Goal: Transaction & Acquisition: Purchase product/service

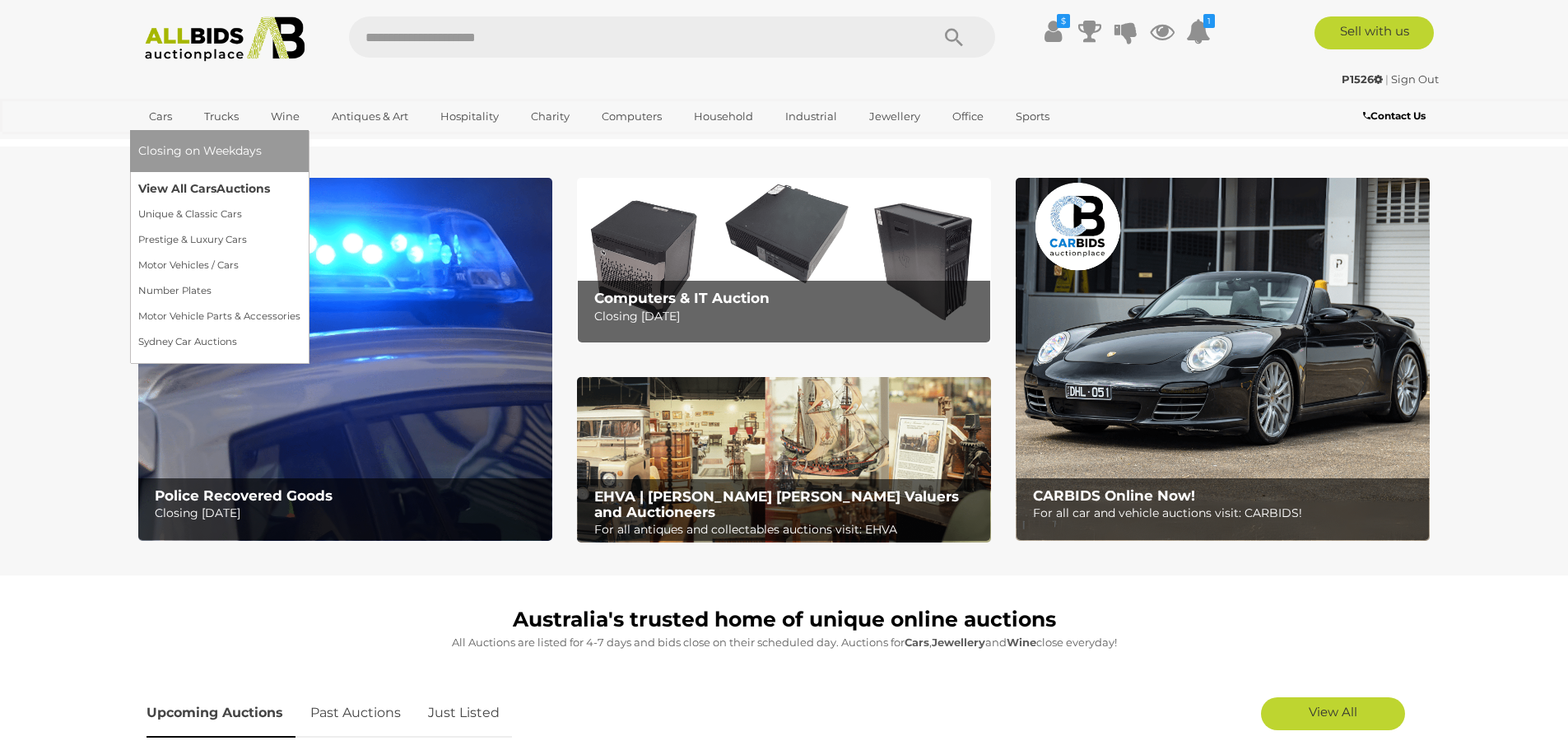
click at [175, 182] on link "View All Cars Auctions" at bounding box center [219, 188] width 162 height 25
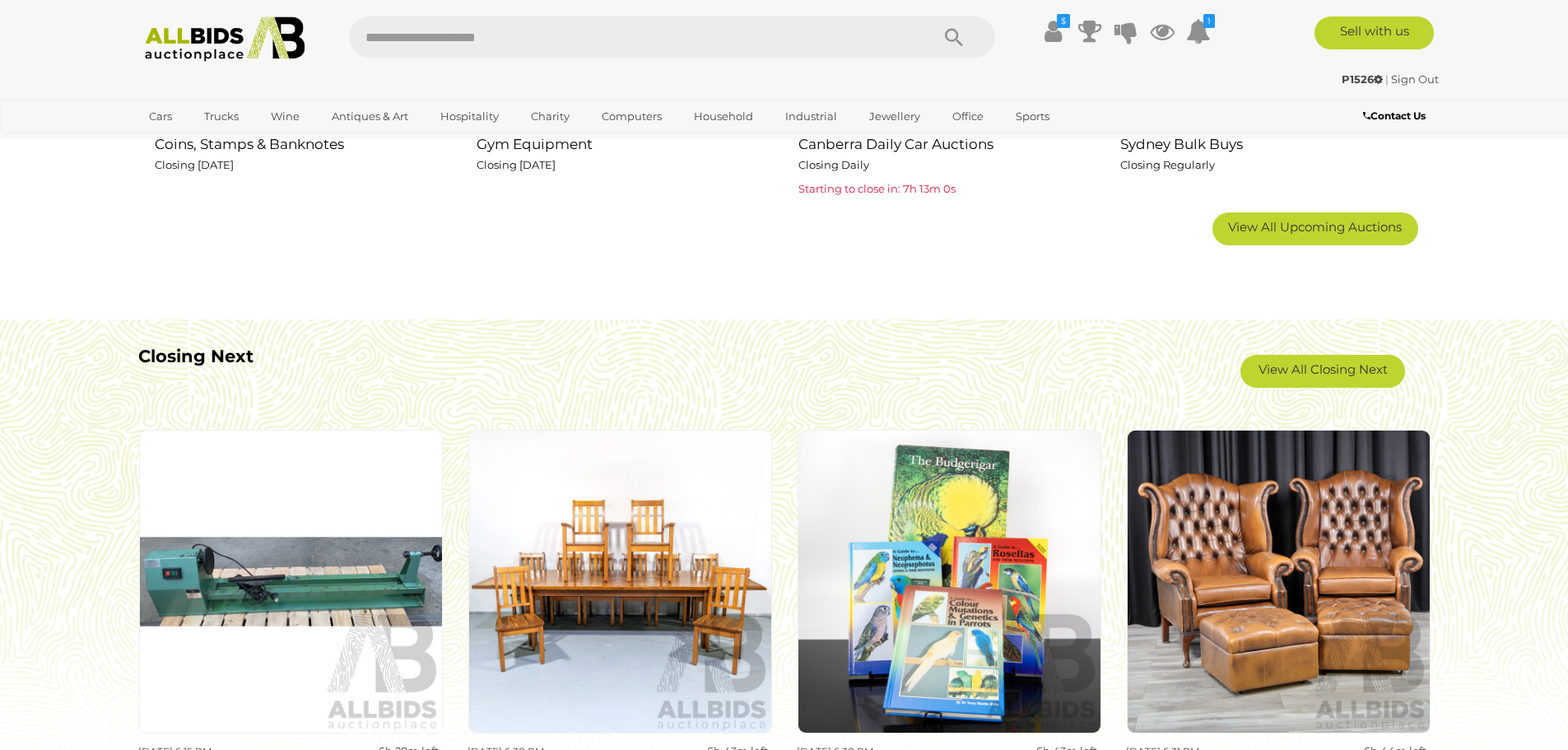
scroll to position [1317, 0]
click at [1290, 370] on link "View All Closing Next" at bounding box center [1323, 369] width 165 height 33
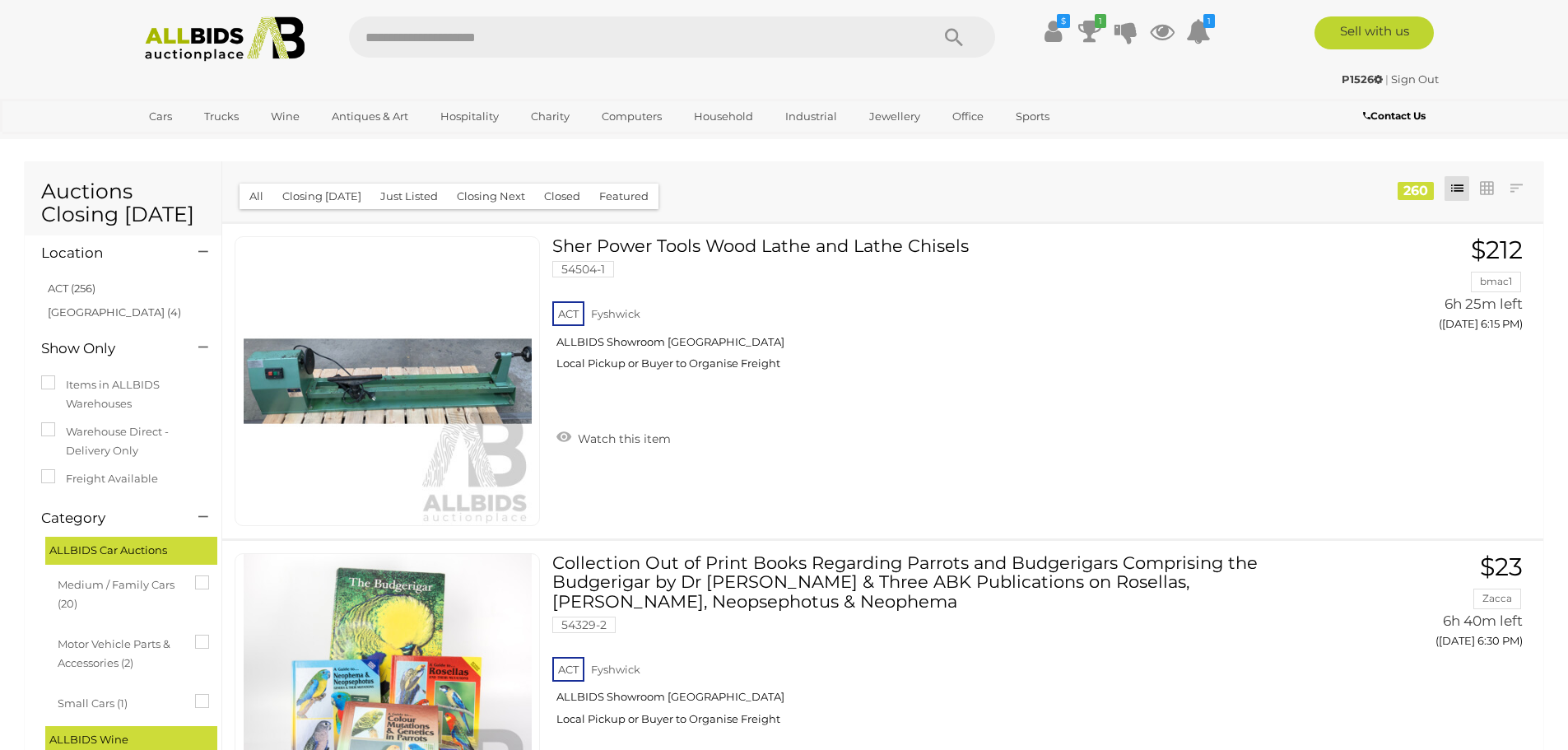
click at [42, 291] on div "ACT (256) [GEOGRAPHIC_DATA] (4)" at bounding box center [126, 301] width 188 height 49
click at [51, 291] on link "ACT (256)" at bounding box center [71, 288] width 48 height 13
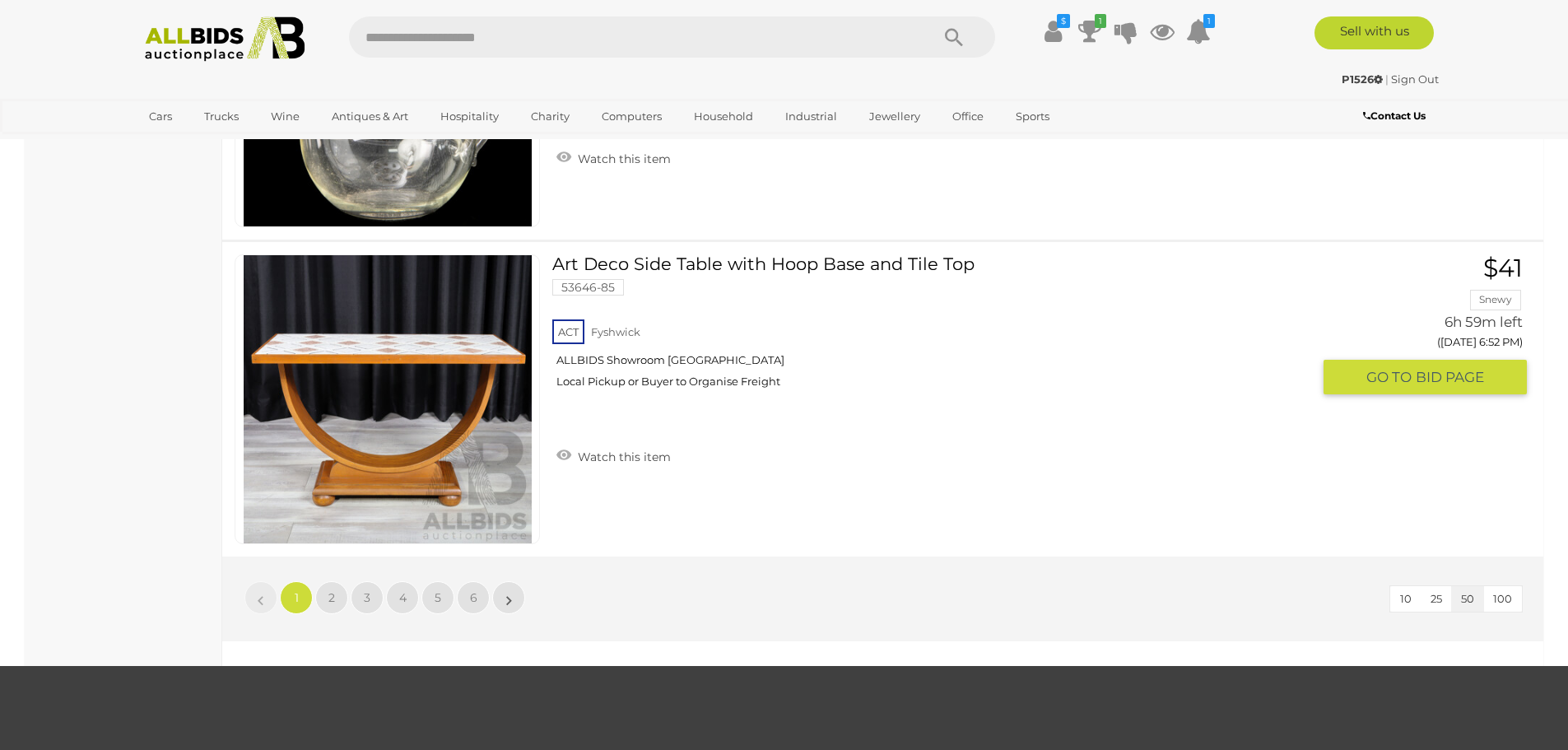
scroll to position [15468, 0]
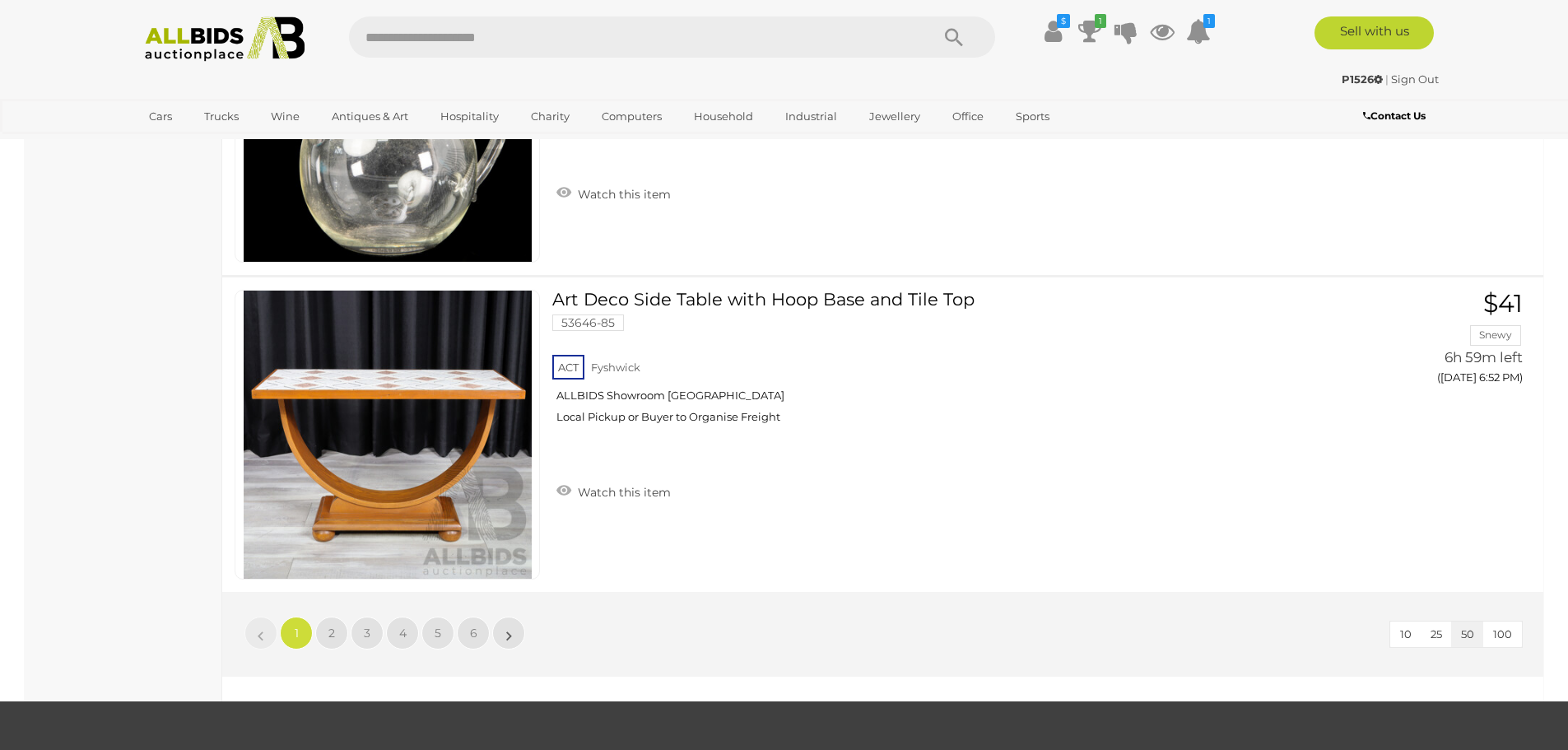
click at [1501, 633] on span "100" at bounding box center [1503, 633] width 19 height 13
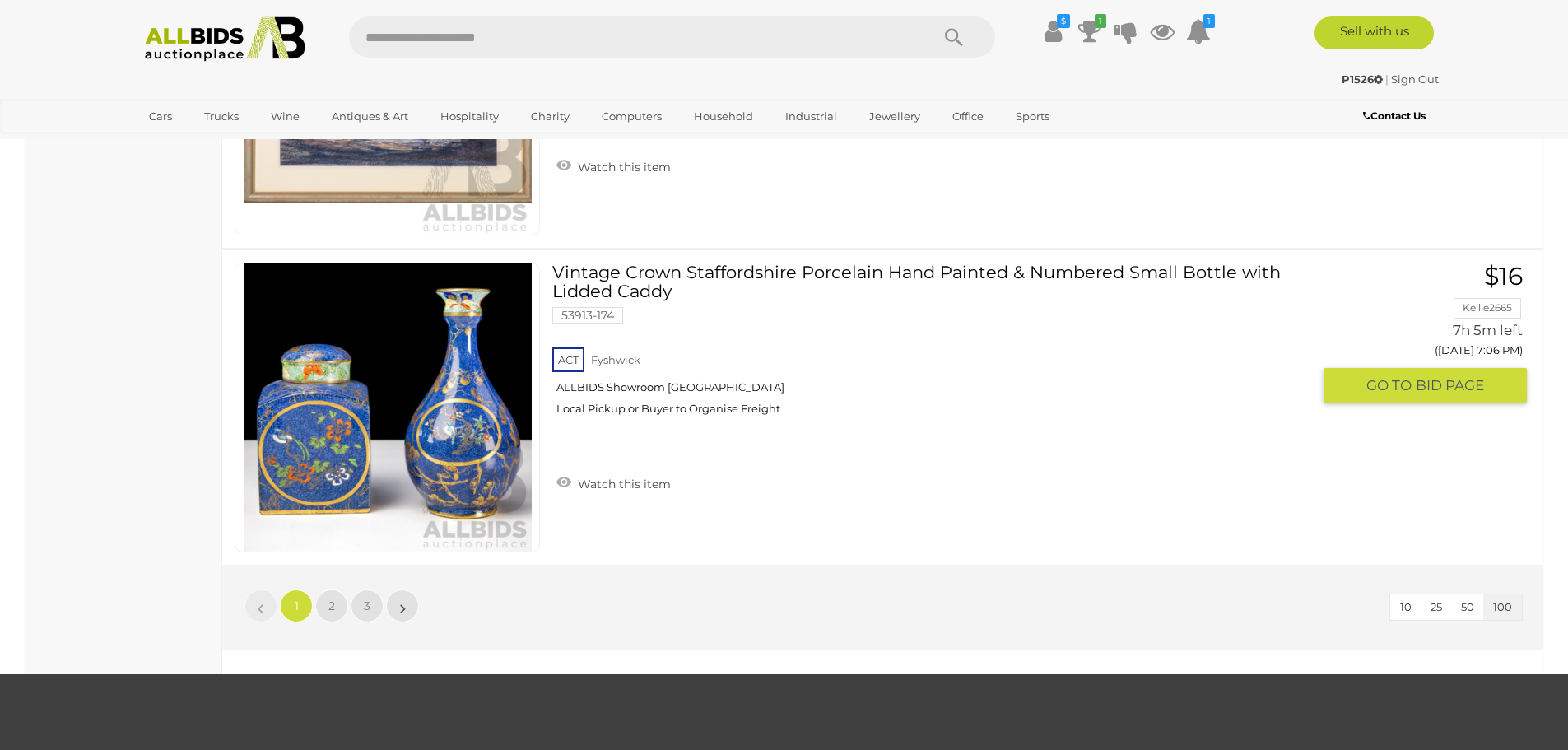
scroll to position [31579, 0]
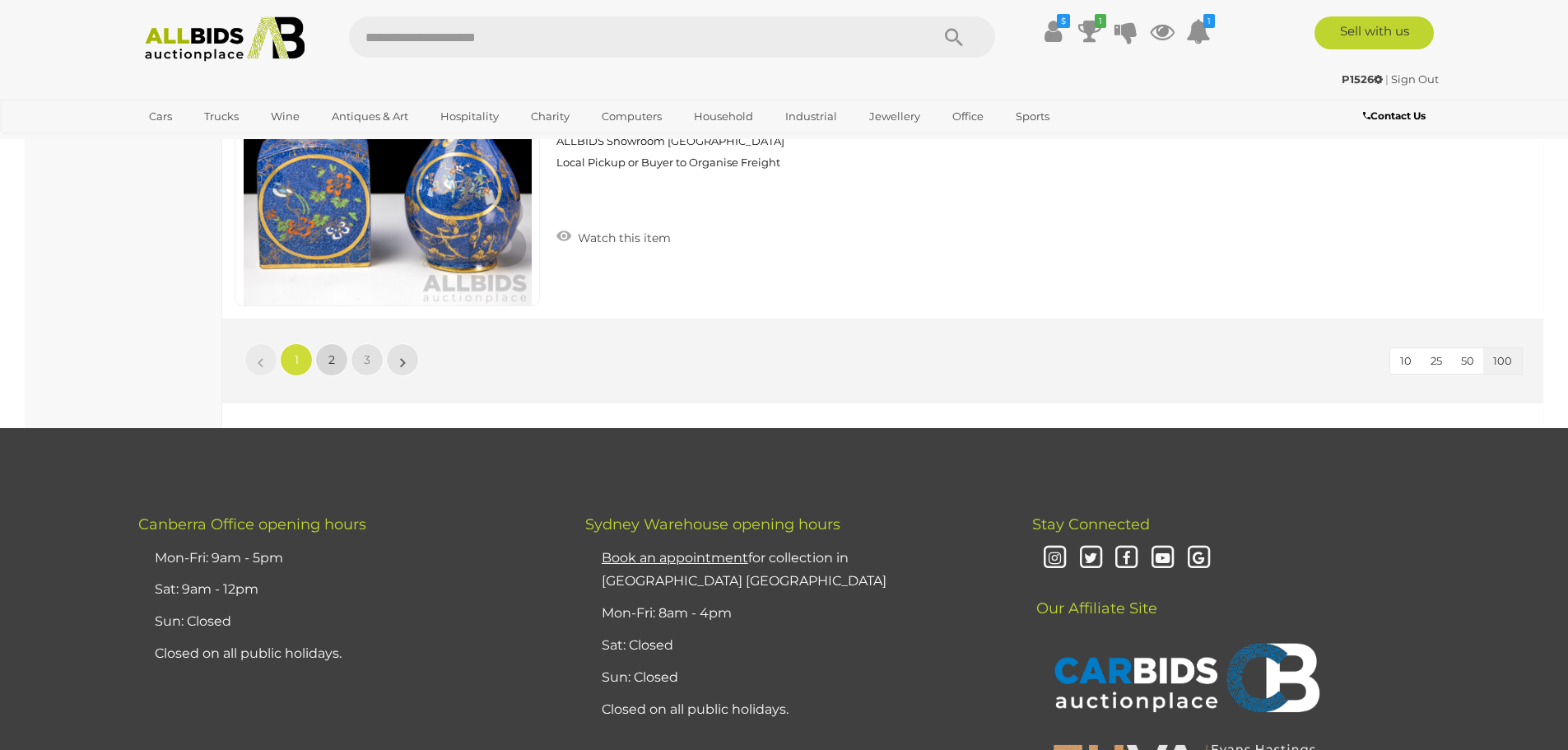
click at [337, 359] on link "2" at bounding box center [331, 359] width 33 height 33
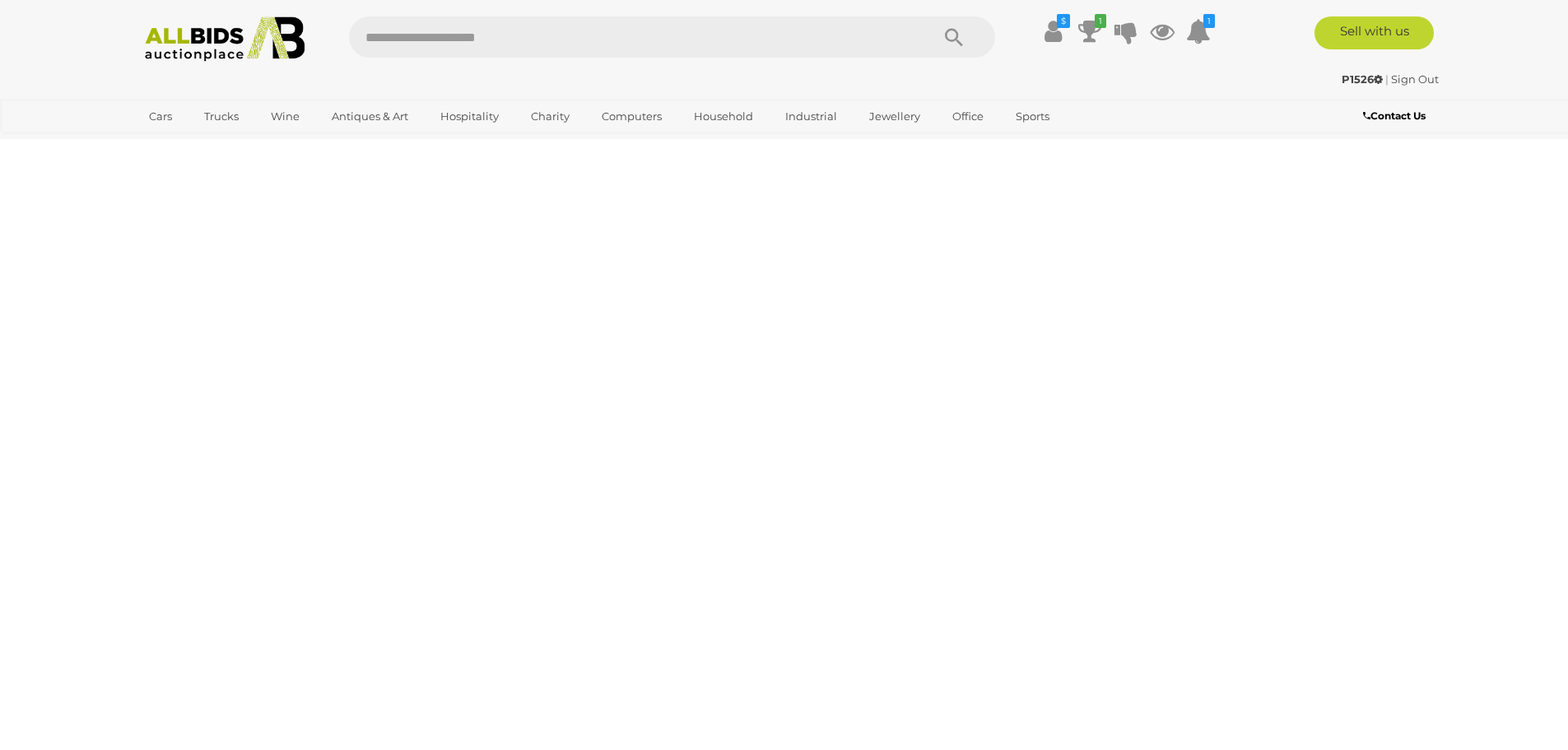
scroll to position [57, 0]
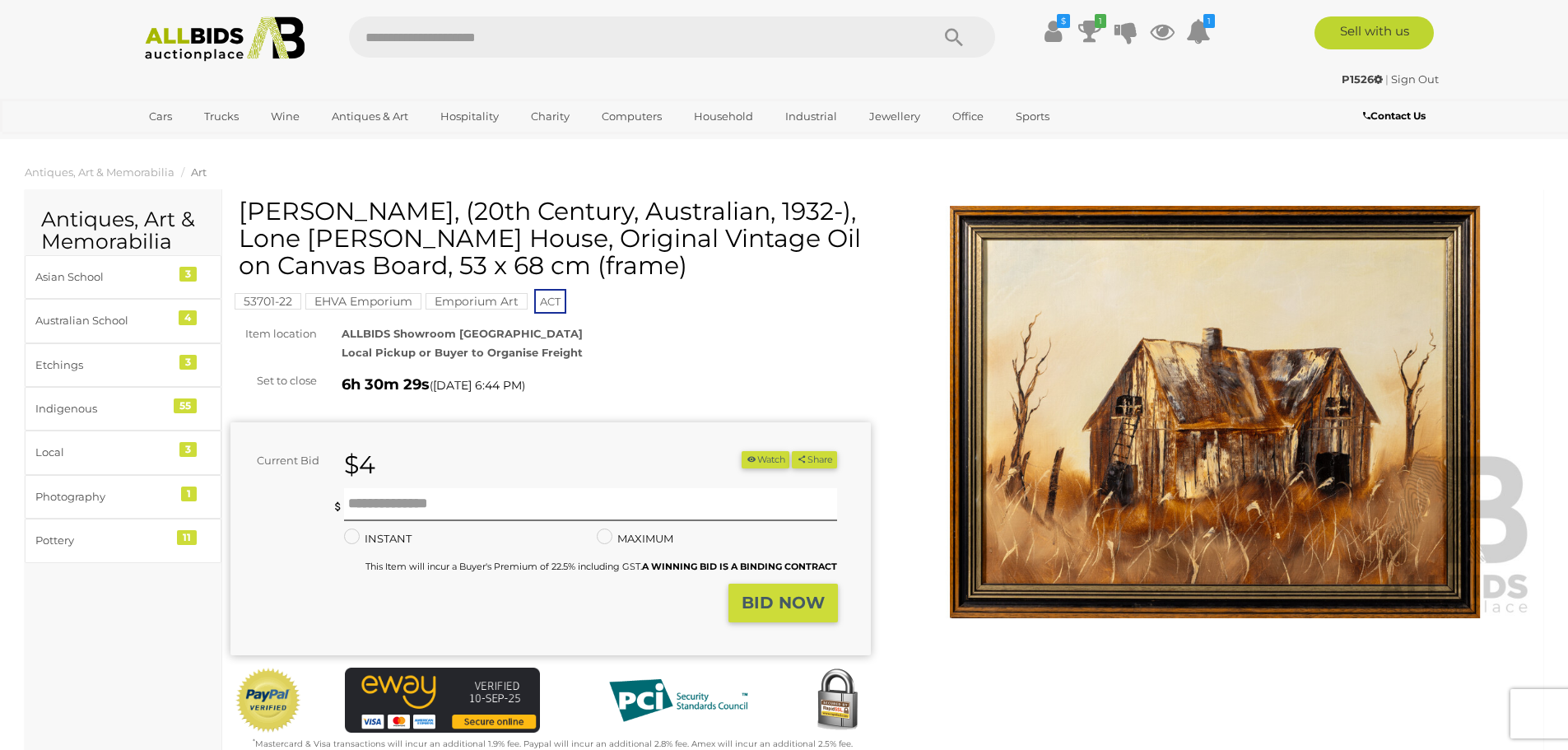
click at [1207, 458] on img at bounding box center [1215, 411] width 640 height 412
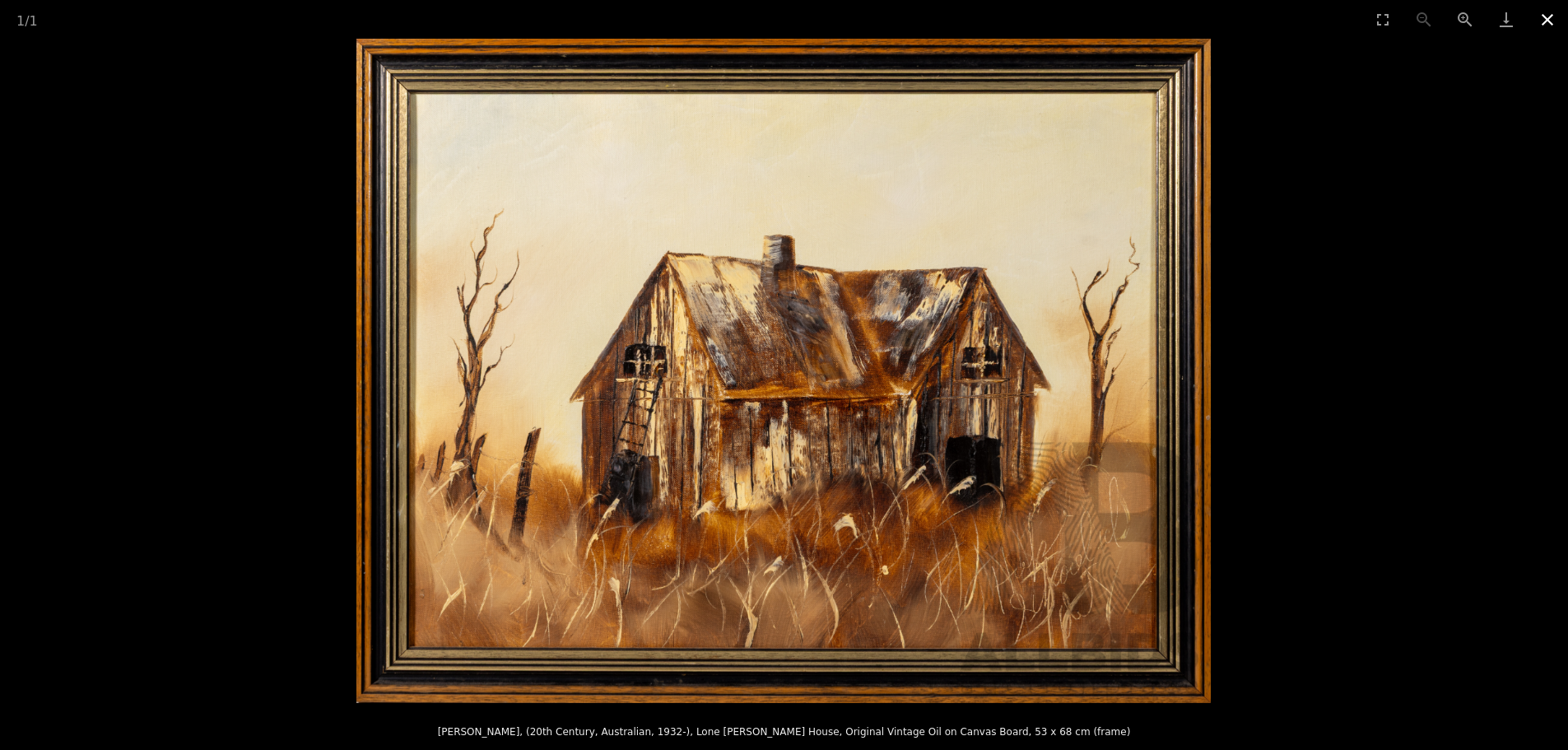
drag, startPoint x: 1546, startPoint y: 20, endPoint x: 1409, endPoint y: 70, distance: 145.8
click at [1544, 20] on button "Close gallery" at bounding box center [1547, 19] width 41 height 38
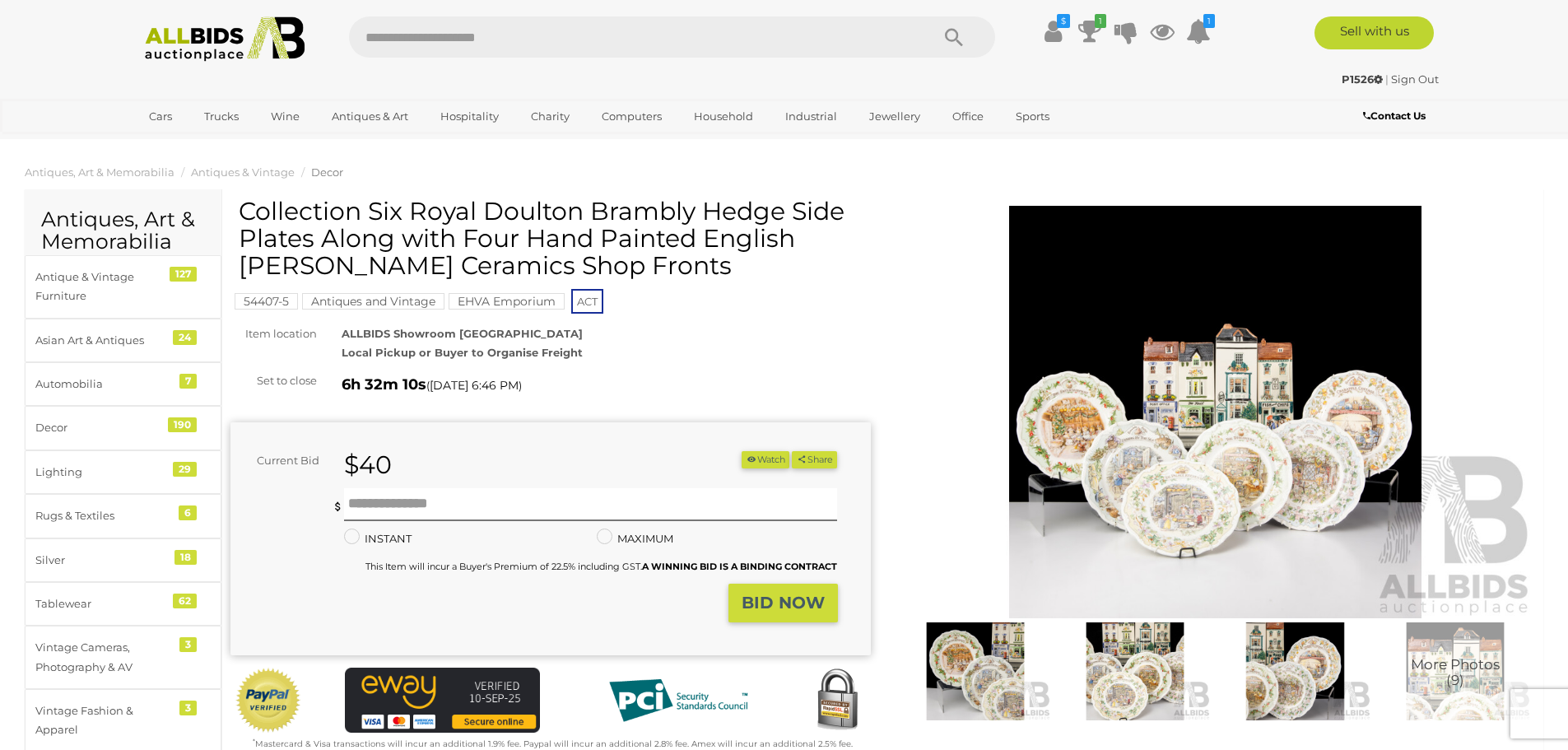
click at [1182, 421] on img at bounding box center [1215, 411] width 640 height 412
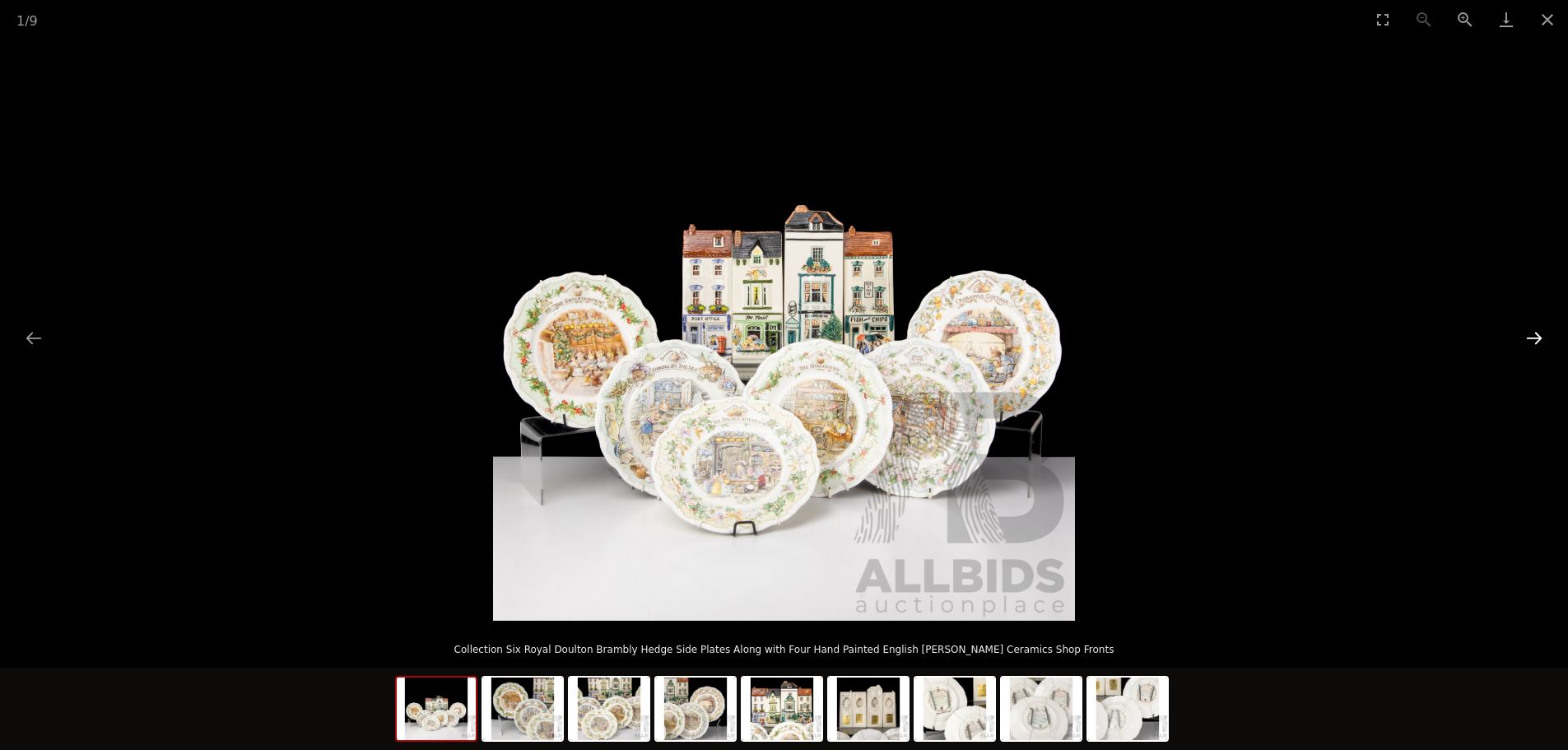
click at [1537, 337] on button "Next slide" at bounding box center [1533, 338] width 35 height 32
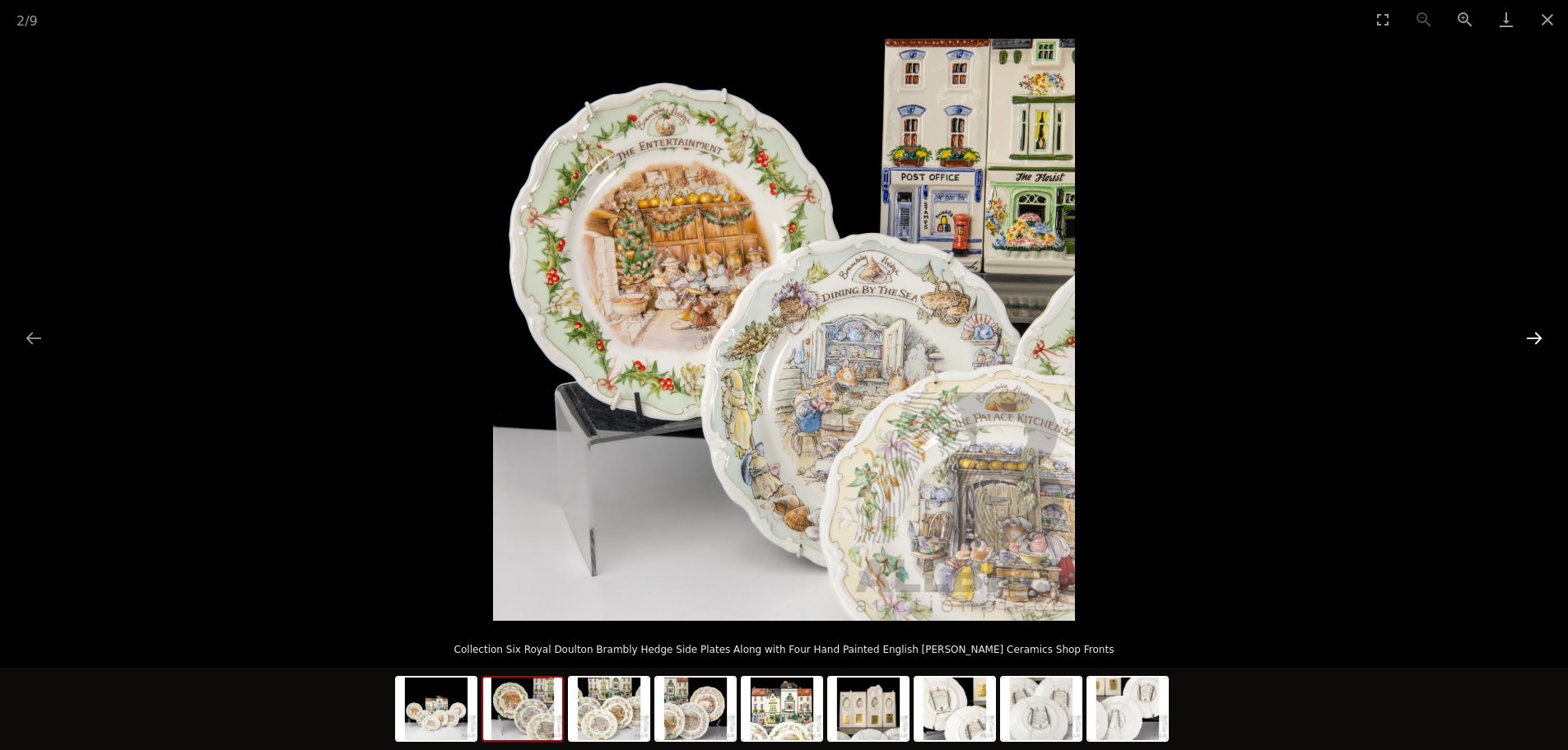
click at [1537, 337] on button "Next slide" at bounding box center [1533, 338] width 35 height 32
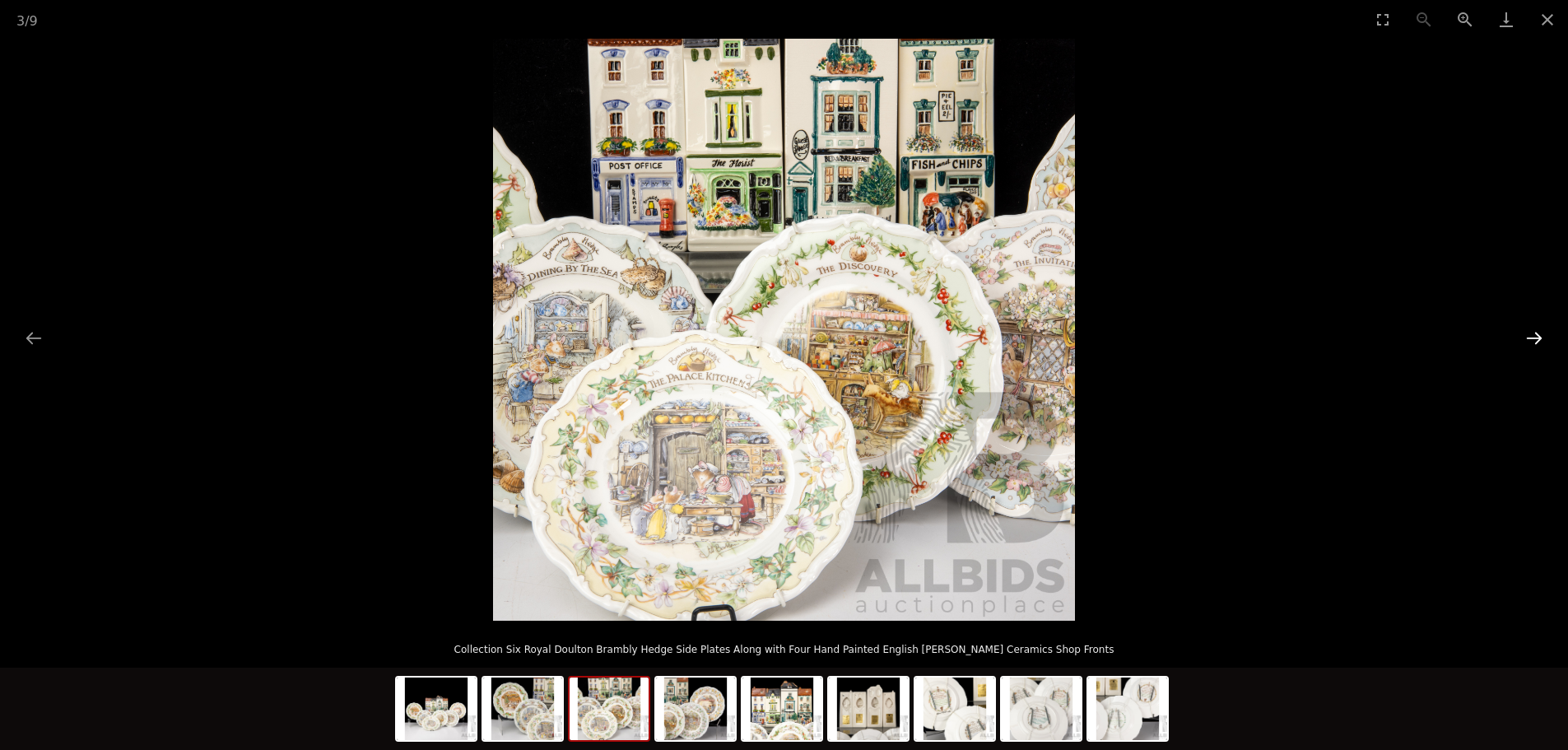
click at [1537, 337] on button "Next slide" at bounding box center [1533, 338] width 35 height 32
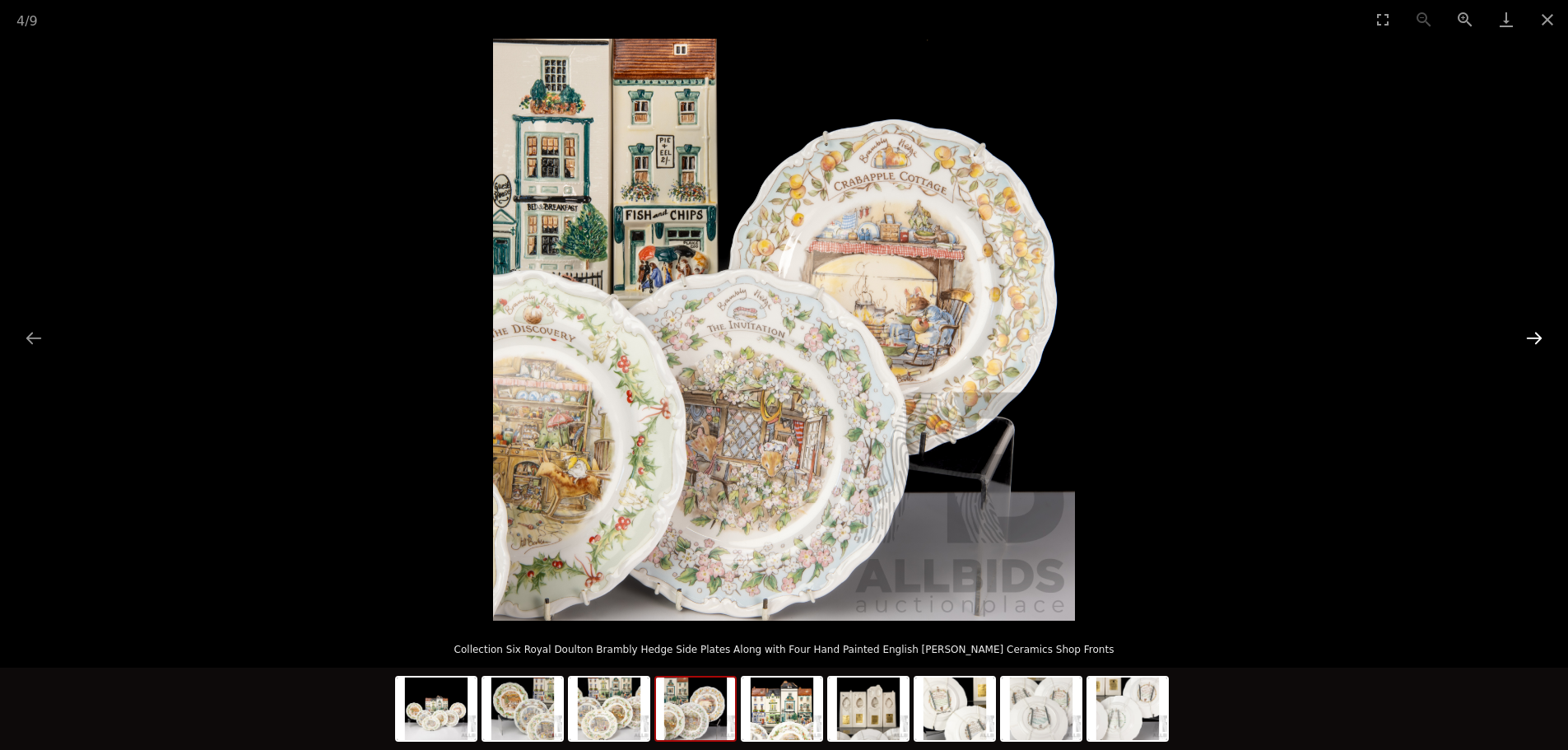
click at [1537, 337] on button "Next slide" at bounding box center [1533, 338] width 35 height 32
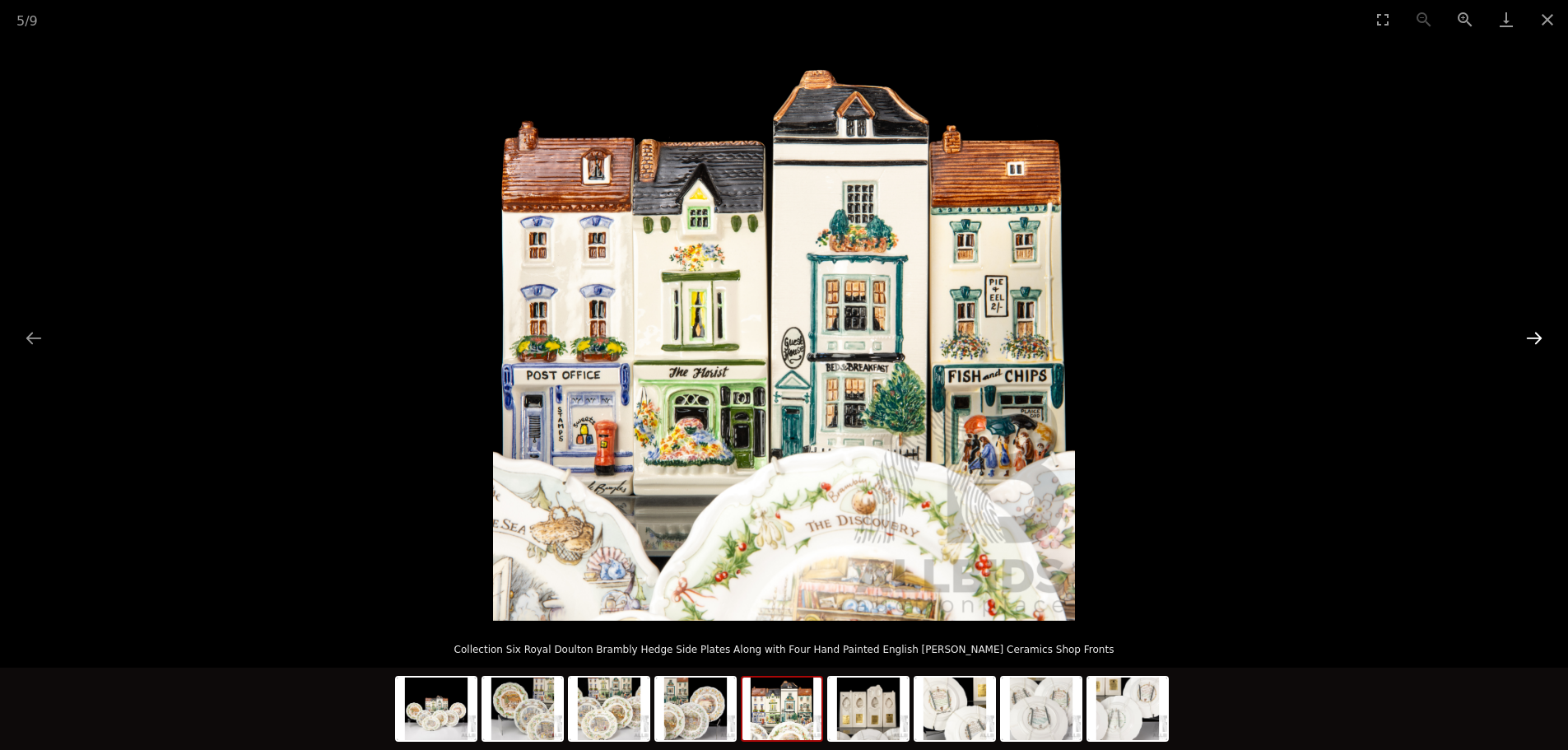
click at [1537, 337] on button "Next slide" at bounding box center [1533, 338] width 35 height 32
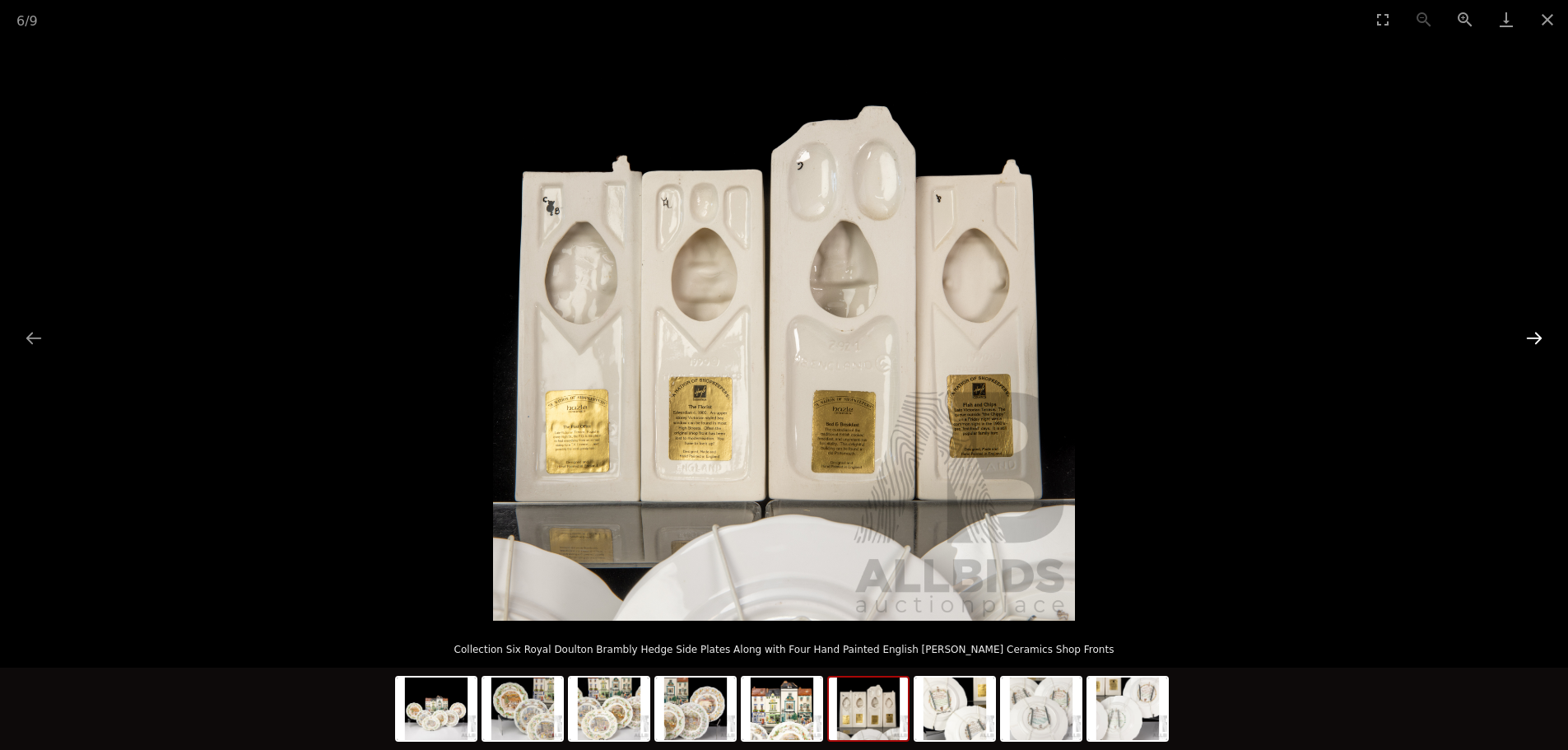
click at [1537, 337] on button "Next slide" at bounding box center [1533, 338] width 35 height 32
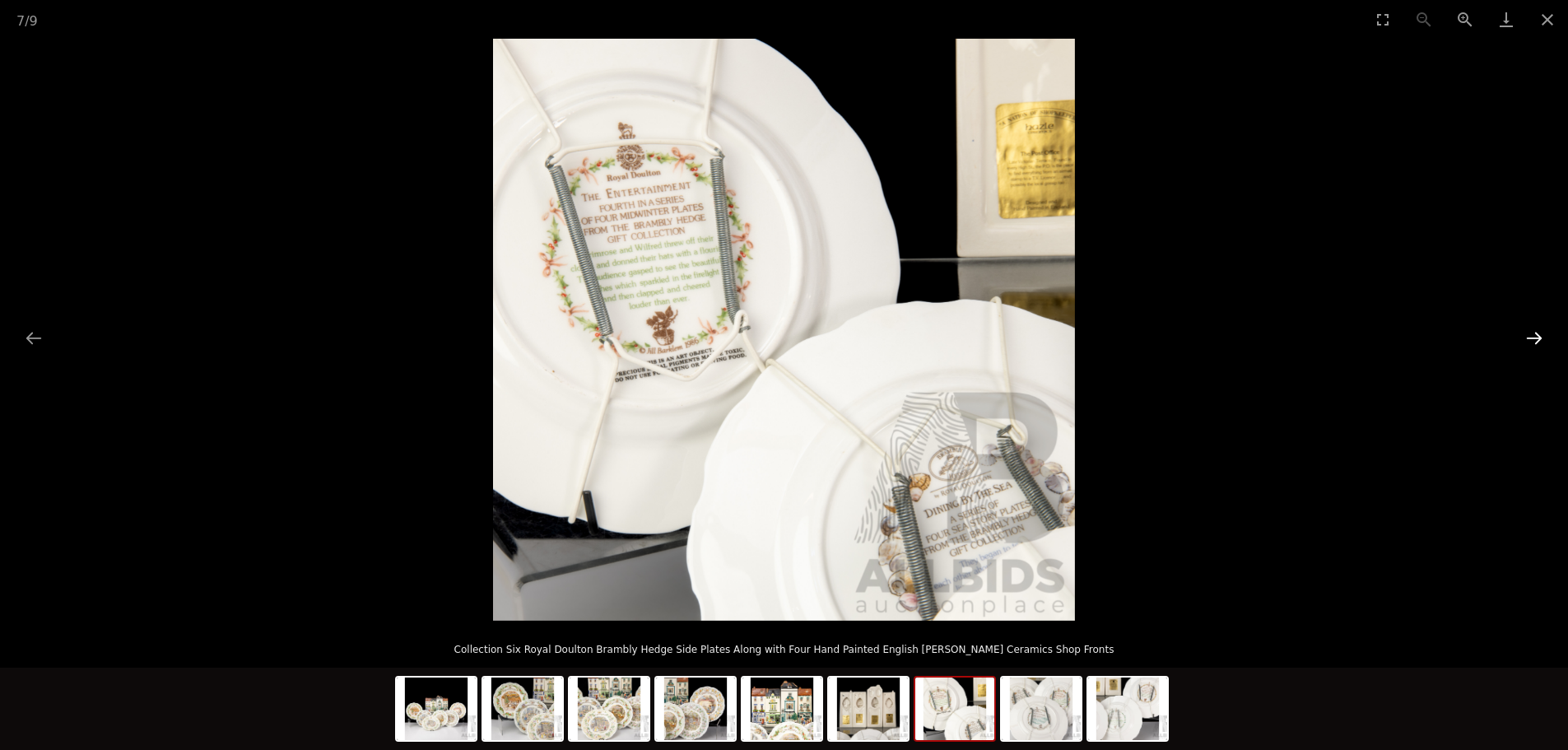
click at [1537, 337] on button "Next slide" at bounding box center [1533, 338] width 35 height 32
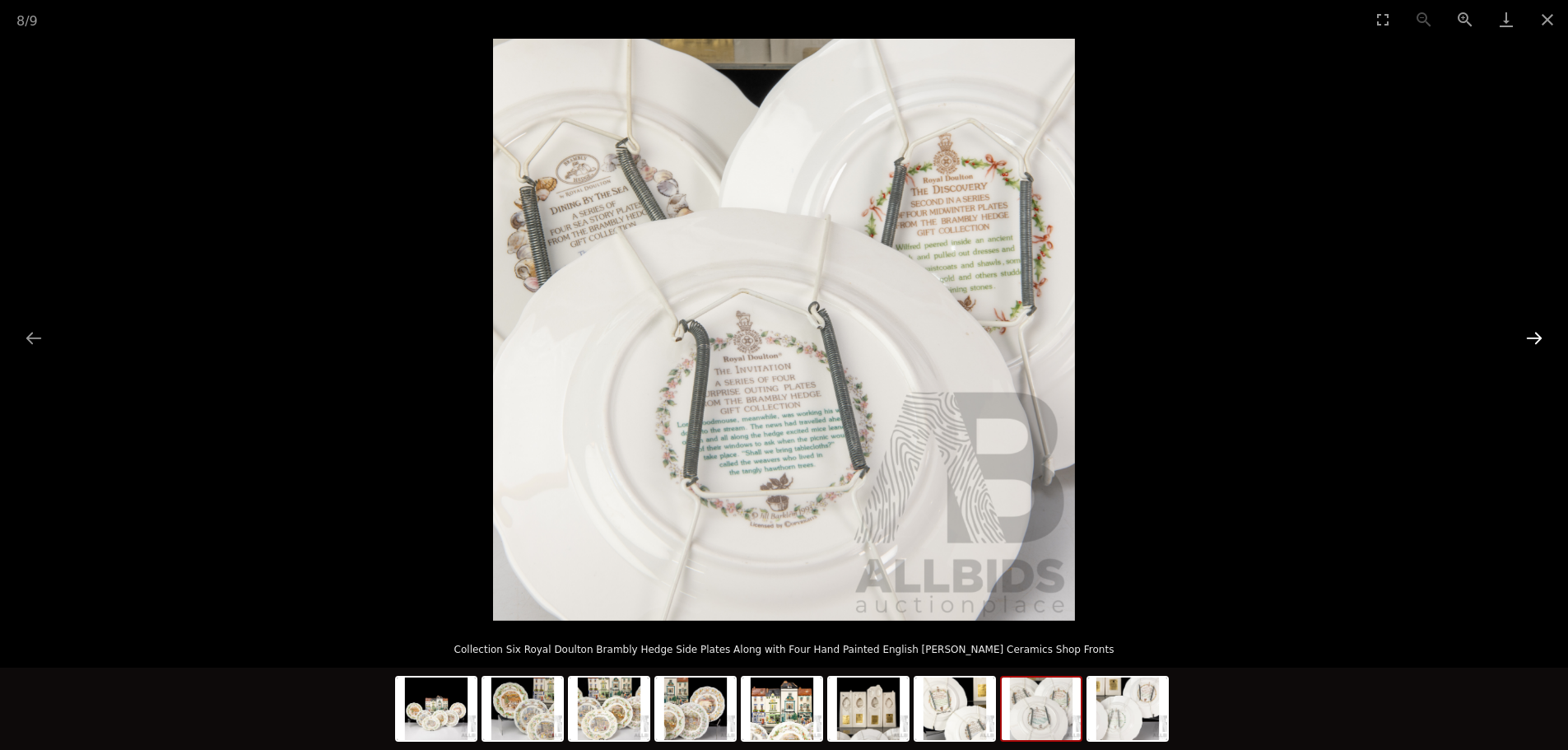
click at [1531, 339] on button "Next slide" at bounding box center [1533, 338] width 35 height 32
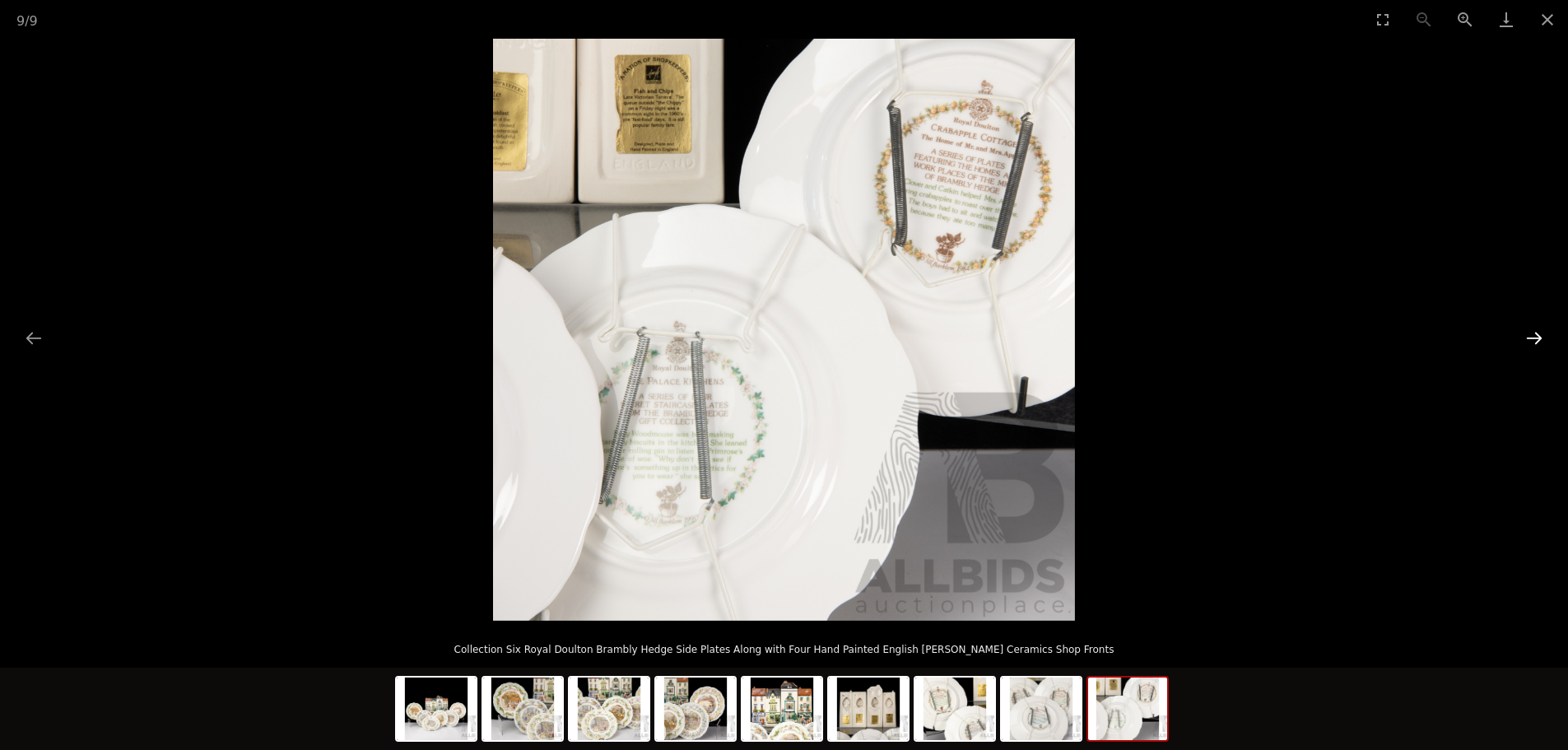
click at [1531, 339] on button "Next slide" at bounding box center [1533, 338] width 35 height 32
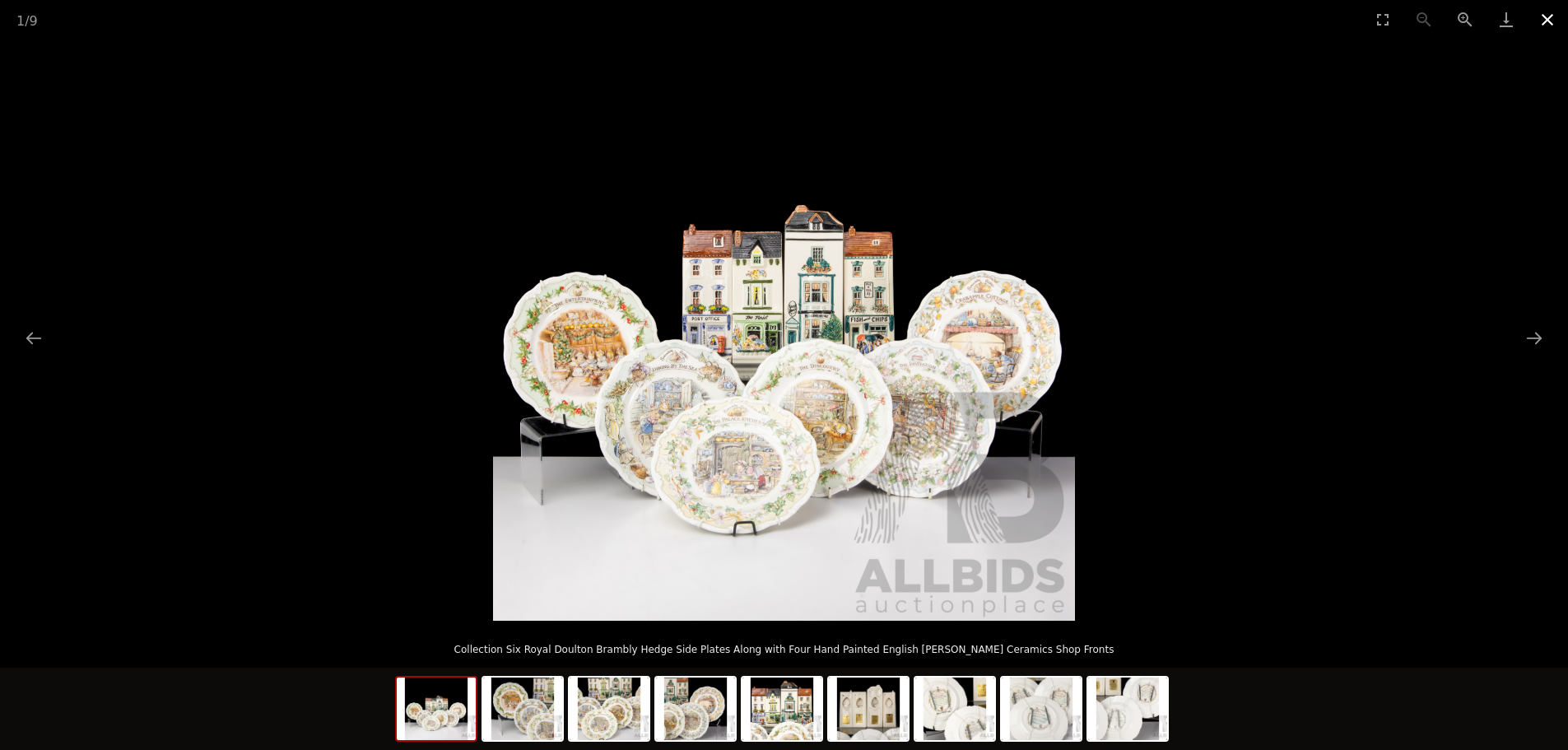
click at [1555, 22] on button "Close gallery" at bounding box center [1547, 19] width 41 height 38
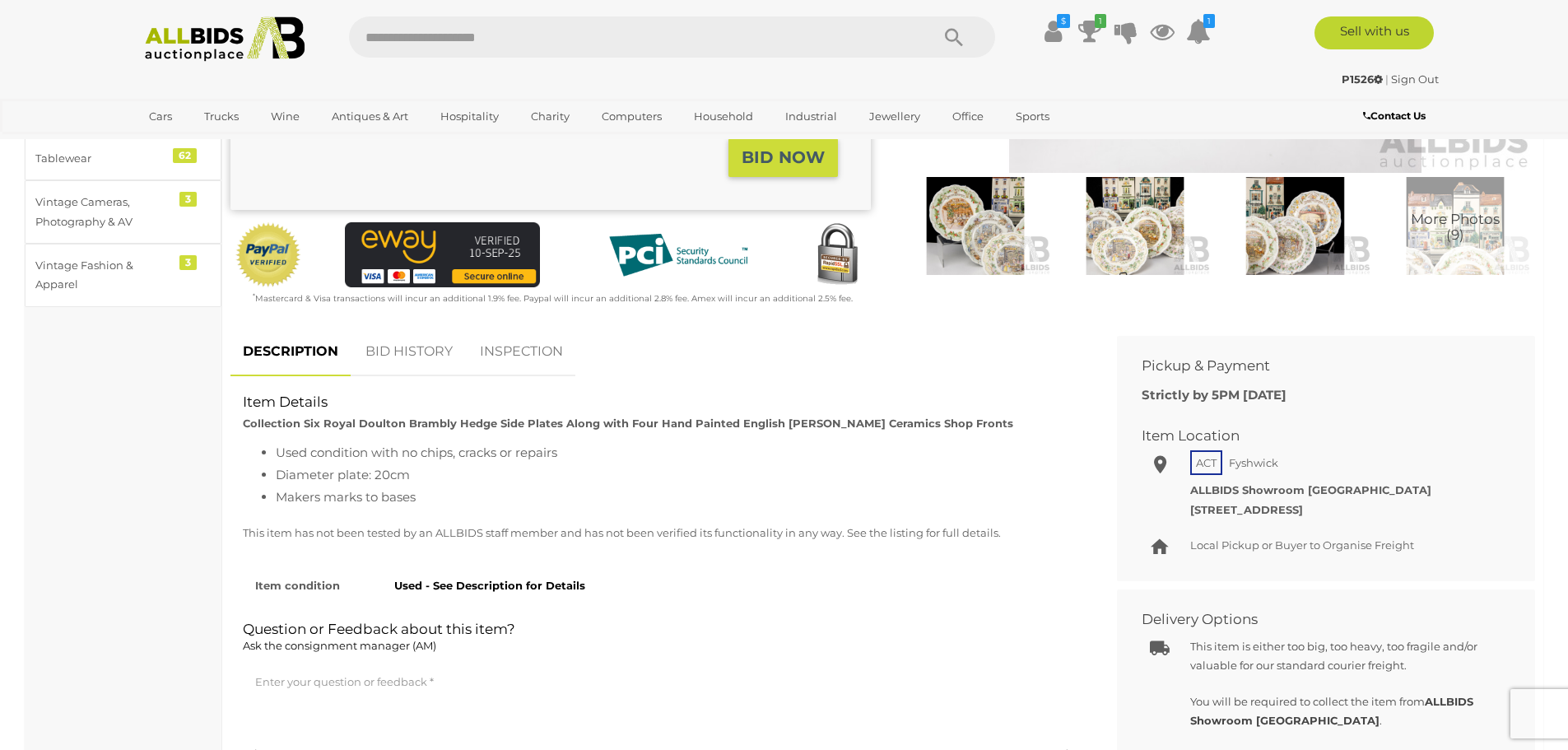
scroll to position [165, 0]
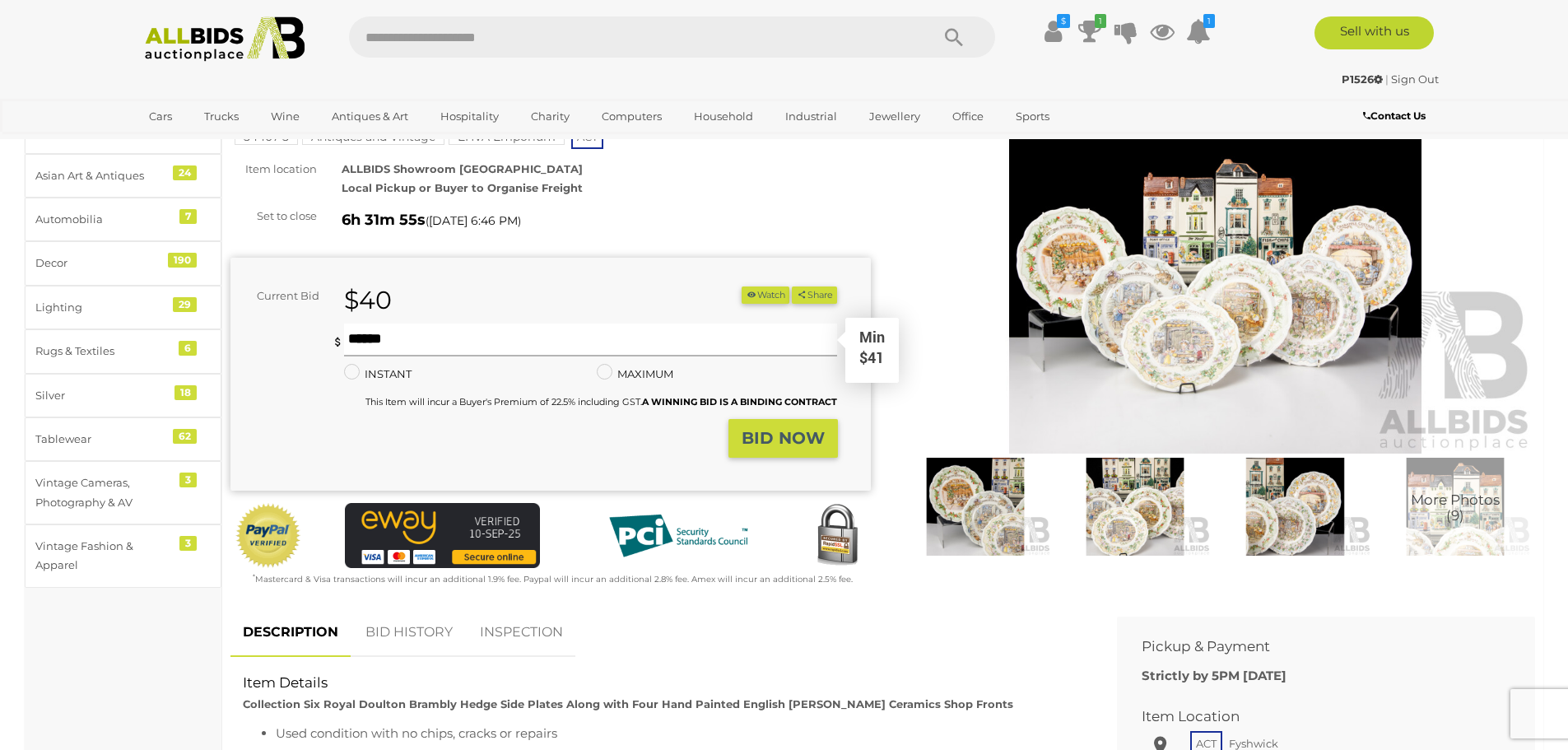
click at [437, 346] on input "text" at bounding box center [591, 339] width 494 height 33
type input "**"
drag, startPoint x: 750, startPoint y: 438, endPoint x: 743, endPoint y: 439, distance: 7.1
click at [750, 439] on strong "BID NOW" at bounding box center [783, 438] width 83 height 20
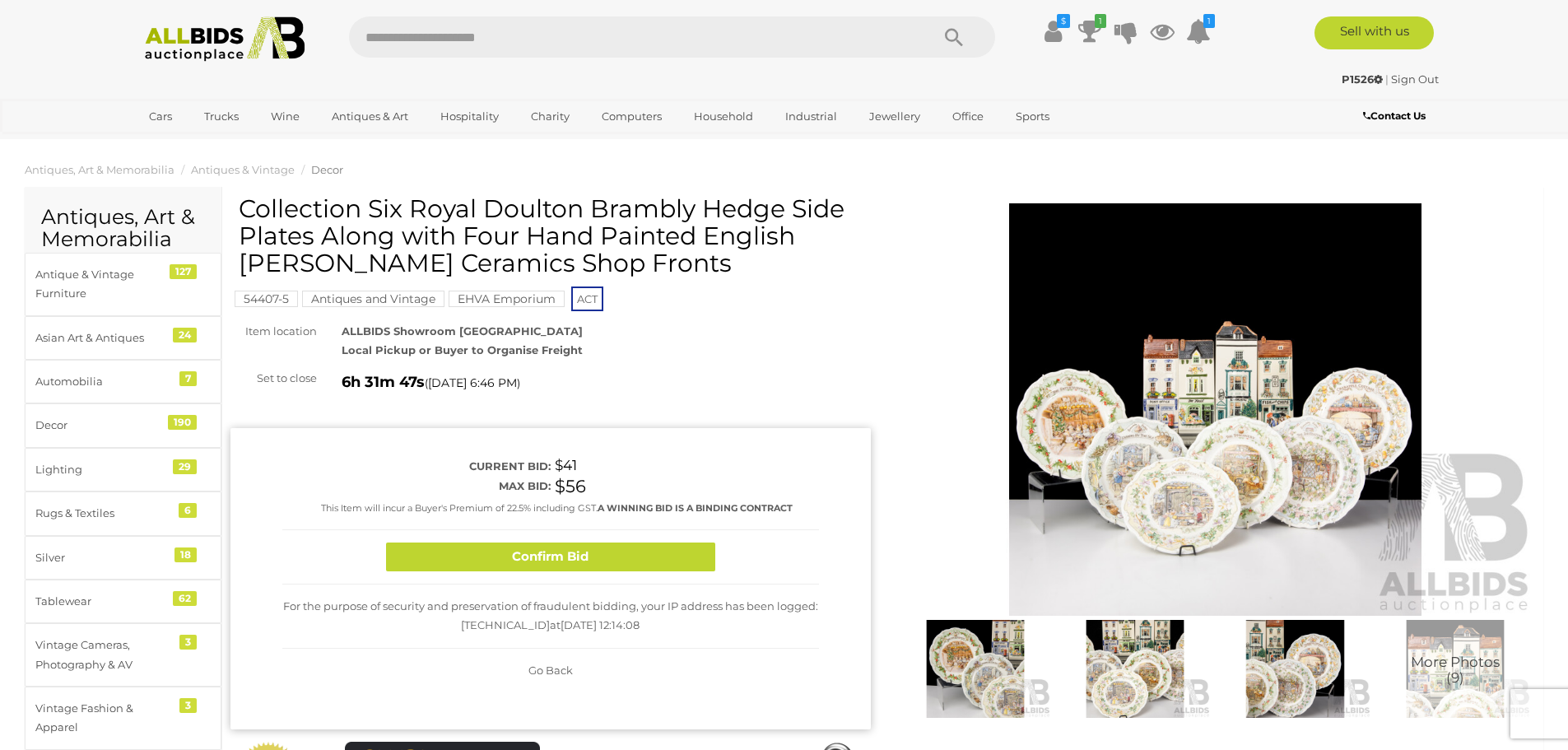
scroll to position [0, 0]
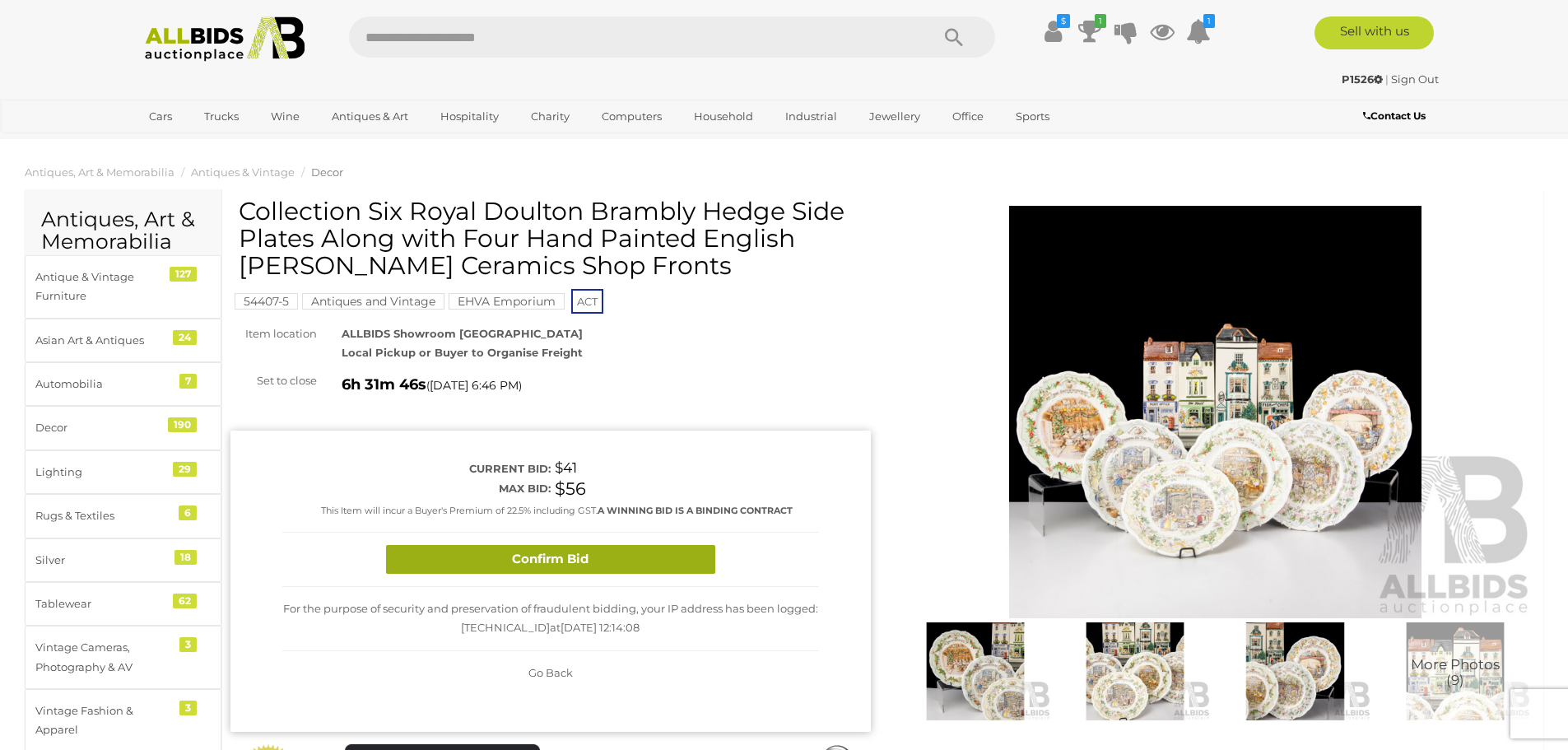
click at [414, 556] on button "Confirm Bid" at bounding box center [551, 558] width 329 height 29
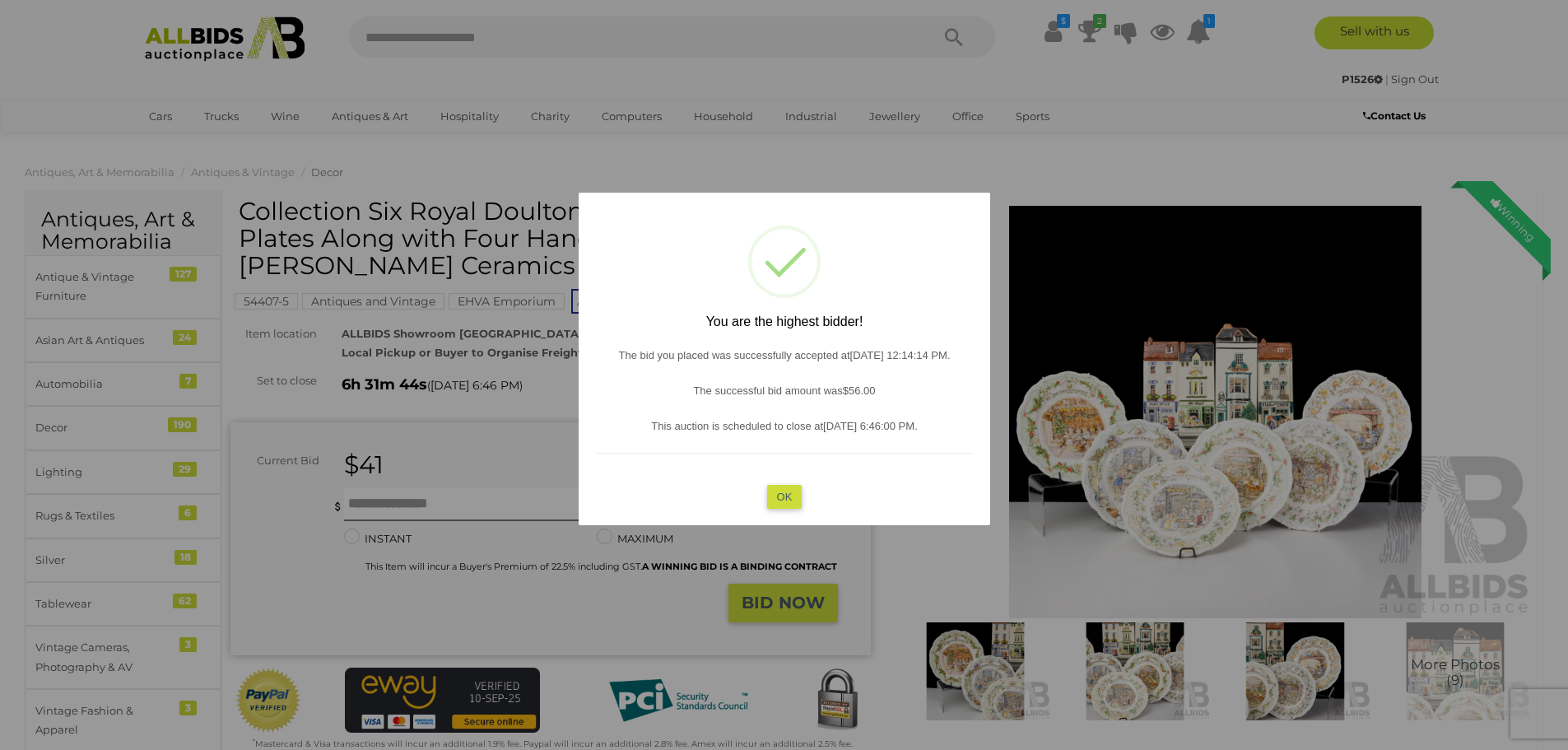
click at [771, 496] on button "OK" at bounding box center [784, 496] width 36 height 24
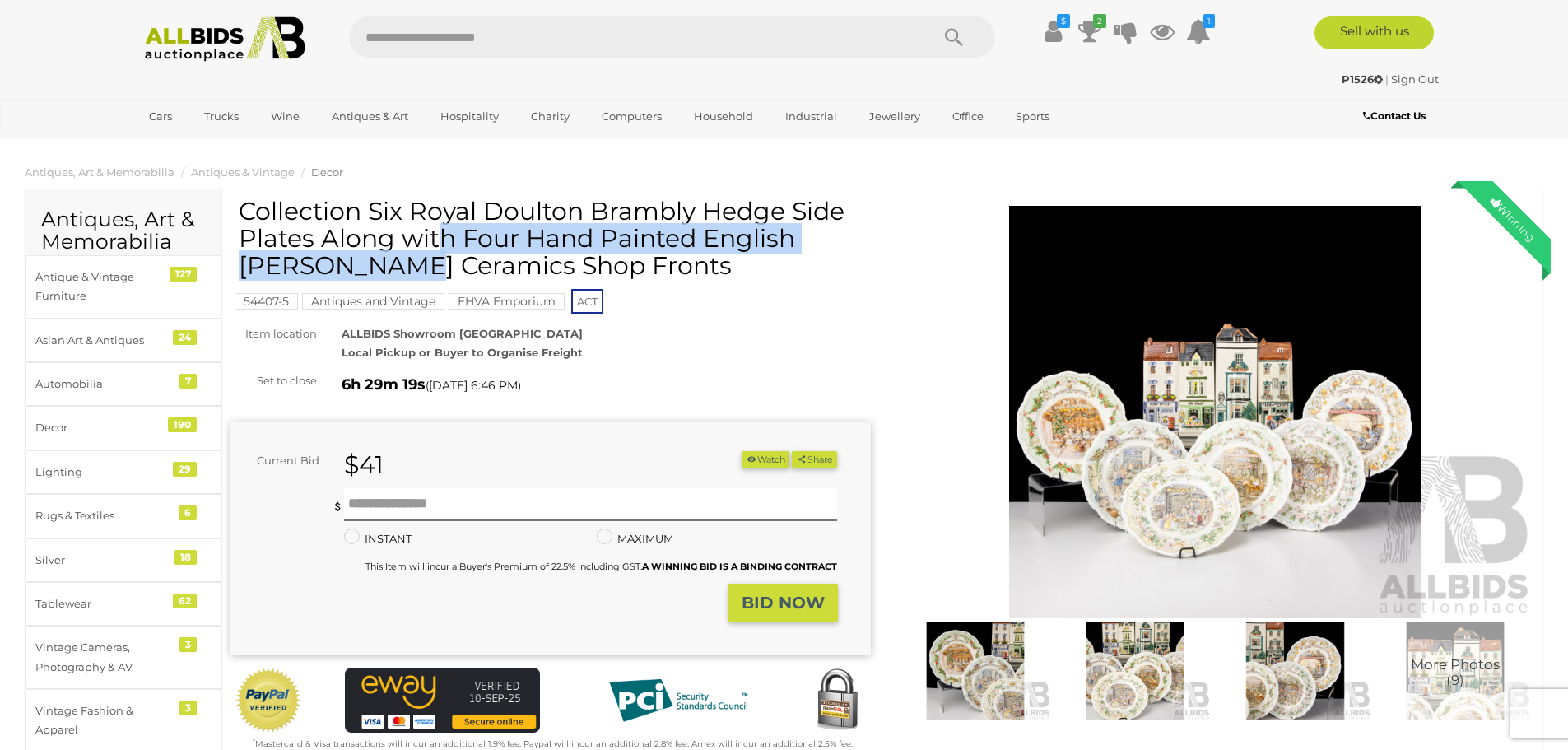
drag, startPoint x: 414, startPoint y: 207, endPoint x: 318, endPoint y: 235, distance: 100.0
click at [318, 235] on h1 "Collection Six Royal Doulton Brambly Hedge Side Plates Along with Four Hand Pai…" at bounding box center [552, 238] width 628 height 81
click at [1317, 469] on img at bounding box center [1215, 411] width 640 height 412
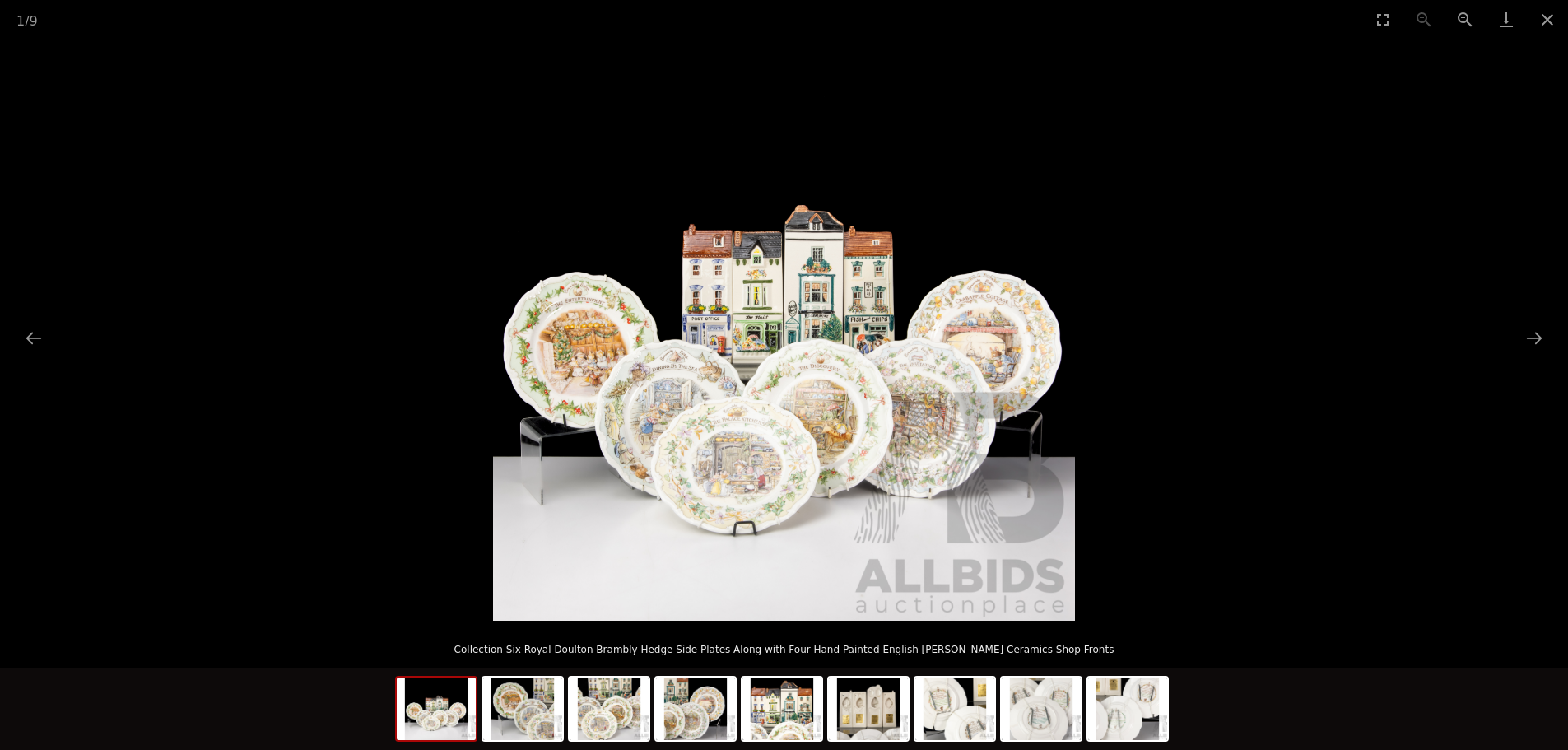
click at [901, 393] on img at bounding box center [784, 329] width 582 height 582
click at [824, 389] on img at bounding box center [784, 329] width 582 height 582
click at [1527, 339] on button "Next slide" at bounding box center [1533, 338] width 35 height 32
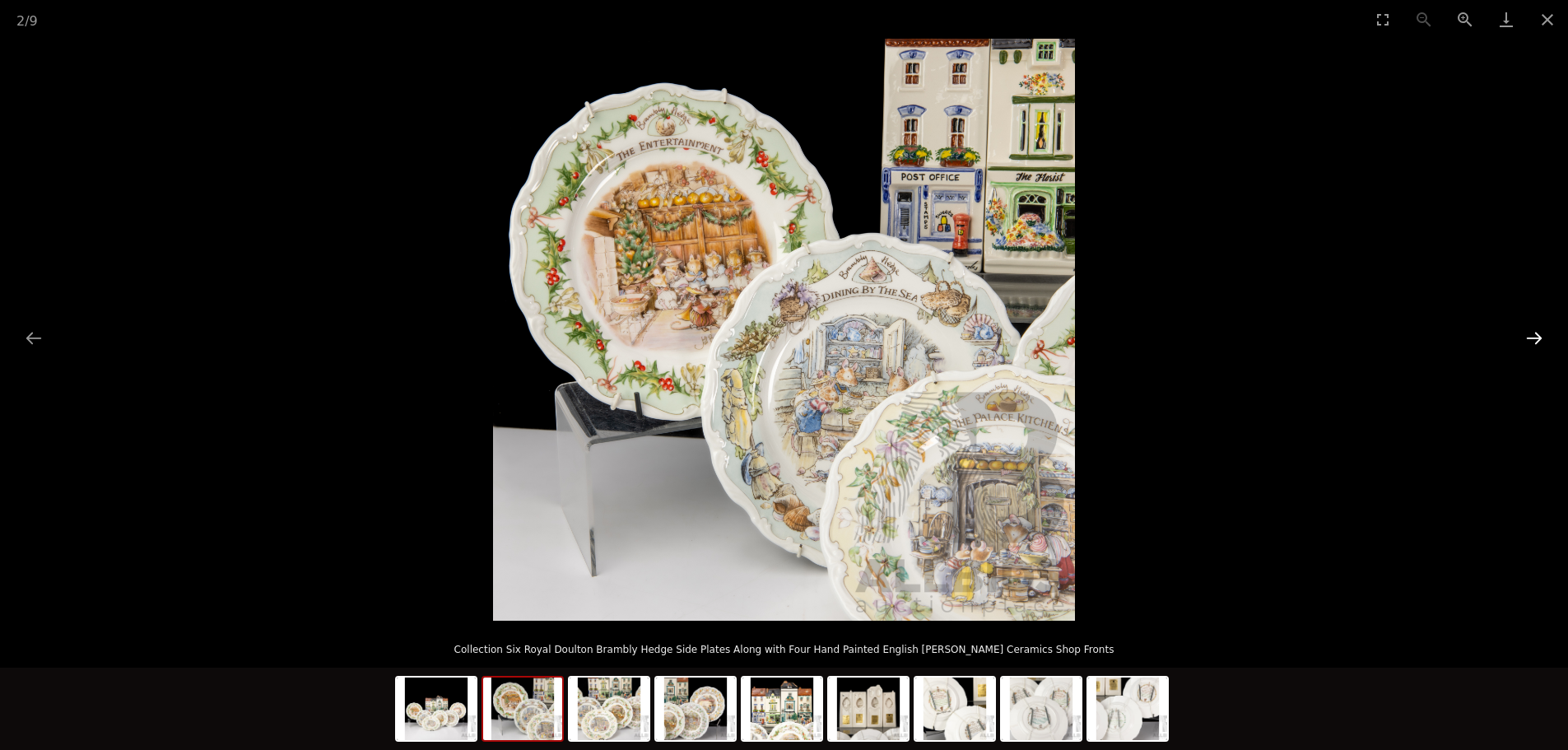
click at [1519, 346] on button "Next slide" at bounding box center [1533, 338] width 35 height 32
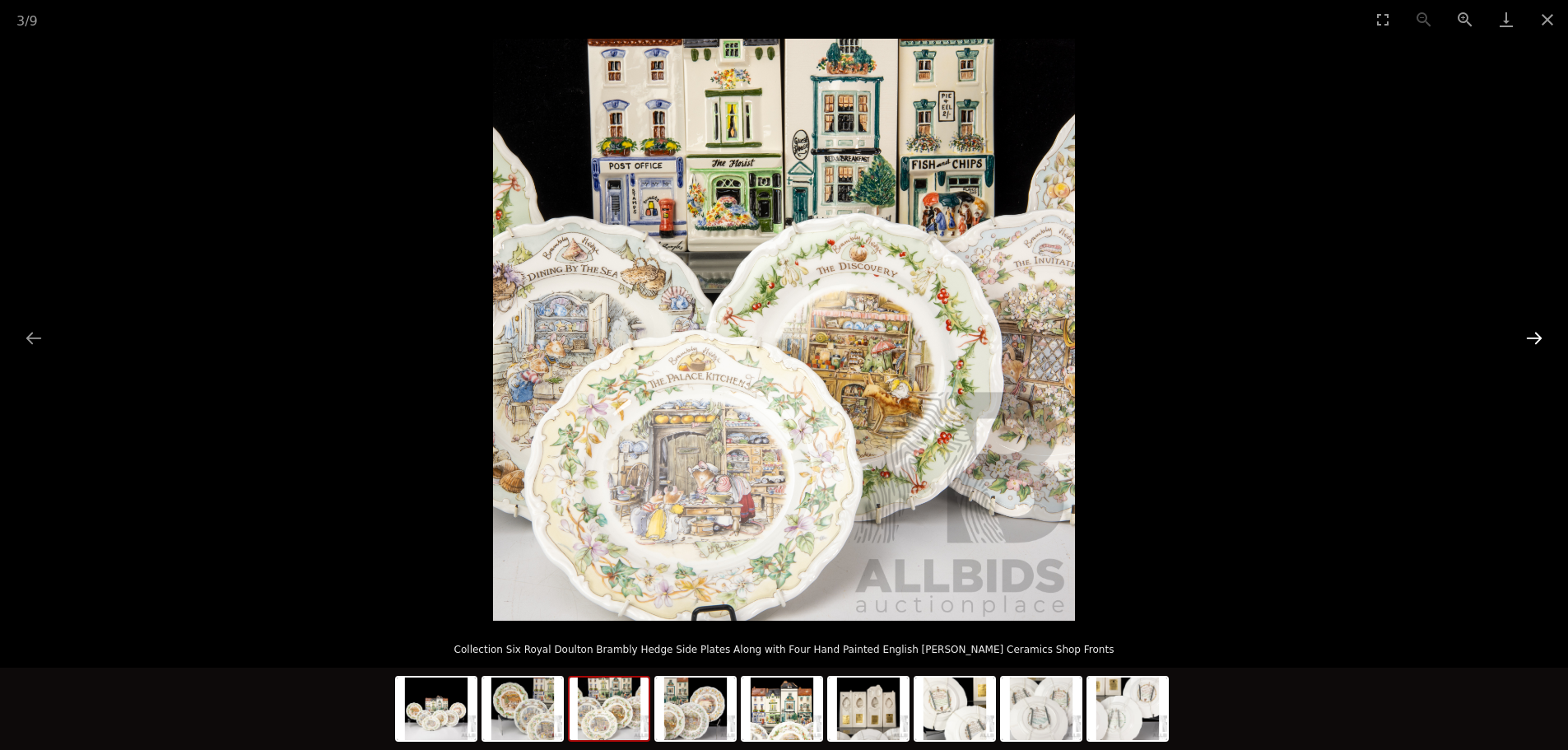
click at [1519, 346] on button "Next slide" at bounding box center [1533, 338] width 35 height 32
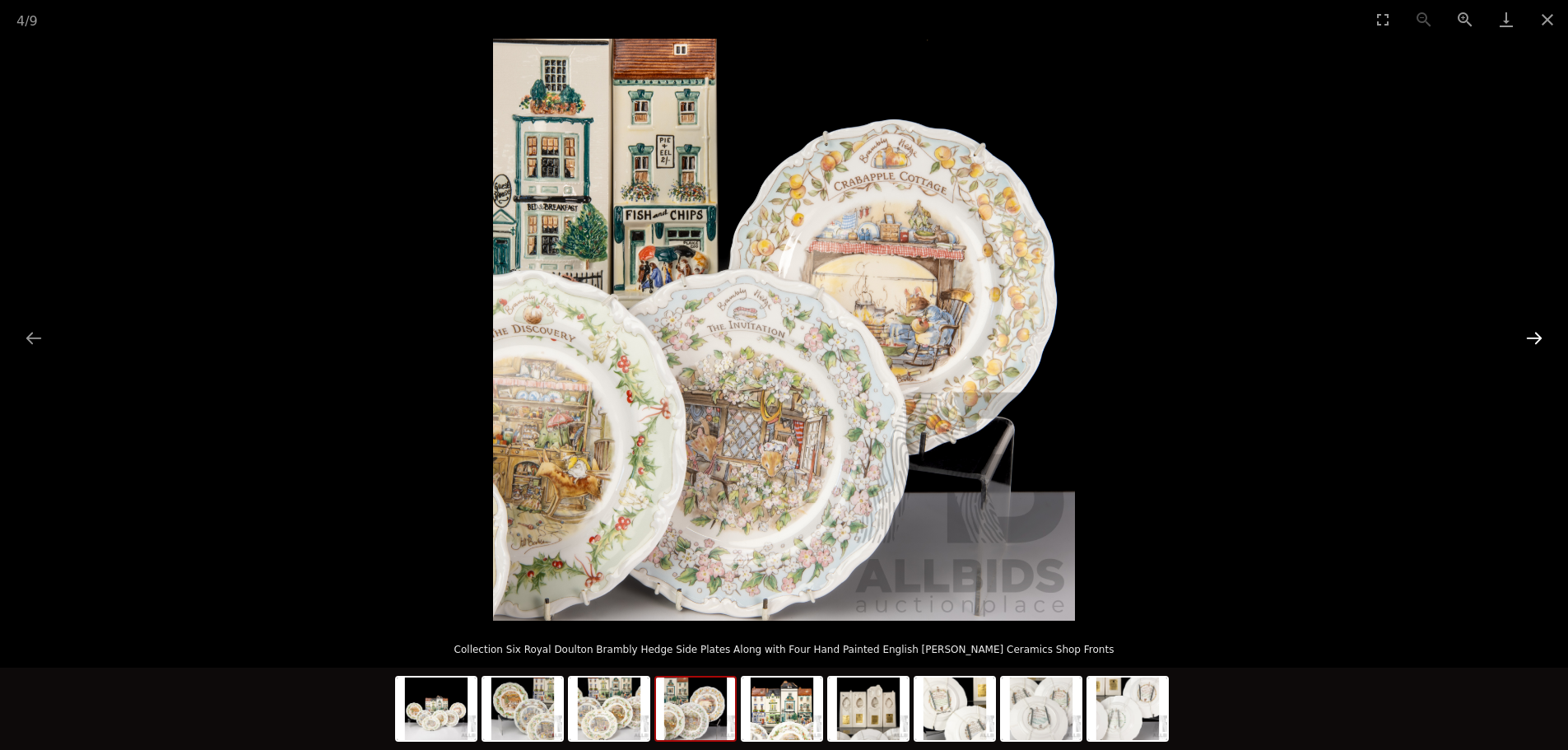
click at [1519, 346] on button "Next slide" at bounding box center [1533, 338] width 35 height 32
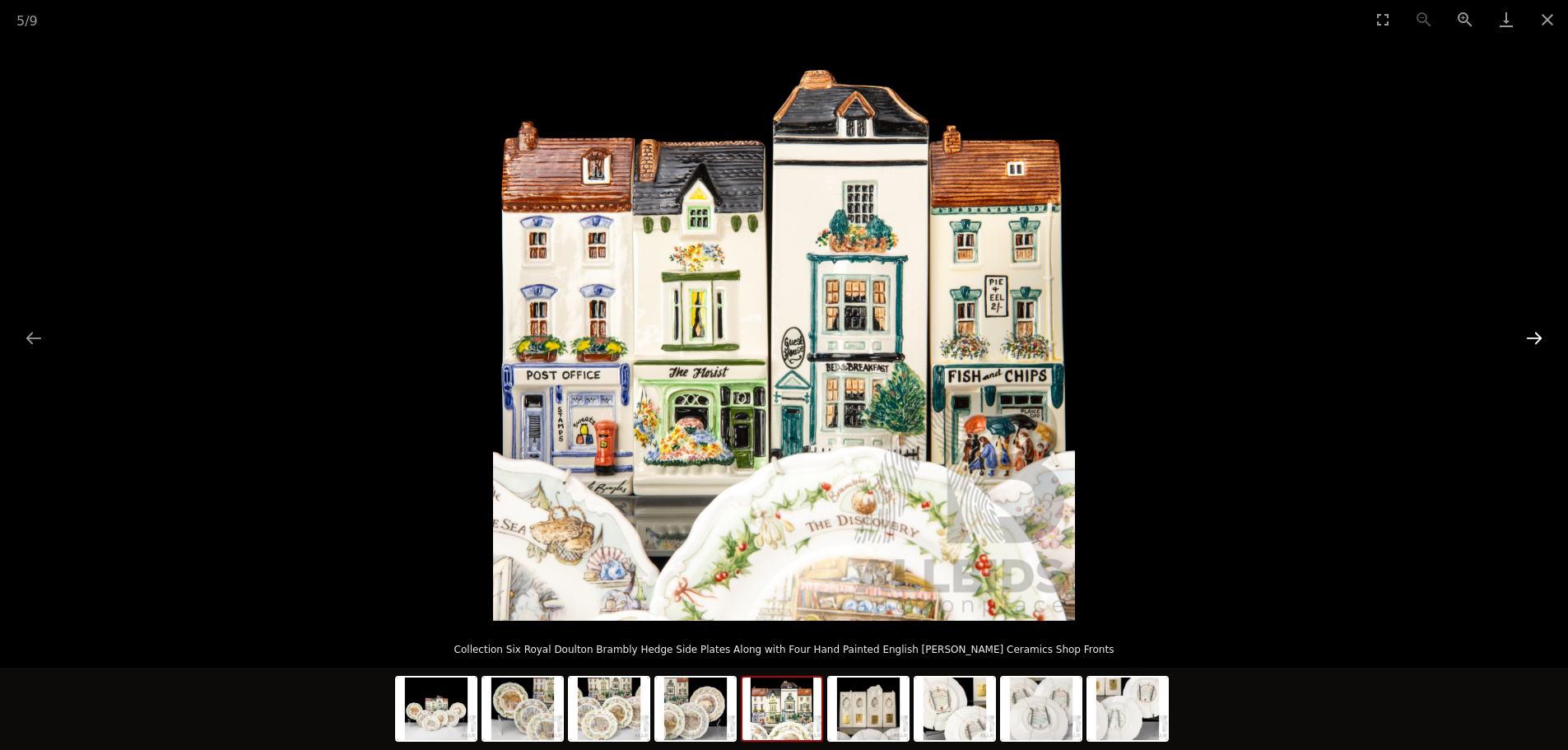
click at [1519, 346] on button "Next slide" at bounding box center [1533, 338] width 35 height 32
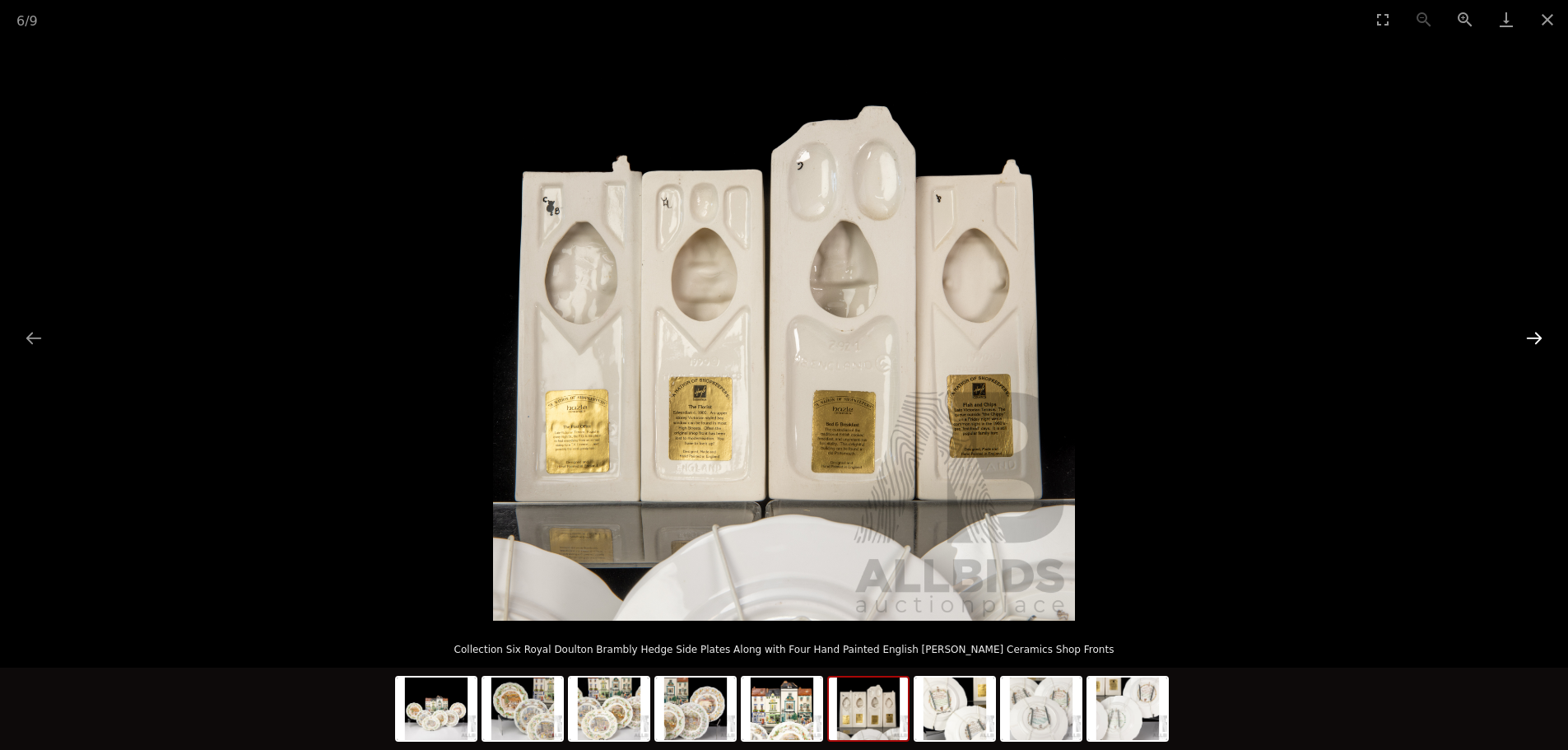
click at [1519, 346] on button "Next slide" at bounding box center [1533, 338] width 35 height 32
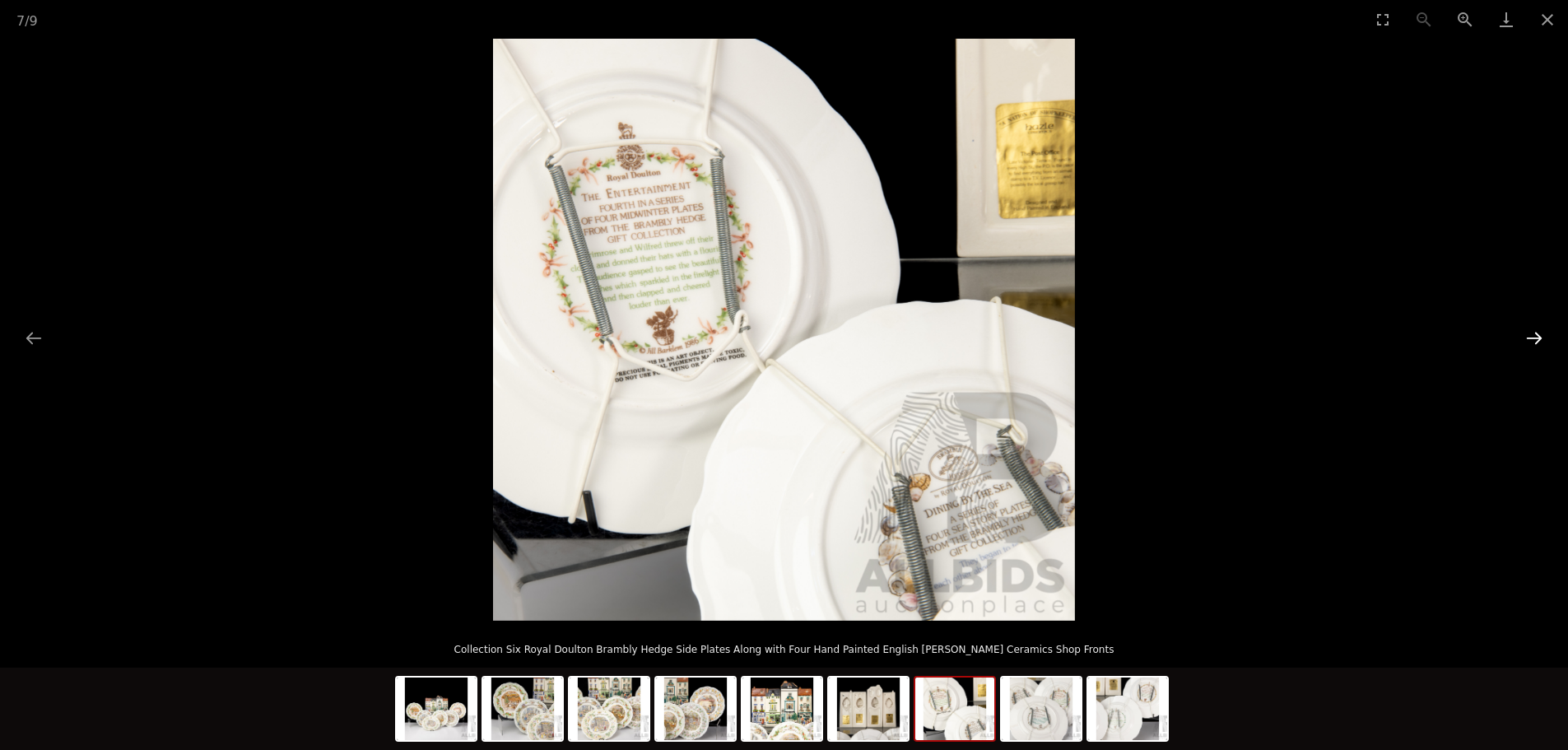
click at [1519, 346] on button "Next slide" at bounding box center [1533, 338] width 35 height 32
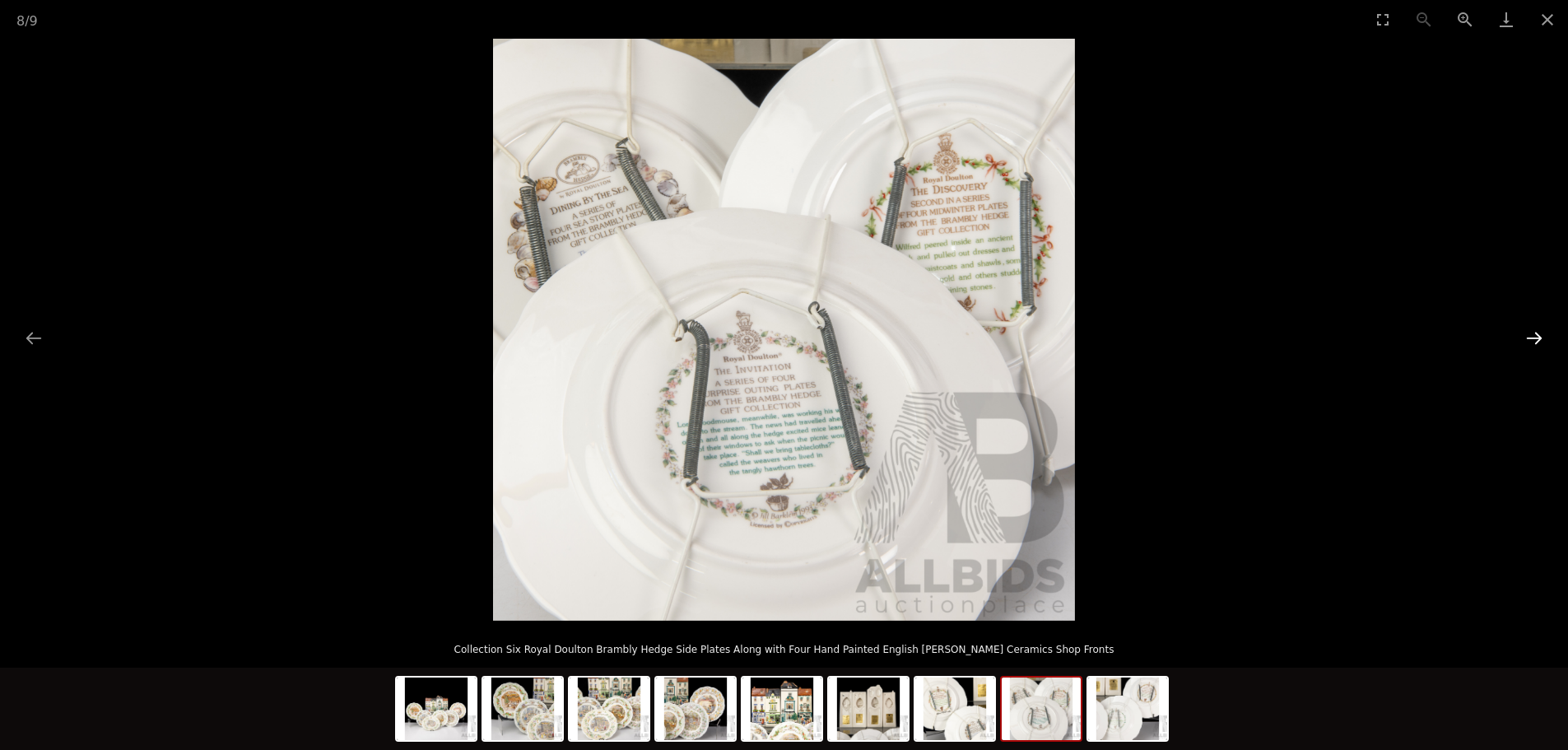
click at [1519, 346] on button "Next slide" at bounding box center [1533, 338] width 35 height 32
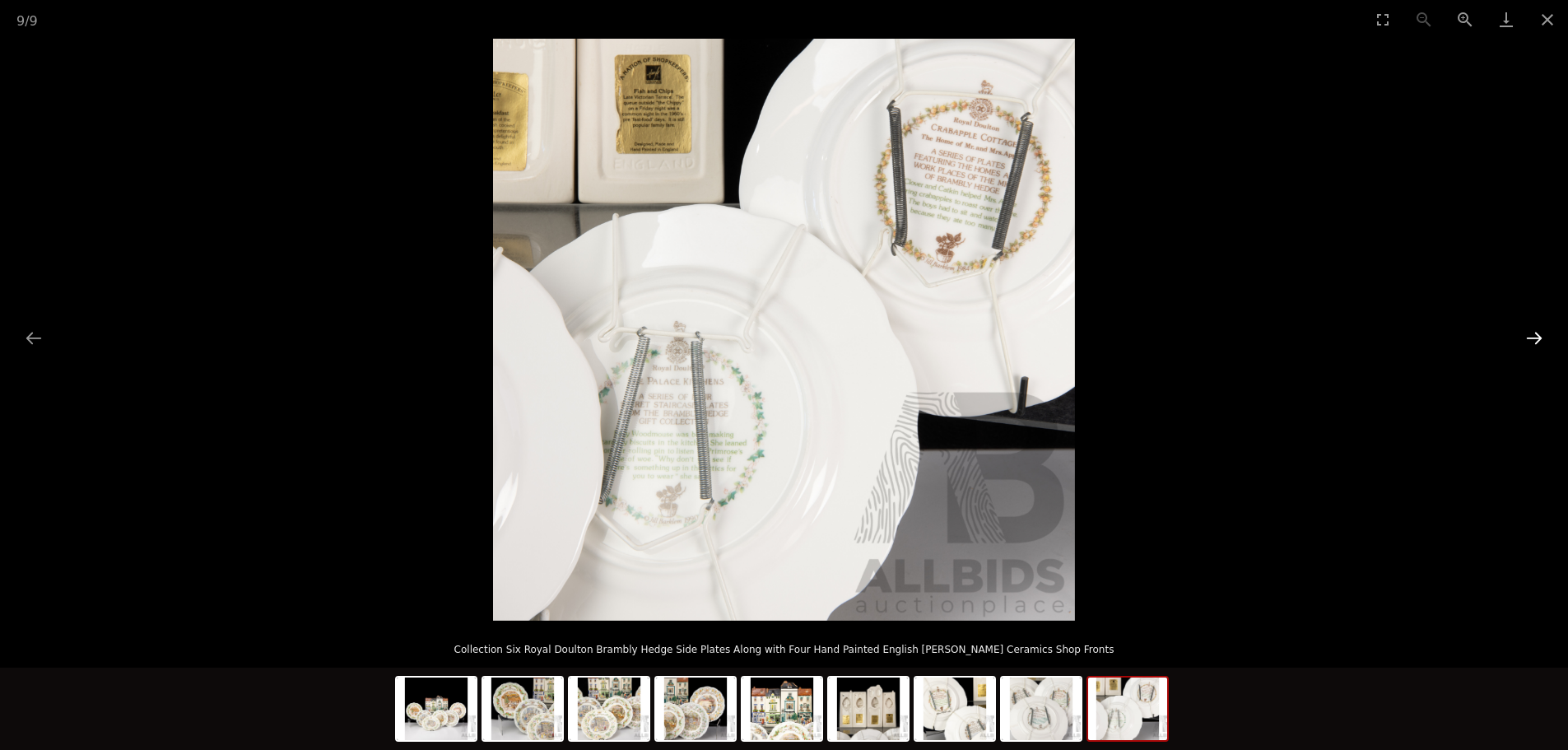
click at [1519, 346] on button "Next slide" at bounding box center [1533, 338] width 35 height 32
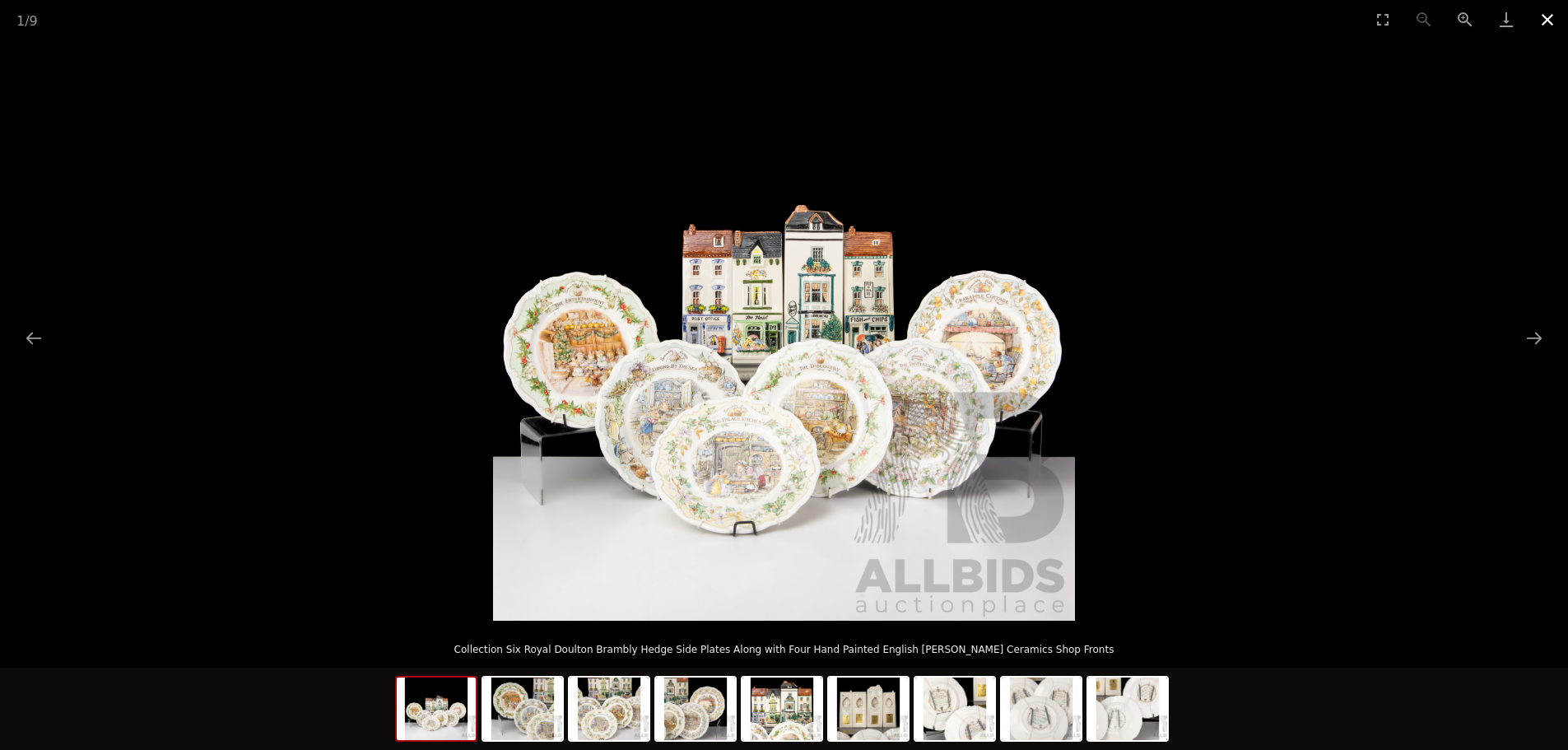
click at [1543, 21] on button "Close gallery" at bounding box center [1547, 19] width 41 height 38
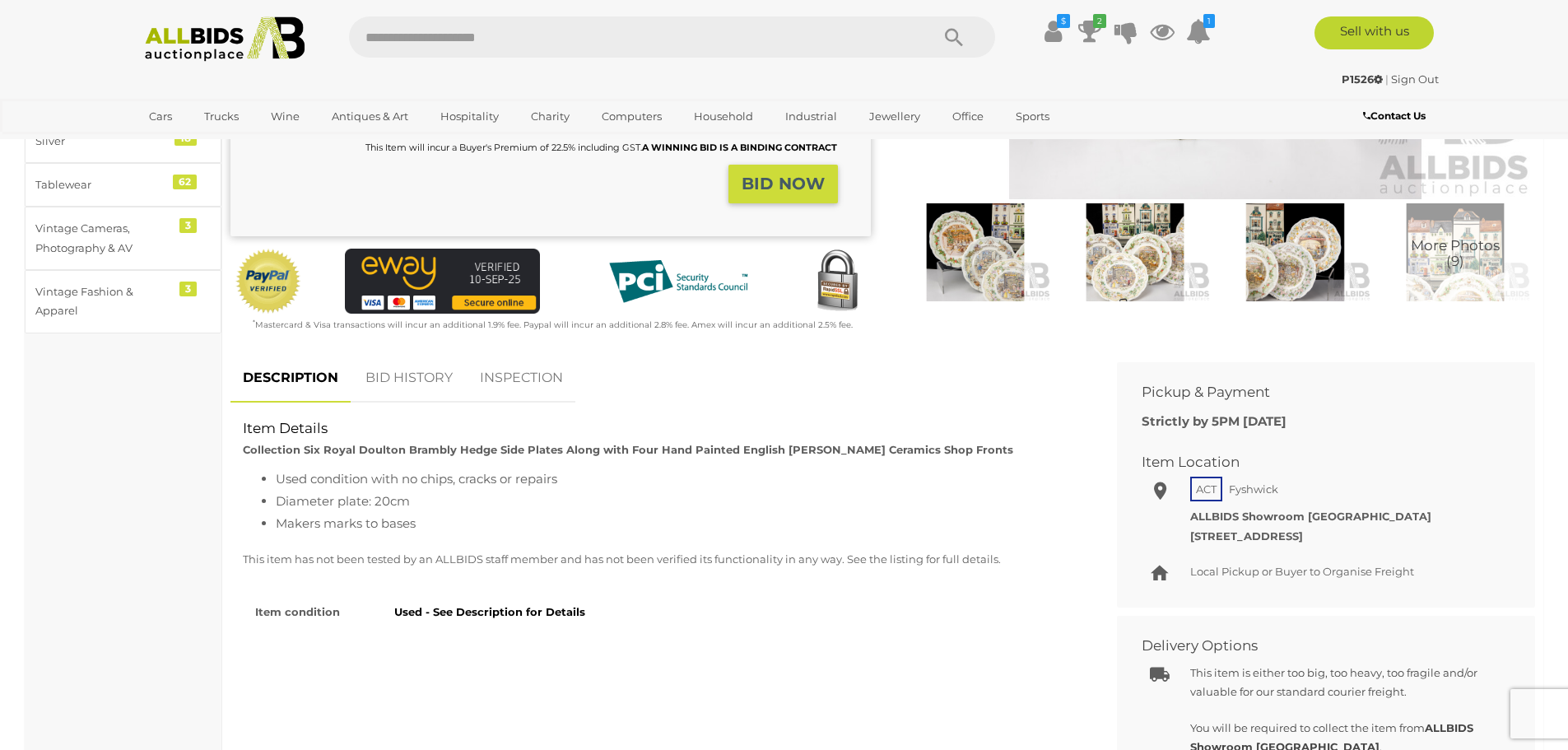
scroll to position [411, 0]
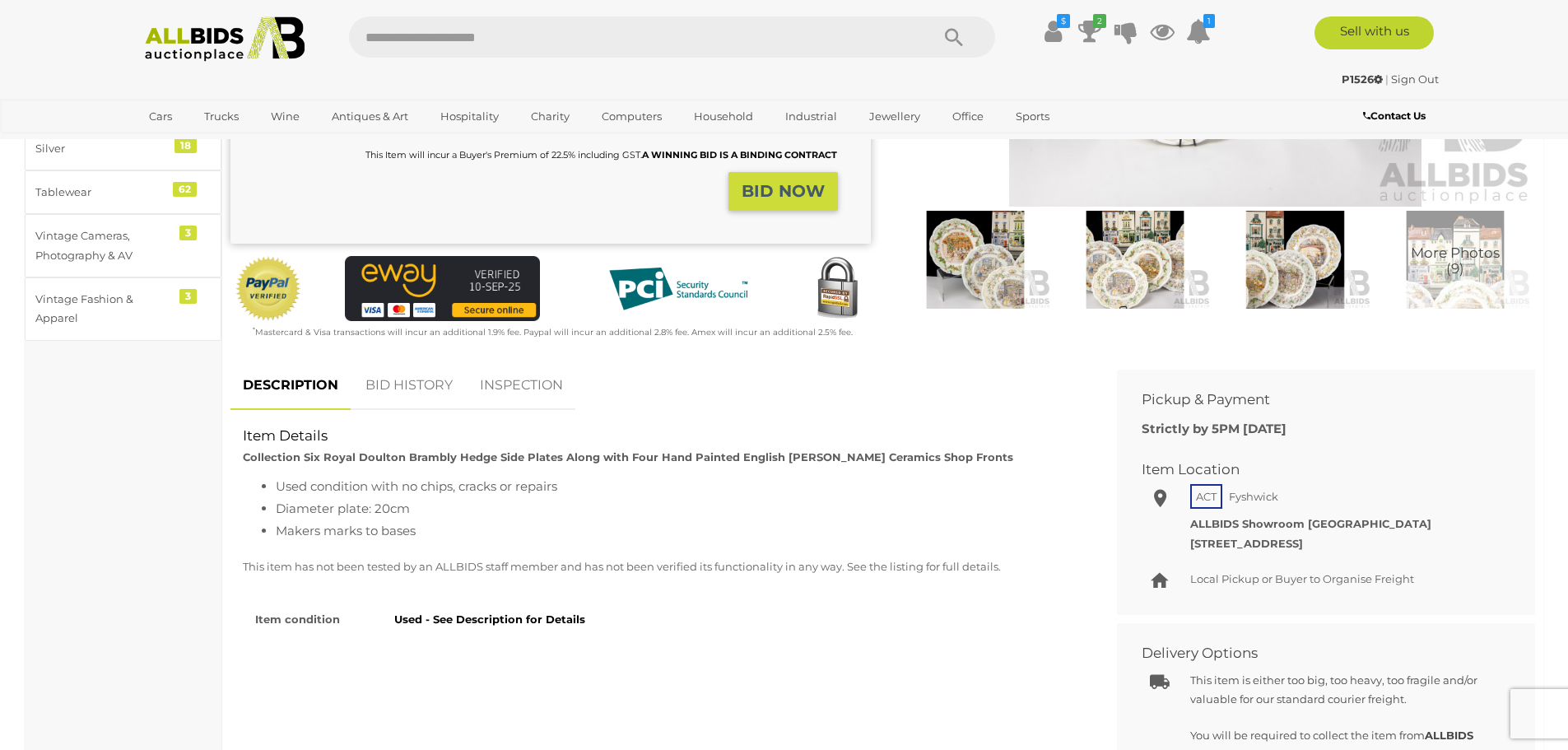
click at [415, 386] on link "BID HISTORY" at bounding box center [409, 385] width 112 height 49
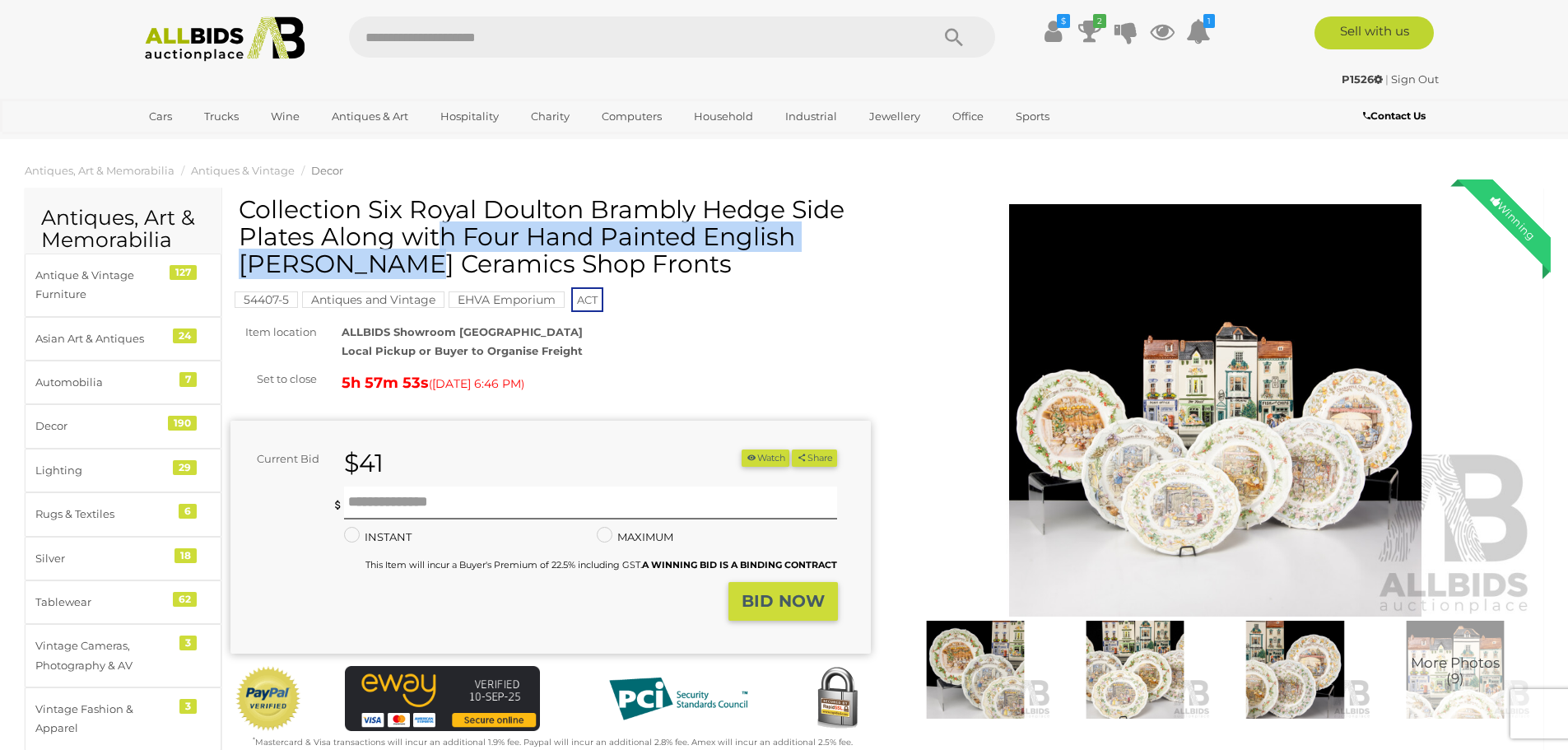
scroll to position [0, 0]
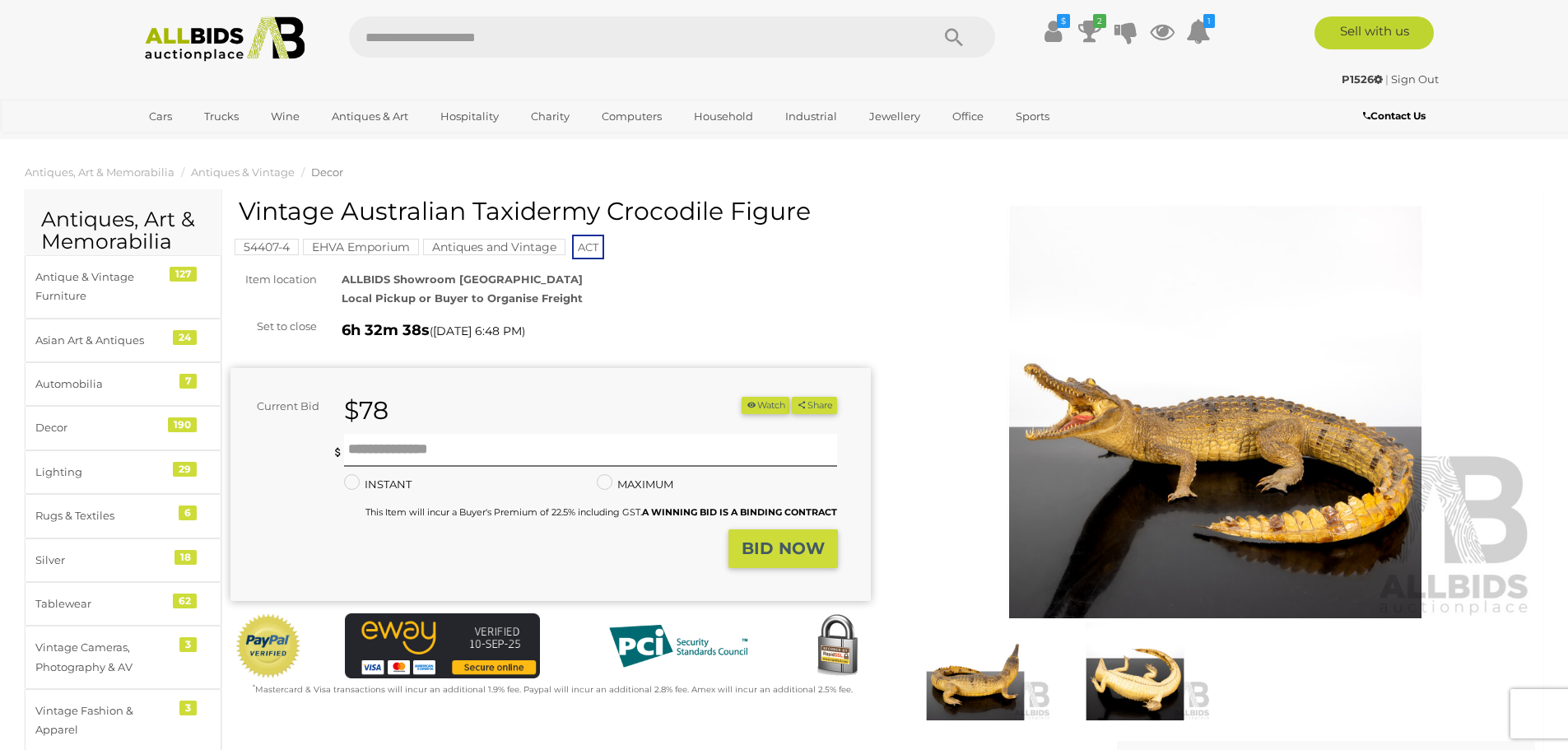
click at [1142, 423] on img at bounding box center [1215, 411] width 640 height 412
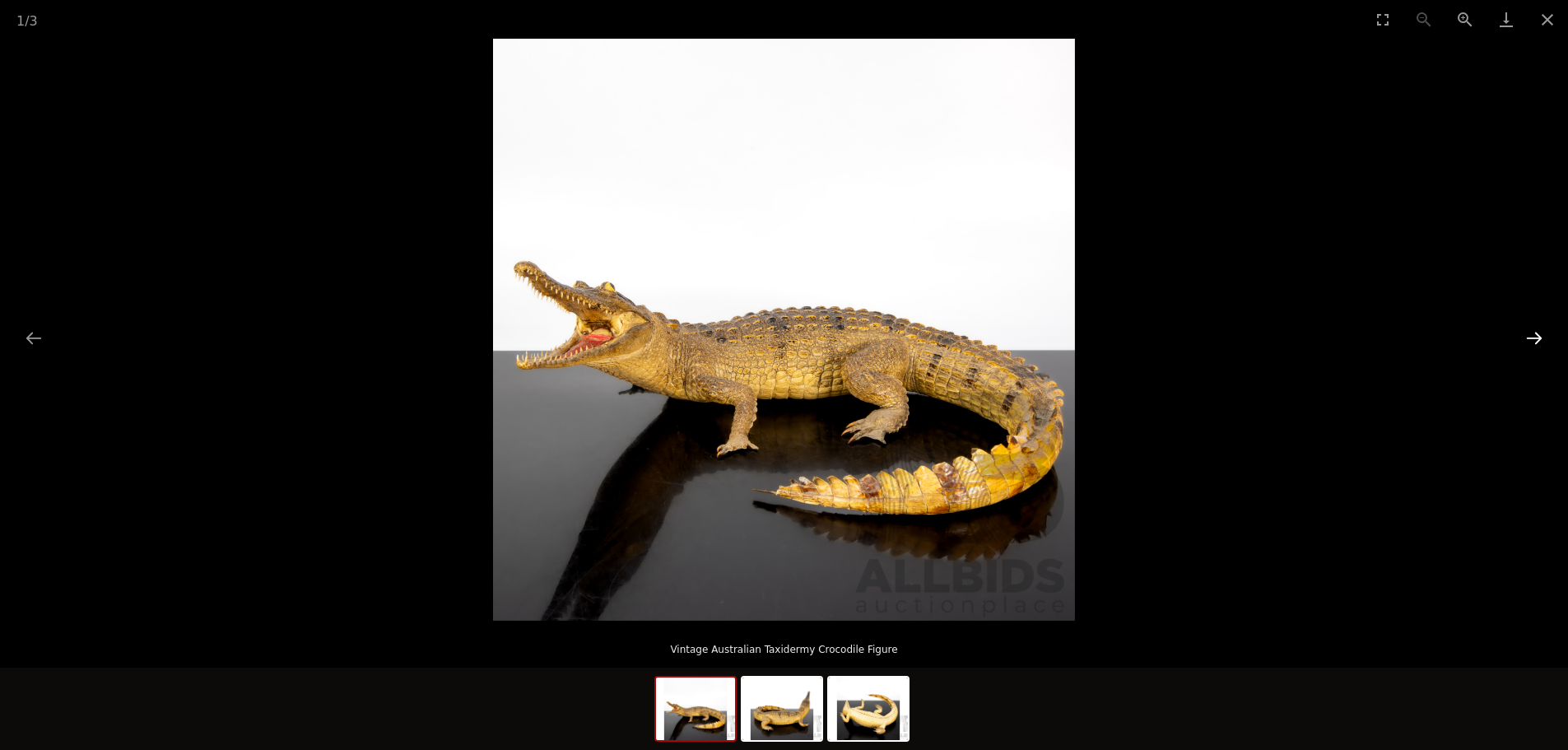
click at [1531, 339] on button "Next slide" at bounding box center [1533, 338] width 35 height 32
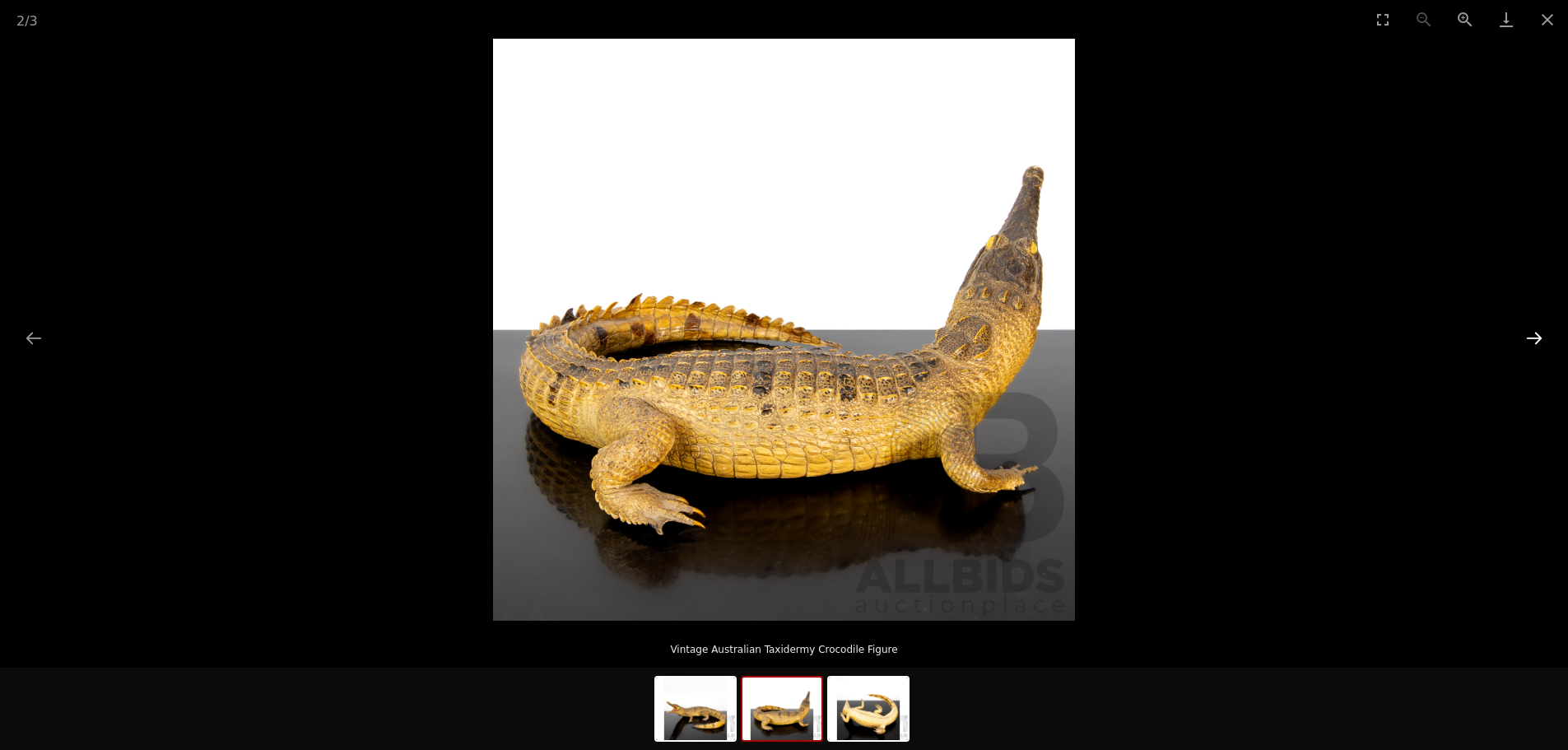
click at [1528, 340] on button "Next slide" at bounding box center [1533, 338] width 35 height 32
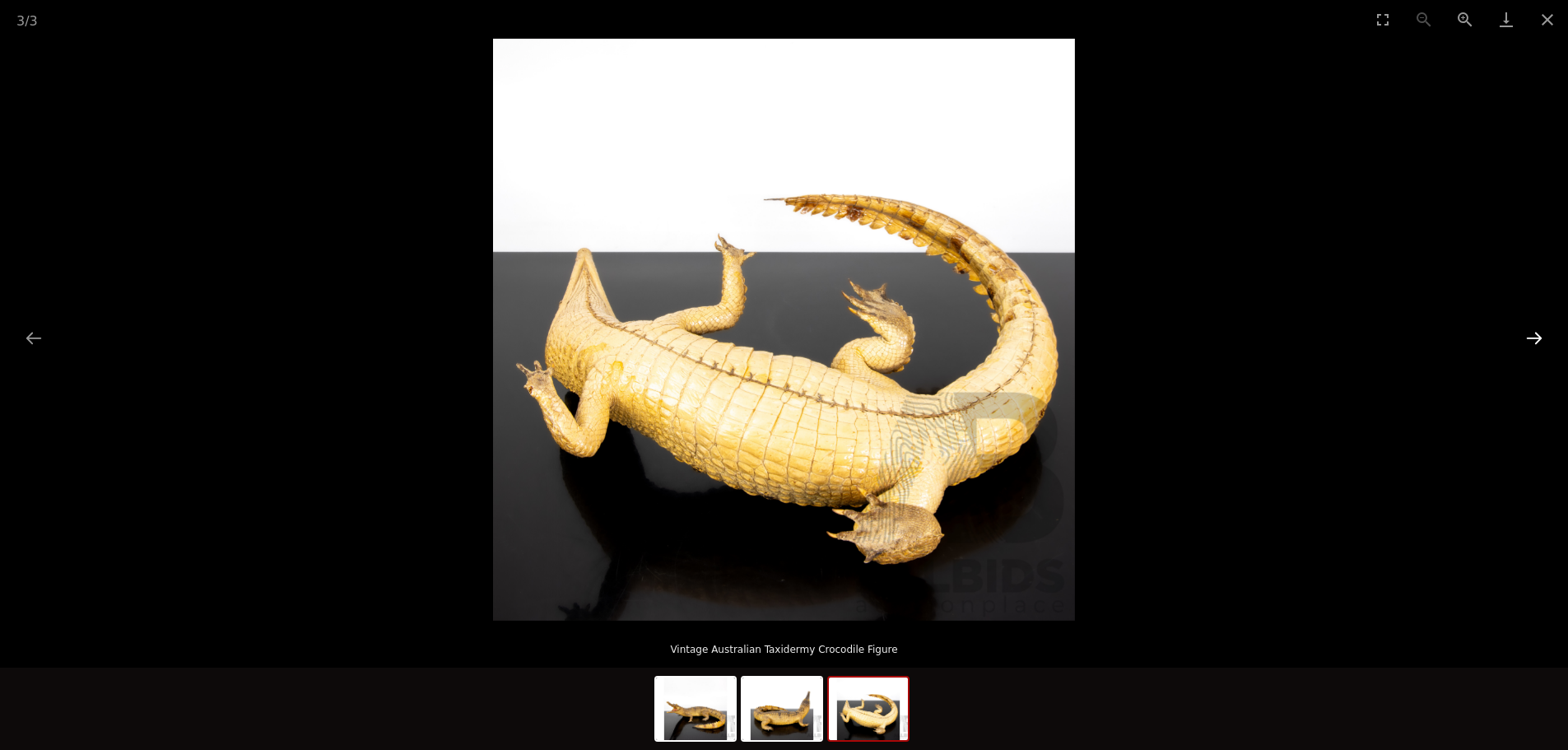
click at [1527, 340] on button "Next slide" at bounding box center [1533, 338] width 35 height 32
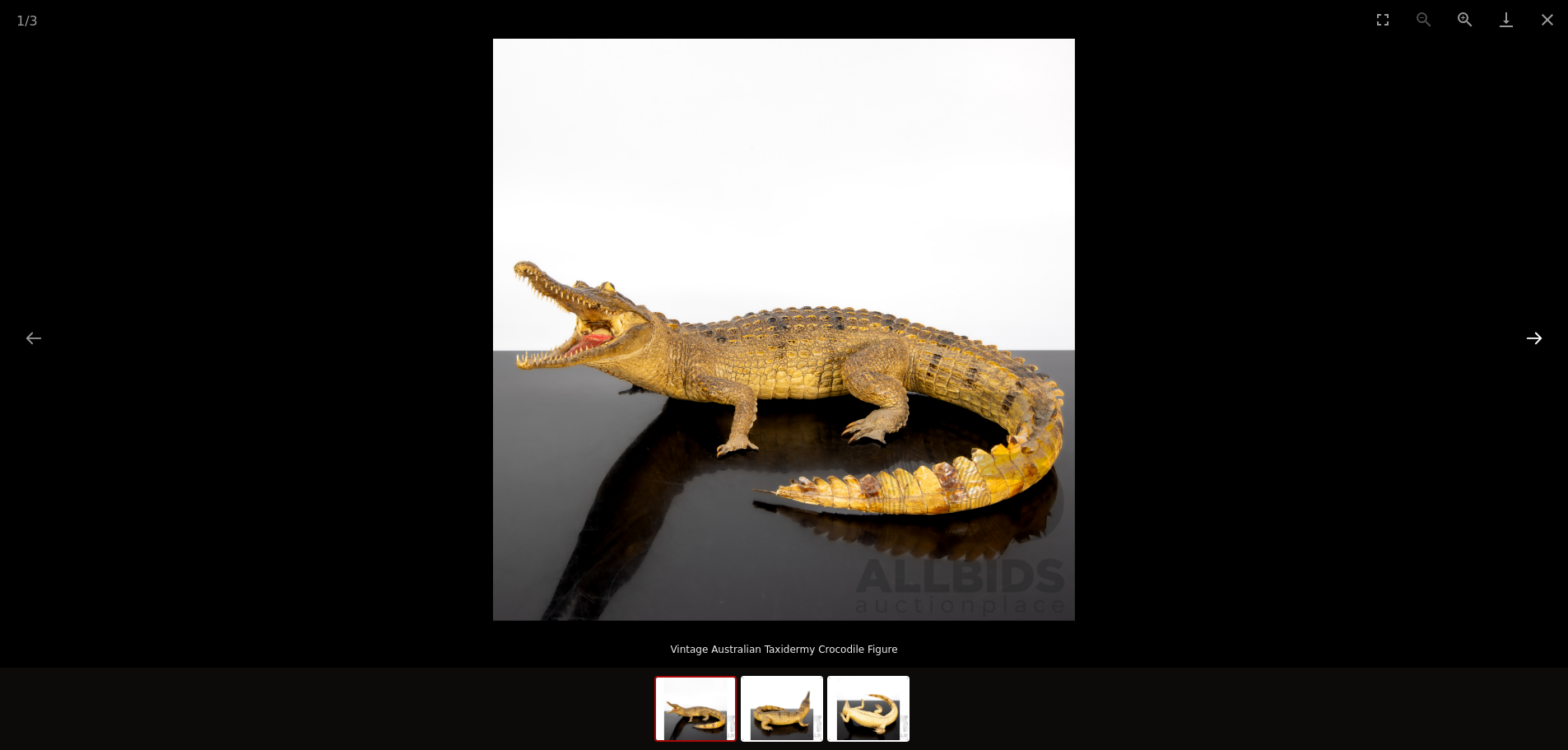
click at [1527, 340] on button "Next slide" at bounding box center [1533, 338] width 35 height 32
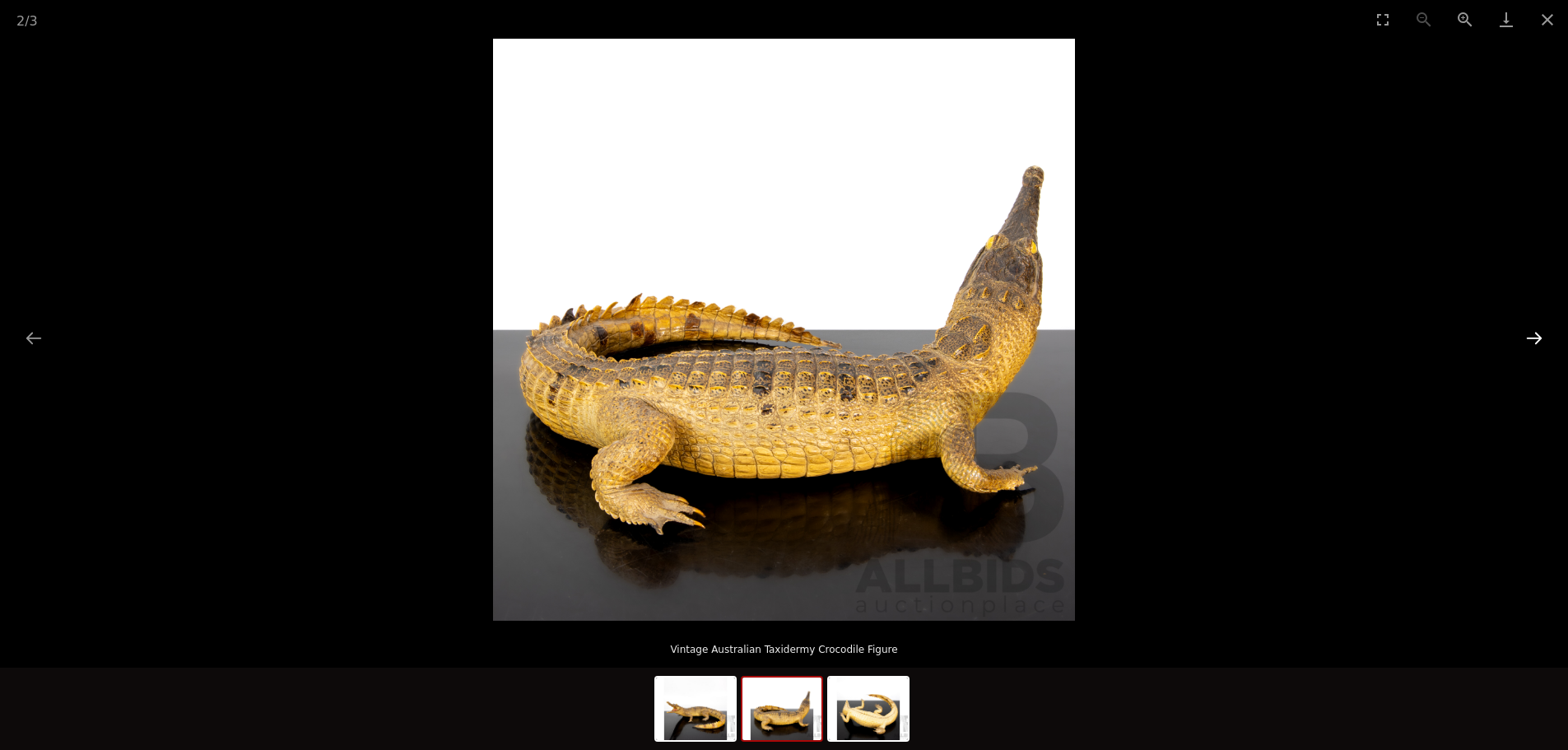
click at [1527, 340] on button "Next slide" at bounding box center [1533, 338] width 35 height 32
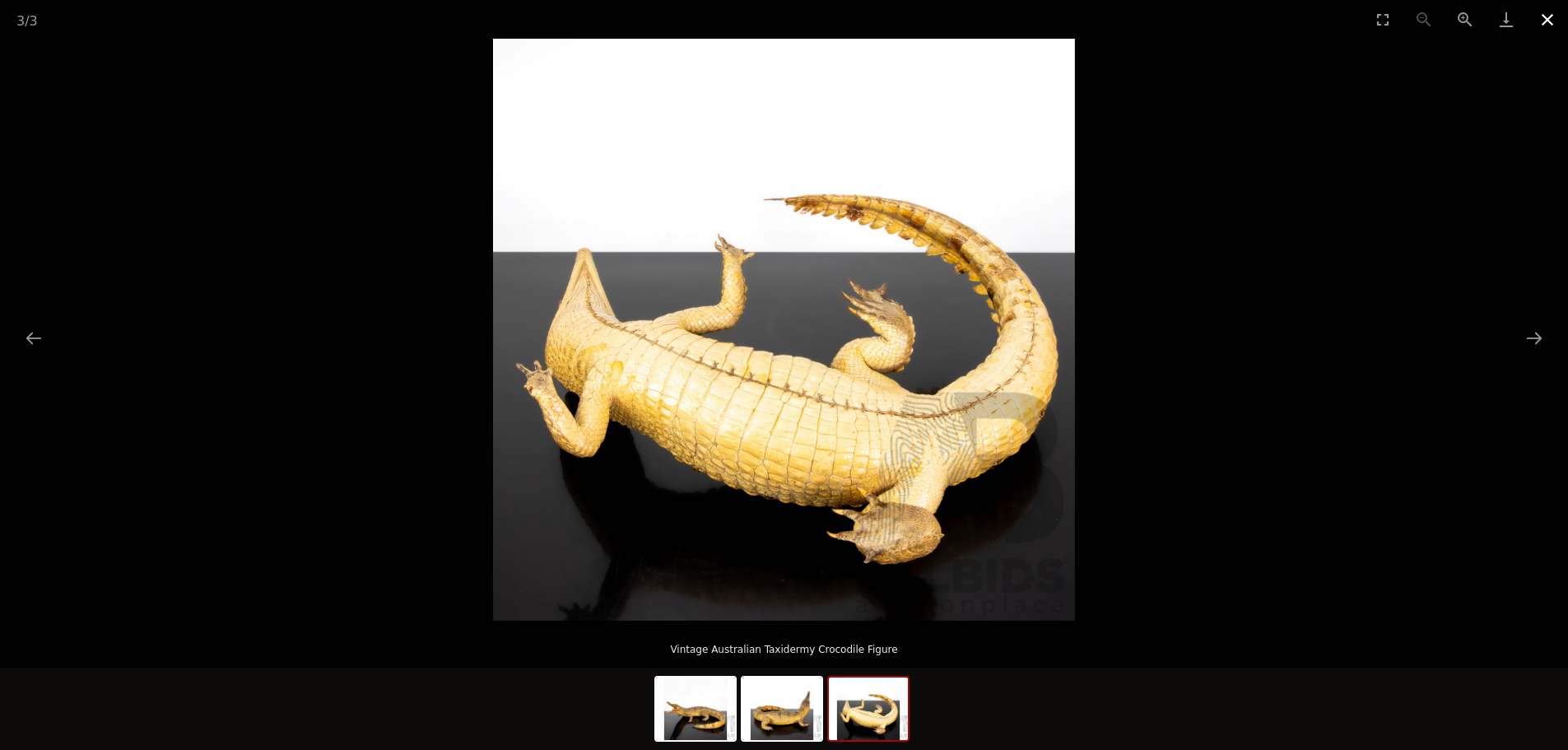
click at [1544, 25] on button "Close gallery" at bounding box center [1547, 19] width 41 height 38
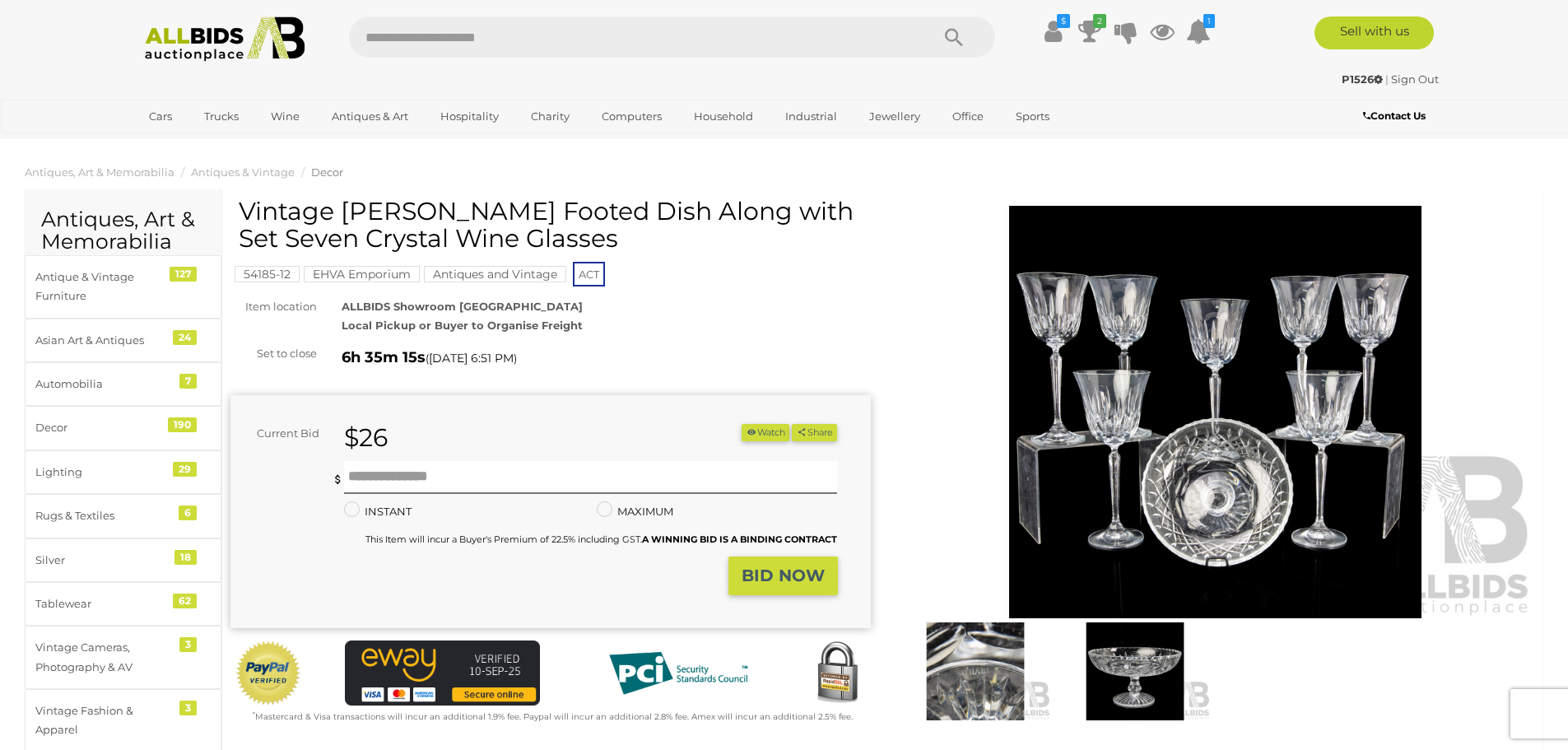
click at [1108, 404] on img at bounding box center [1215, 411] width 640 height 412
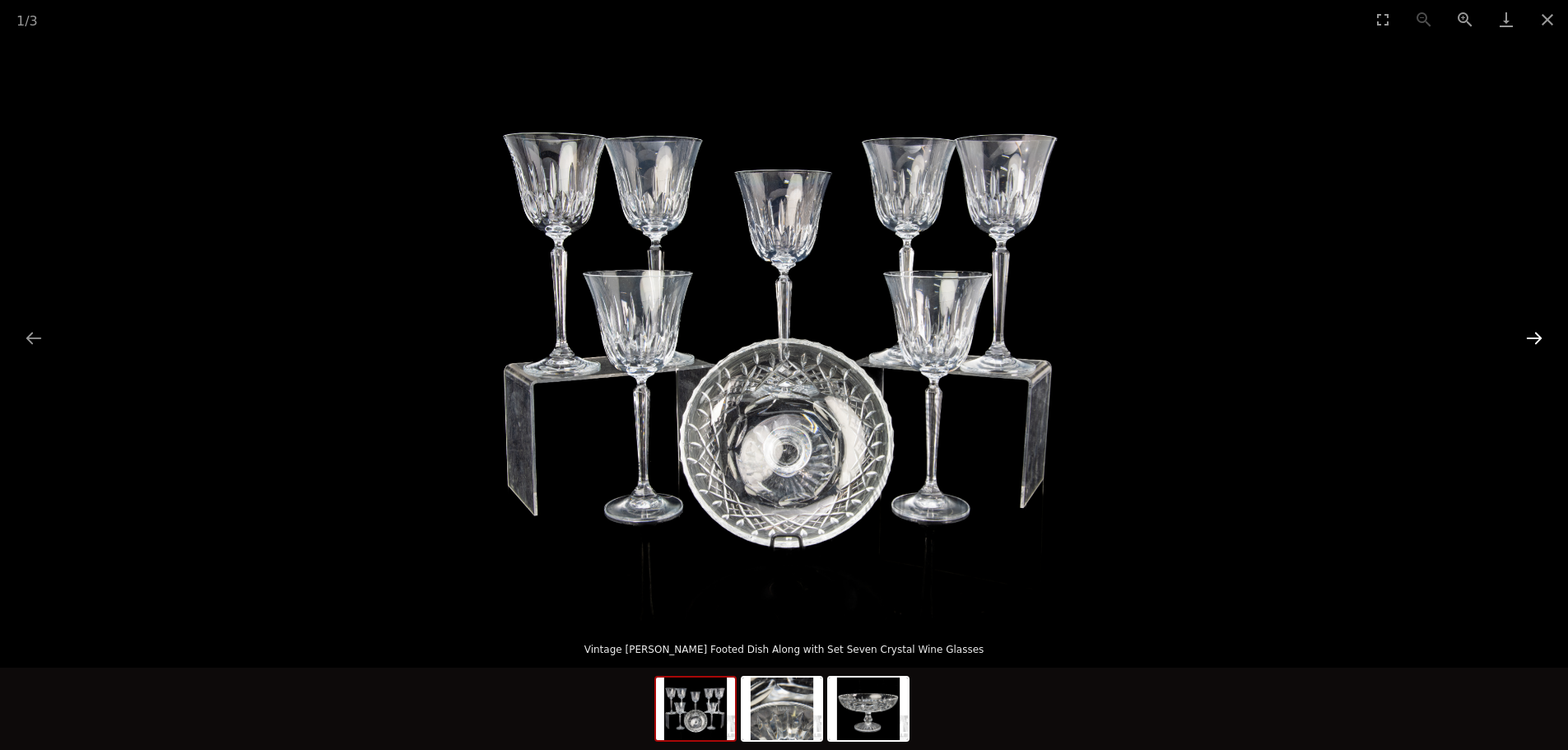
click at [1540, 336] on button "Next slide" at bounding box center [1533, 338] width 35 height 32
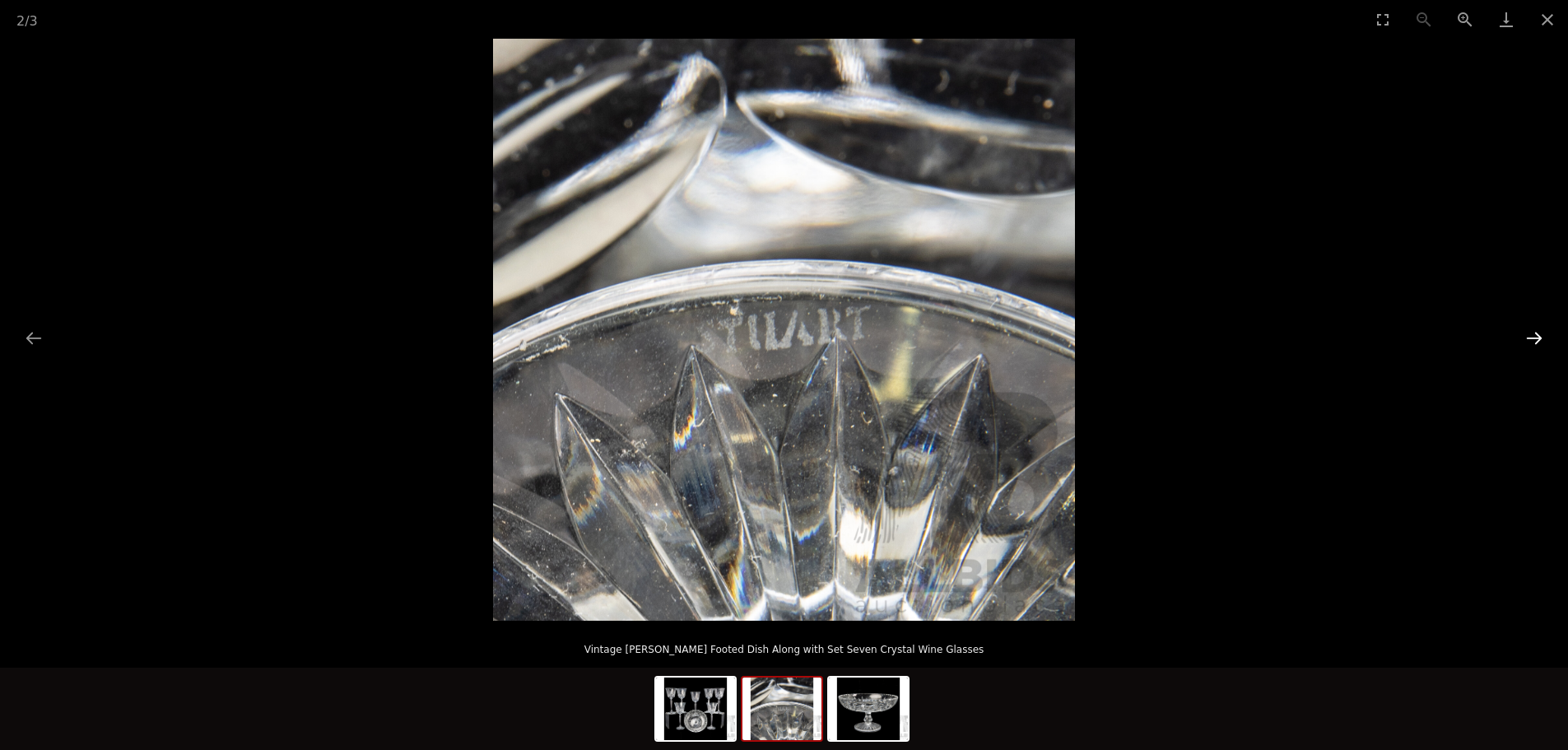
click at [1538, 336] on button "Next slide" at bounding box center [1533, 338] width 35 height 32
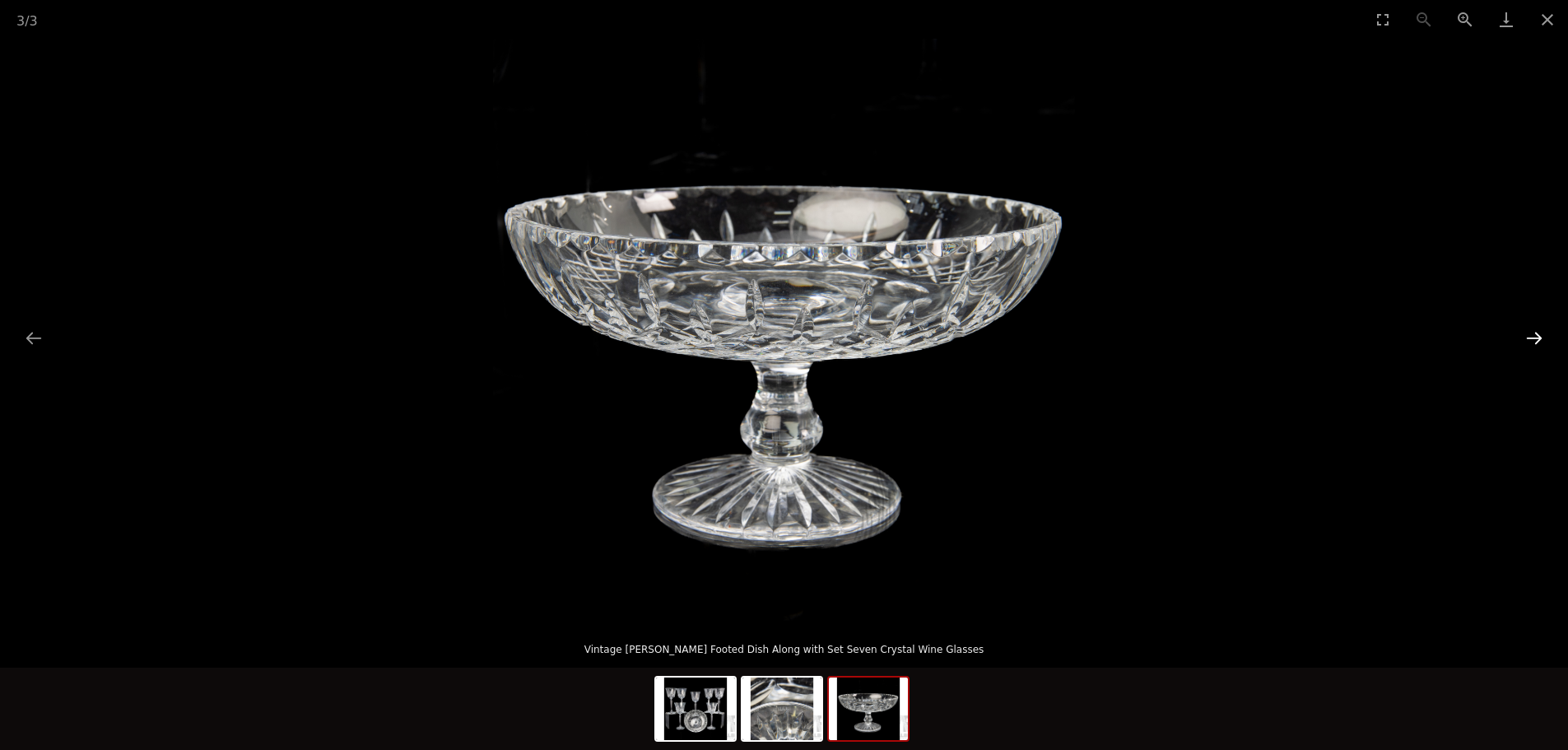
click at [1538, 336] on button "Next slide" at bounding box center [1533, 338] width 35 height 32
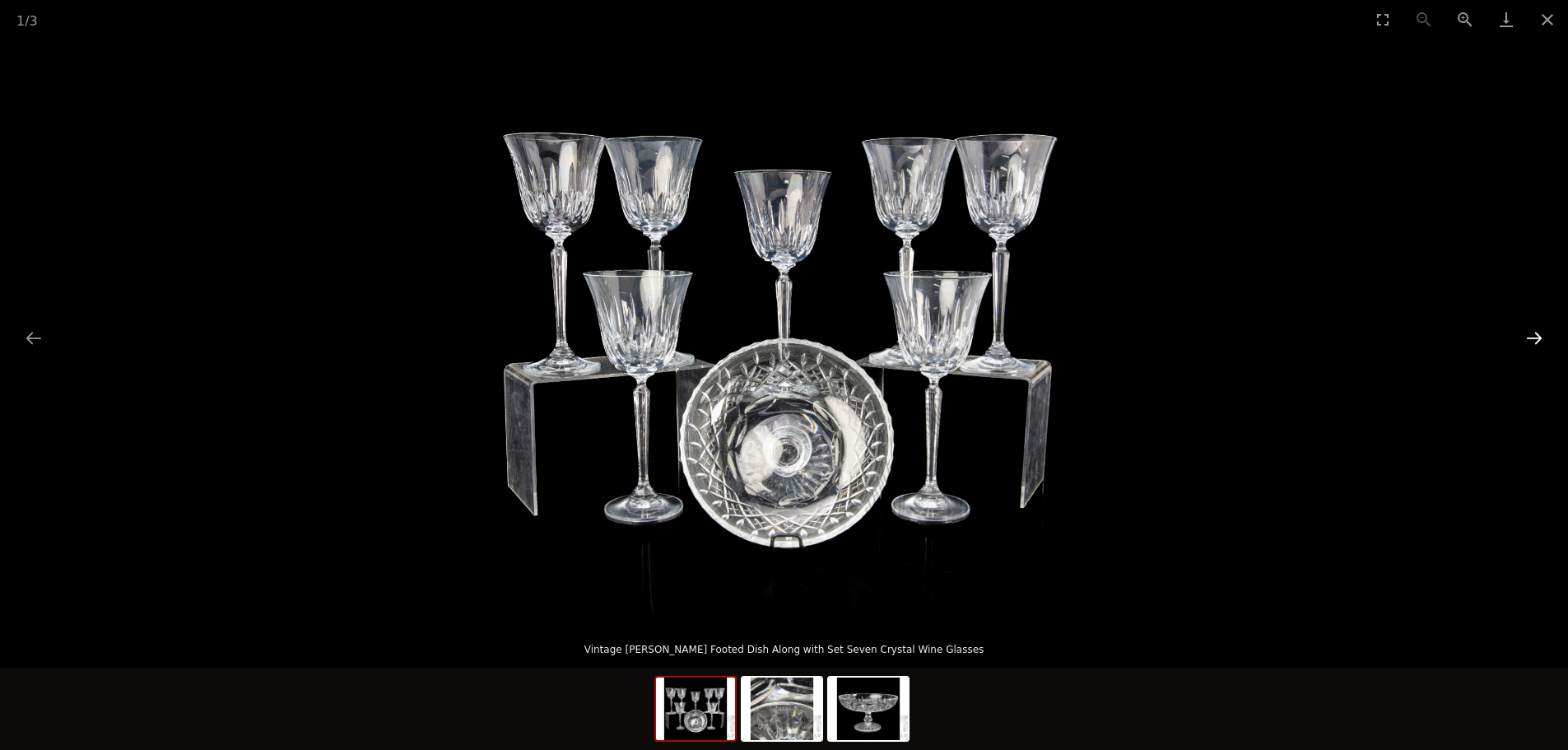
click at [1537, 336] on button "Next slide" at bounding box center [1533, 338] width 35 height 32
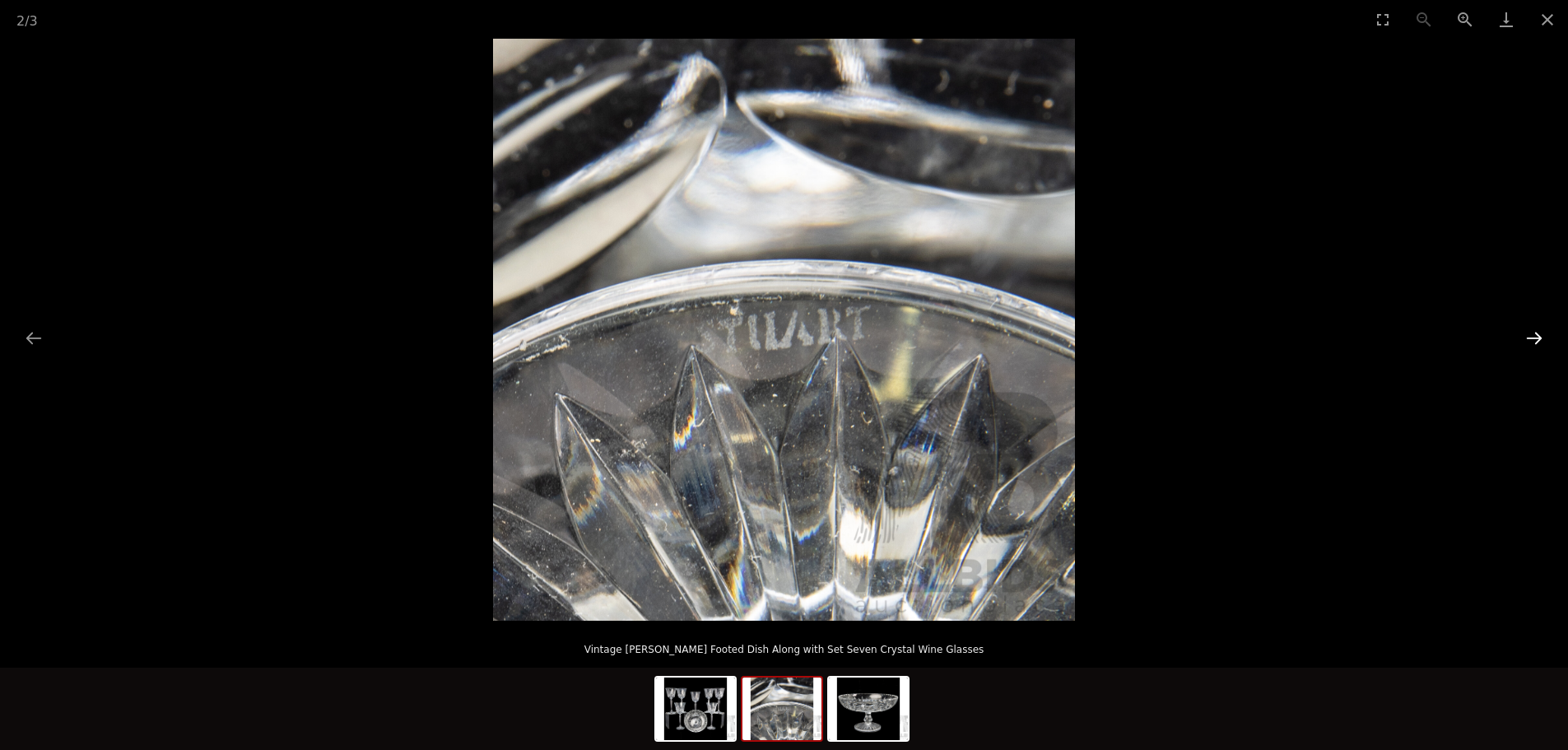
click at [1537, 336] on button "Next slide" at bounding box center [1533, 338] width 35 height 32
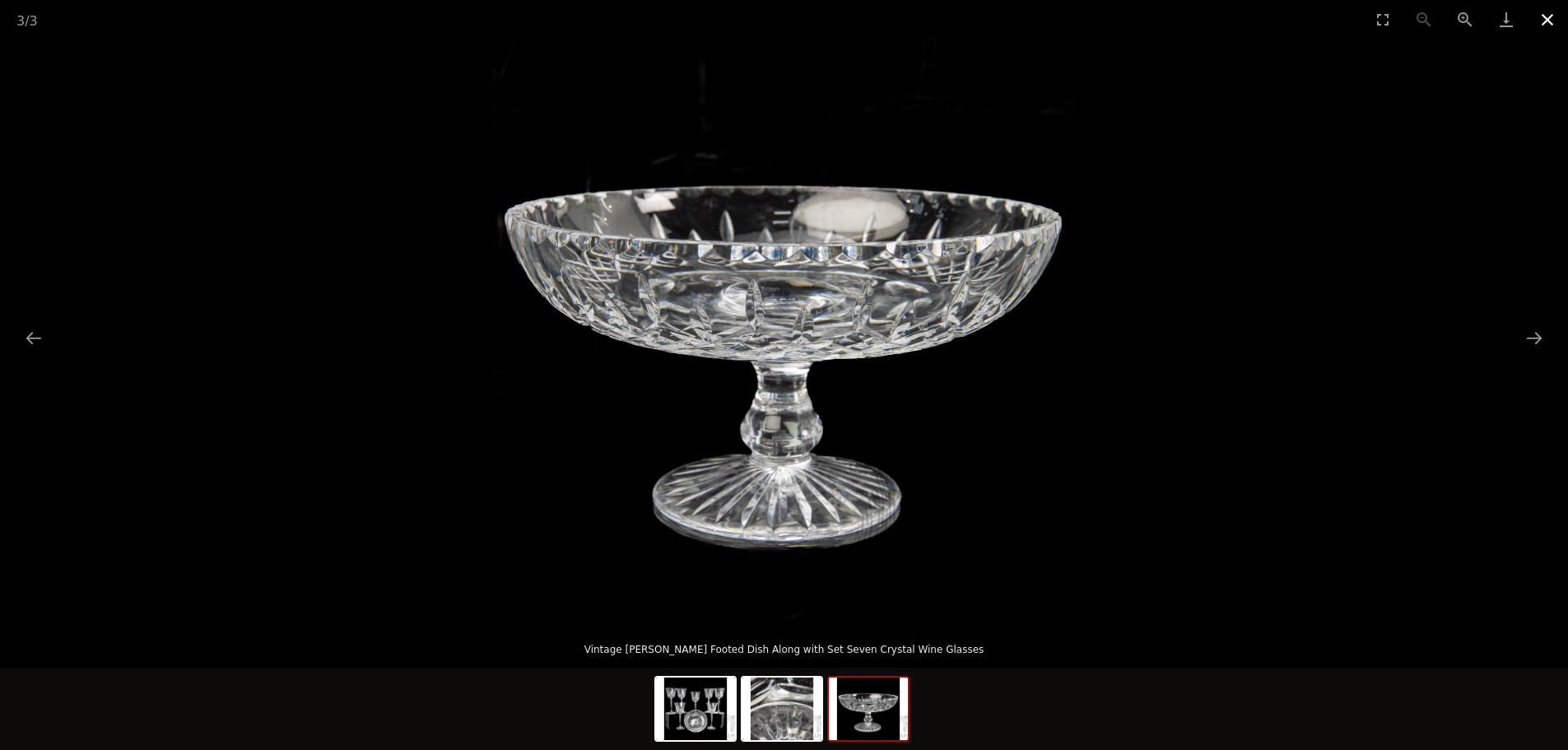
click at [1547, 19] on button "Close gallery" at bounding box center [1547, 19] width 41 height 38
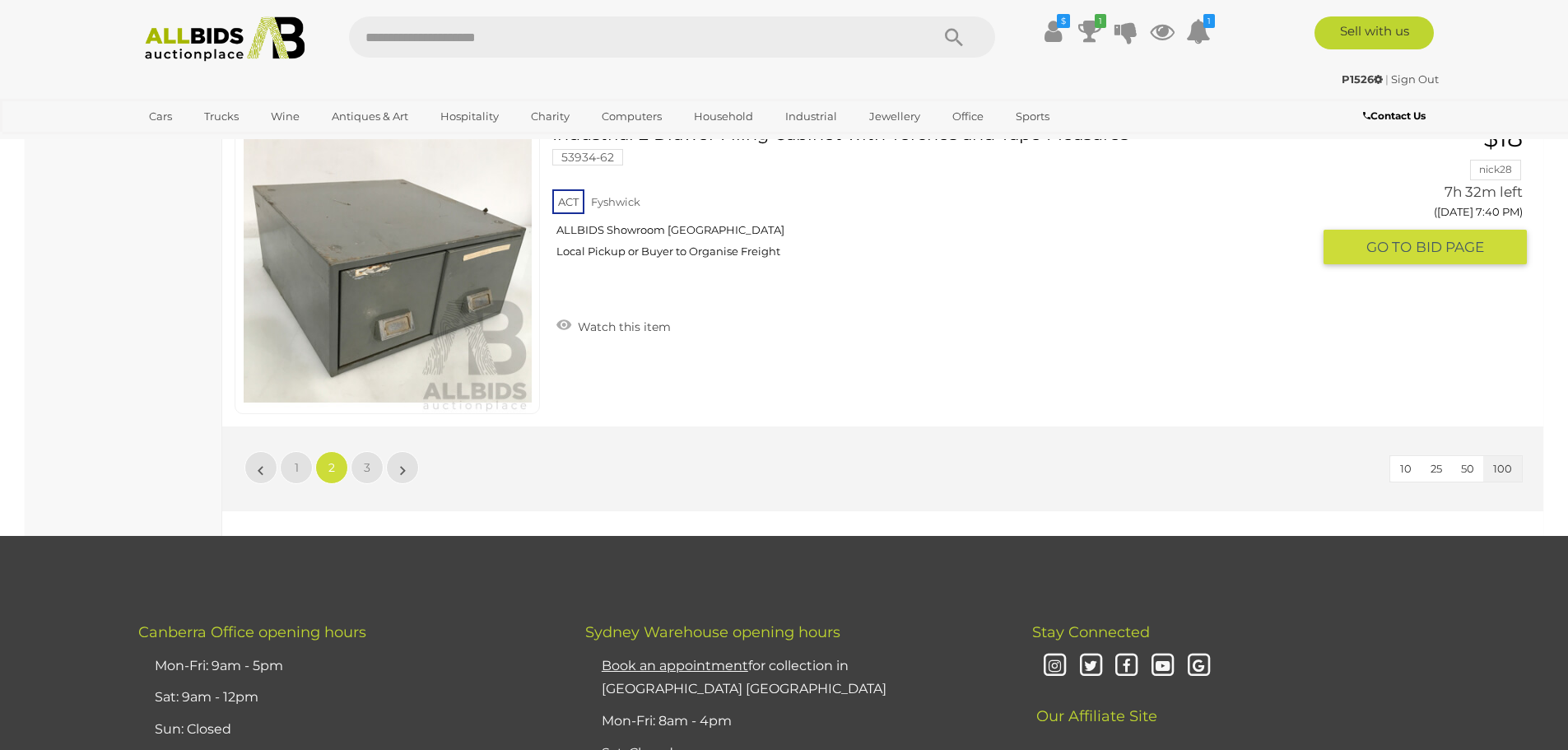
scroll to position [31487, 0]
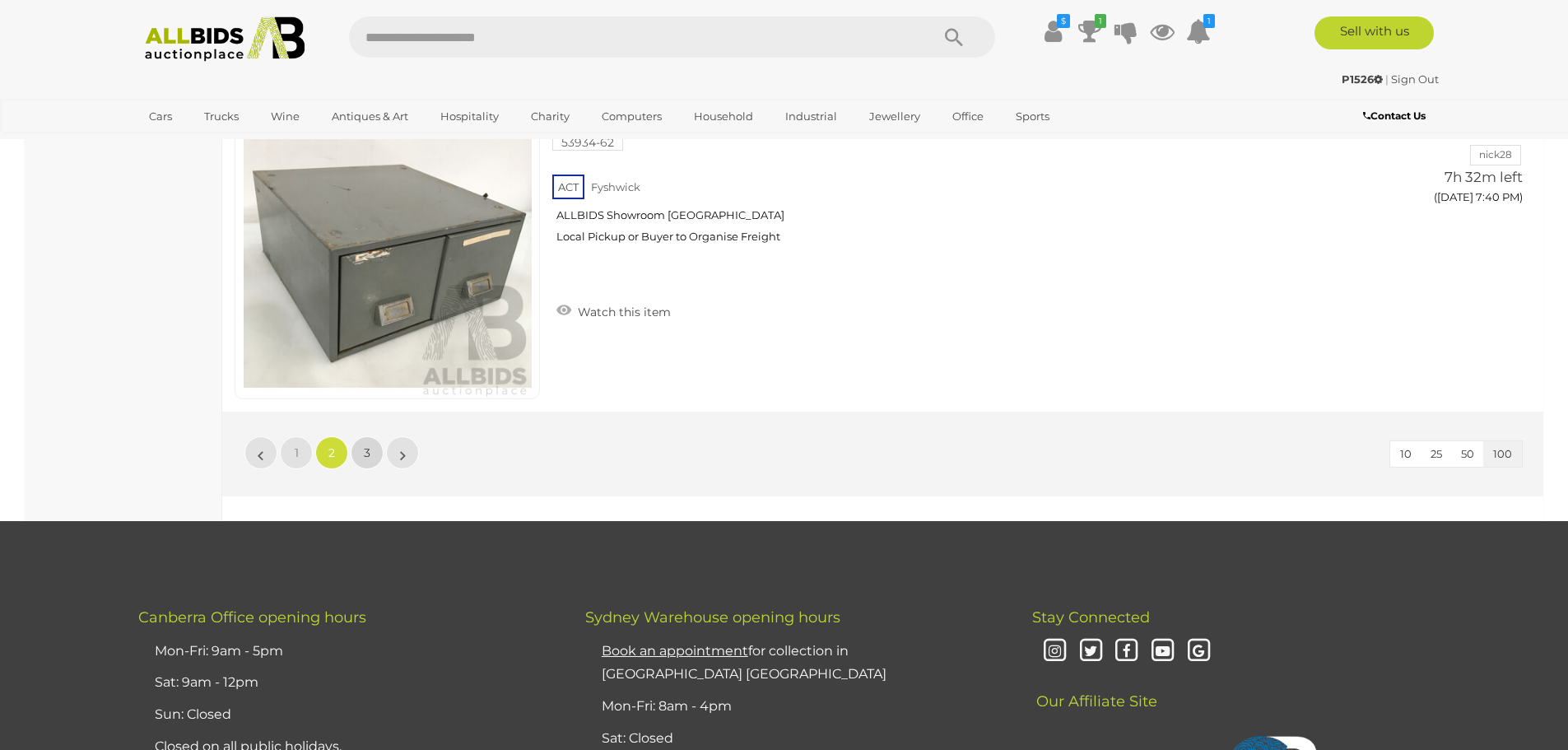
click at [370, 455] on span "3" at bounding box center [367, 453] width 7 height 15
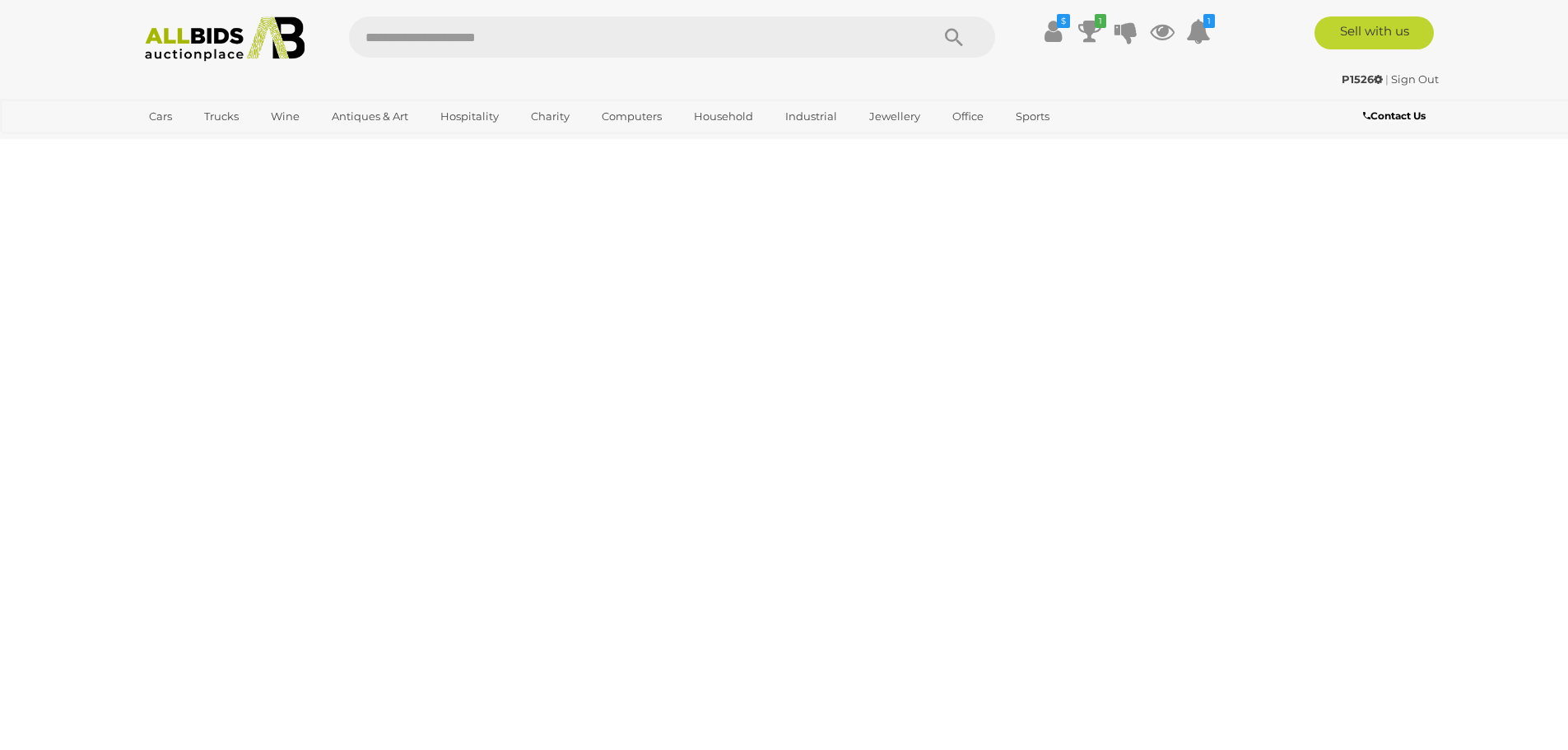
scroll to position [57, 0]
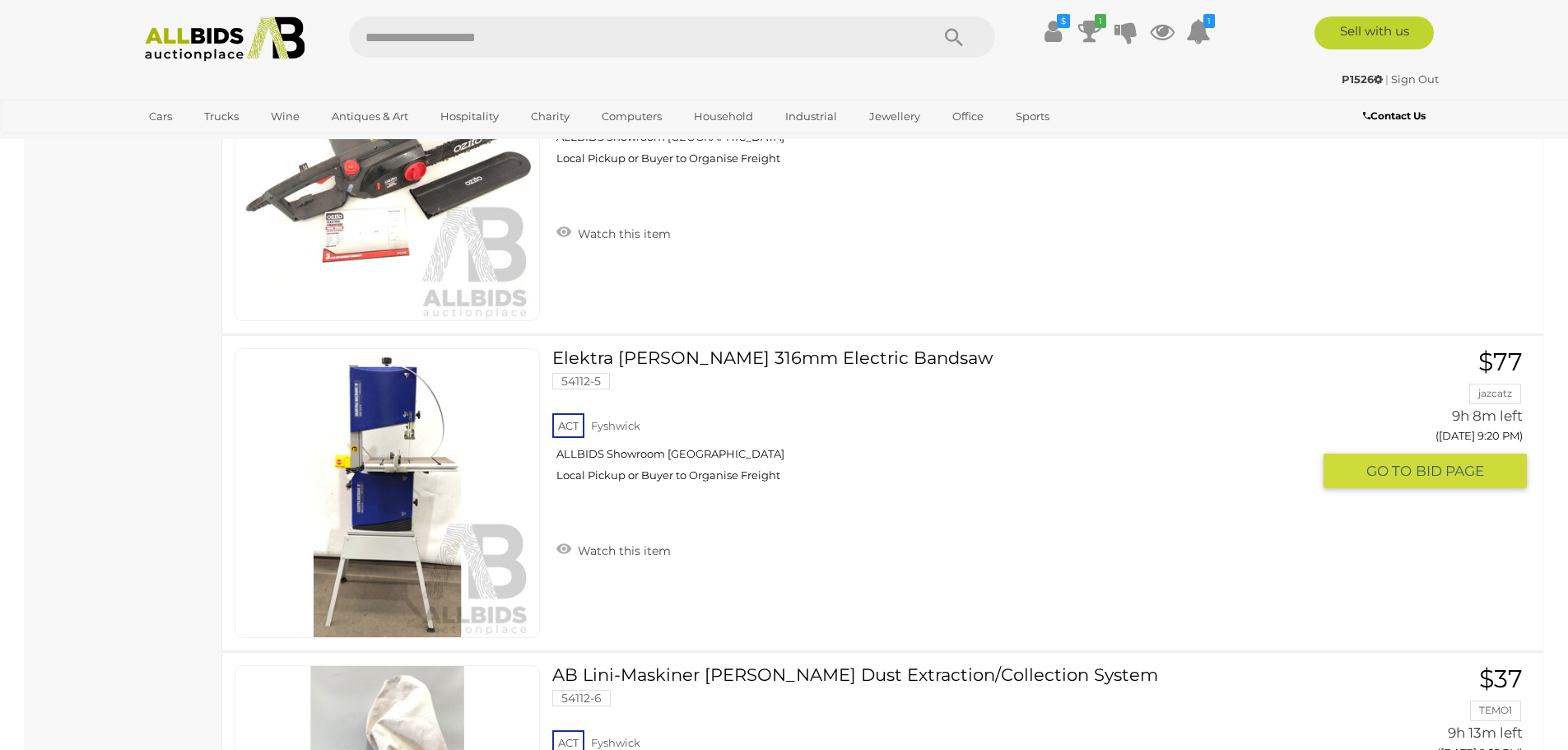
scroll to position [16044, 0]
click at [719, 355] on link "Elektra Beckum 316mm Electric Bandsaw 54112-5 ACT Fyshwick ALLBIDS Showroom Fys…" at bounding box center [937, 420] width 746 height 147
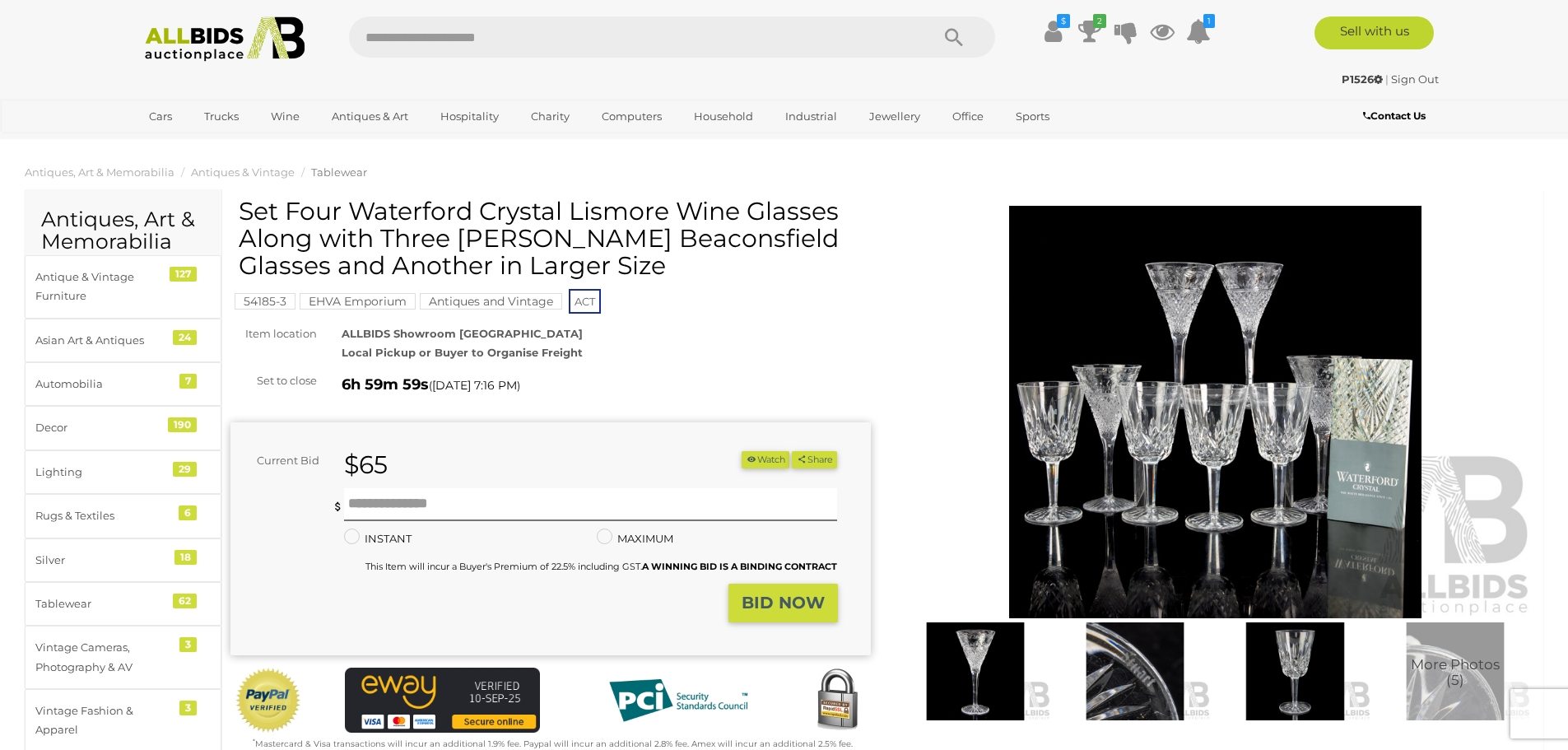
click at [1189, 421] on img at bounding box center [1215, 411] width 640 height 412
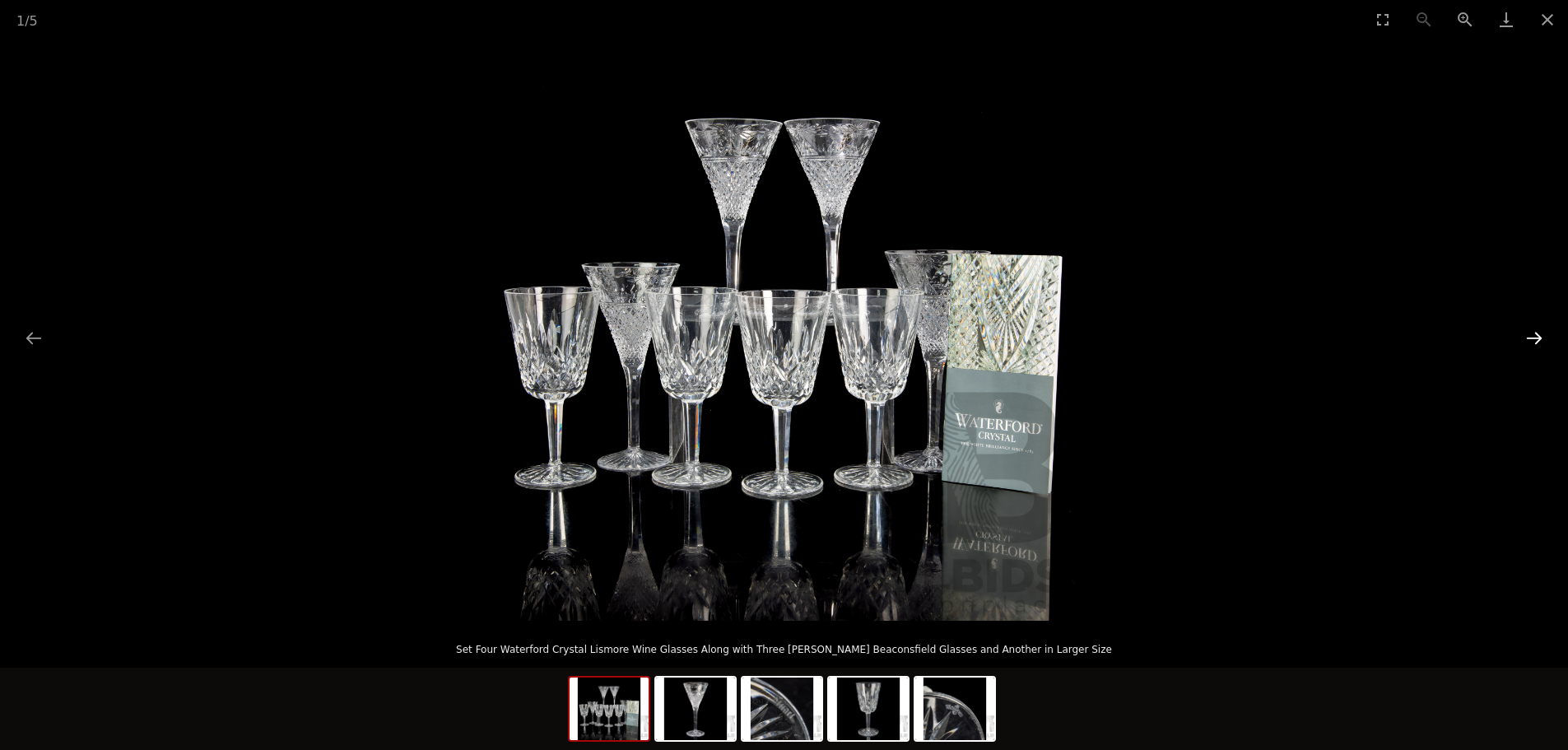
click at [1541, 339] on button "Next slide" at bounding box center [1533, 338] width 35 height 32
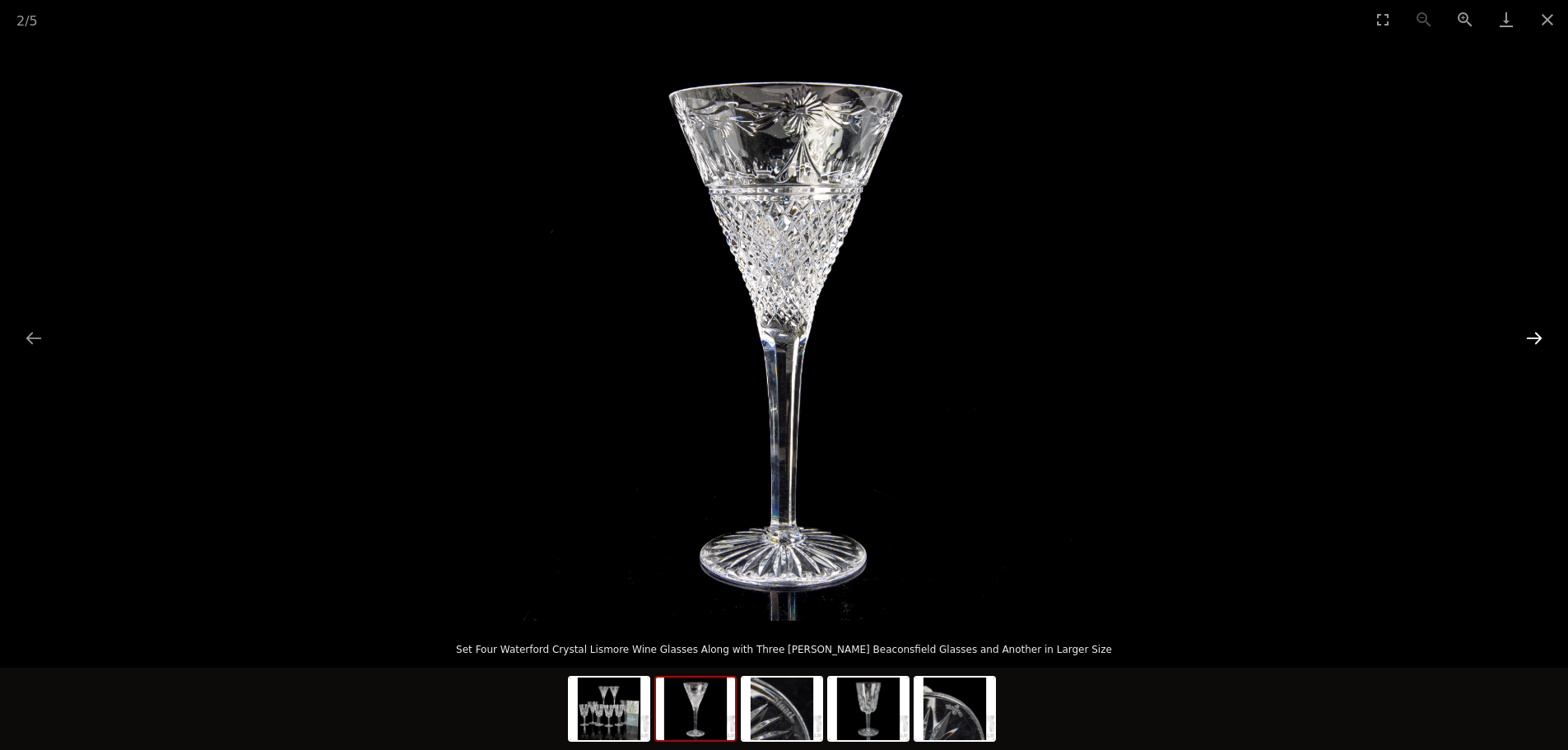
click at [1541, 339] on button "Next slide" at bounding box center [1533, 338] width 35 height 32
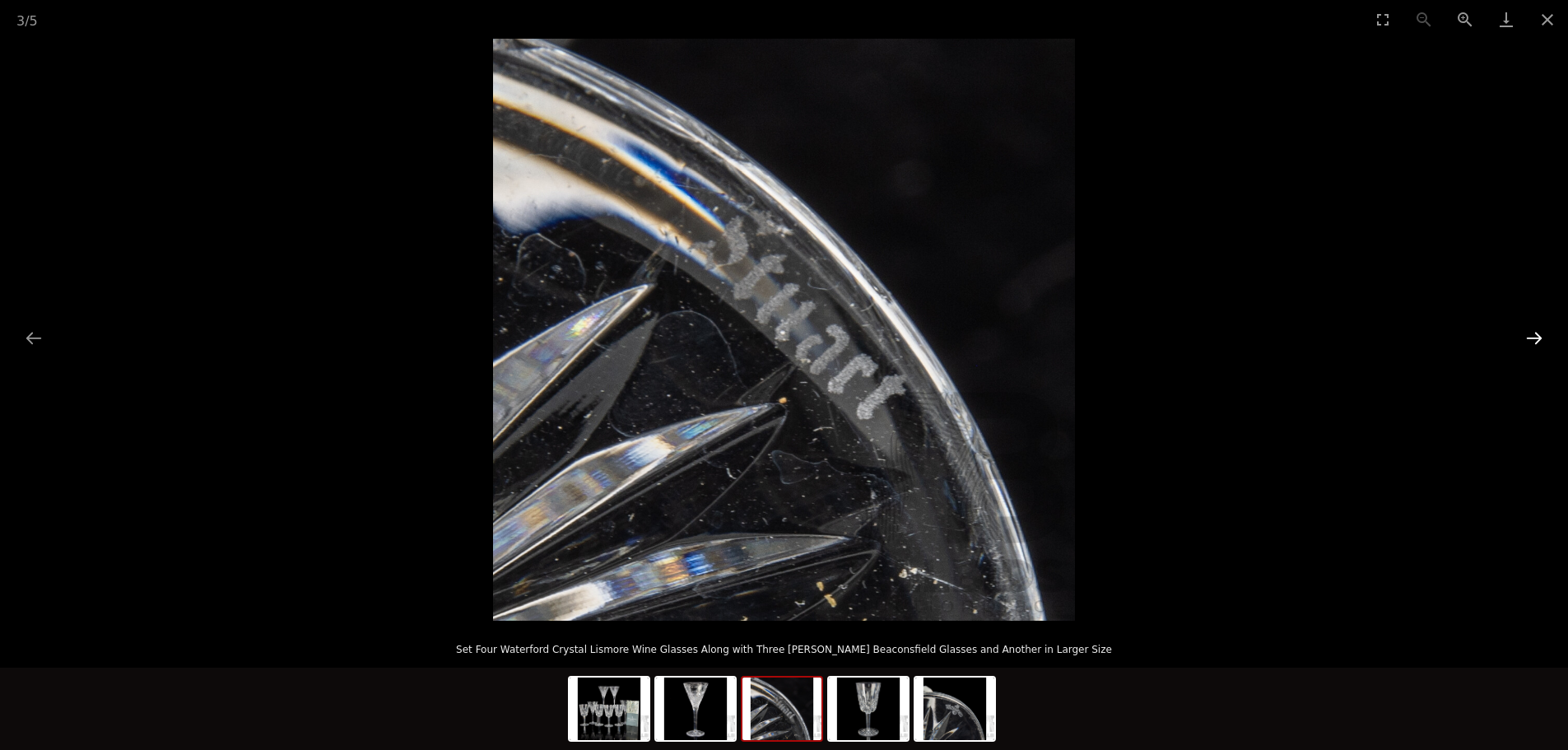
click at [1541, 339] on button "Next slide" at bounding box center [1533, 338] width 35 height 32
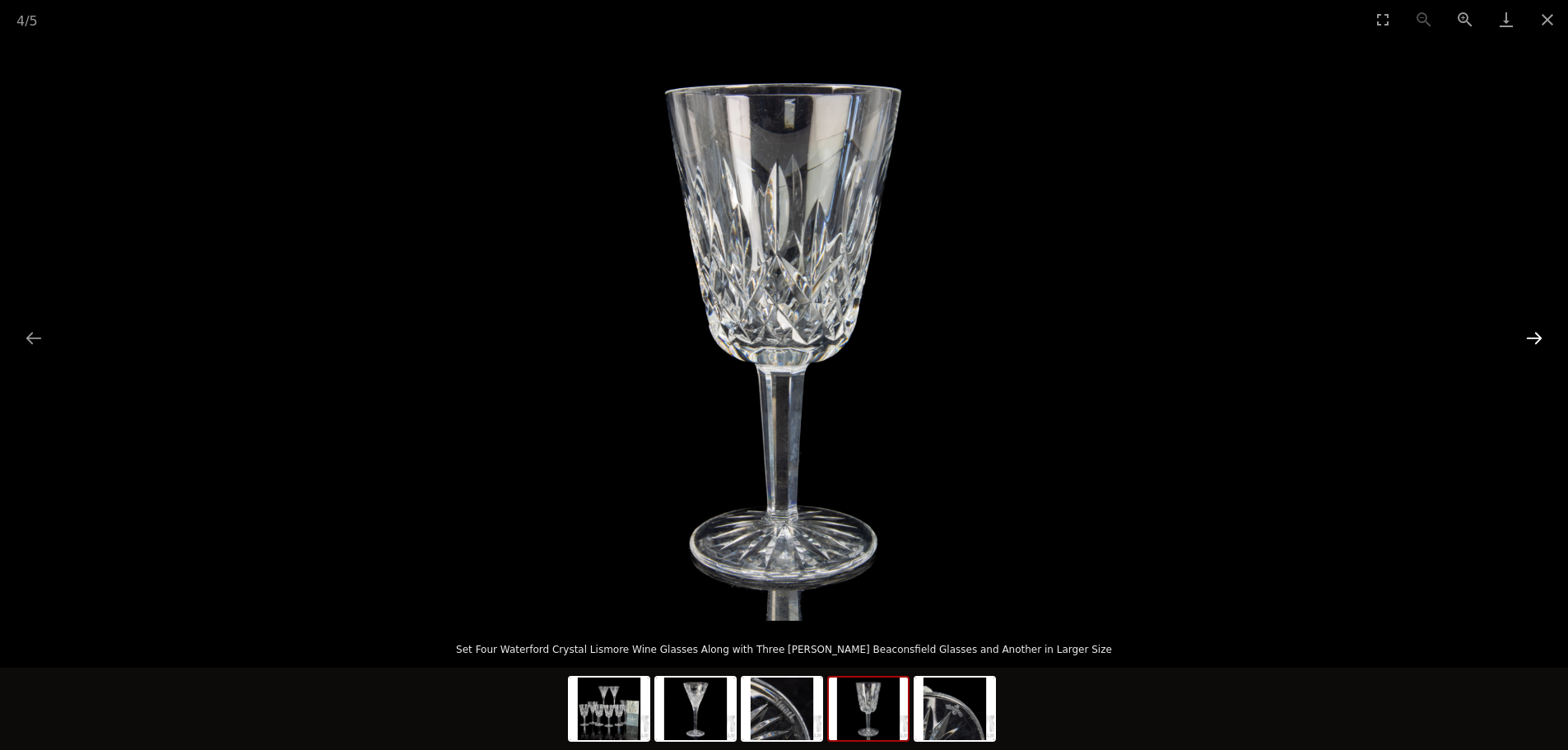
click at [1541, 339] on button "Next slide" at bounding box center [1533, 338] width 35 height 32
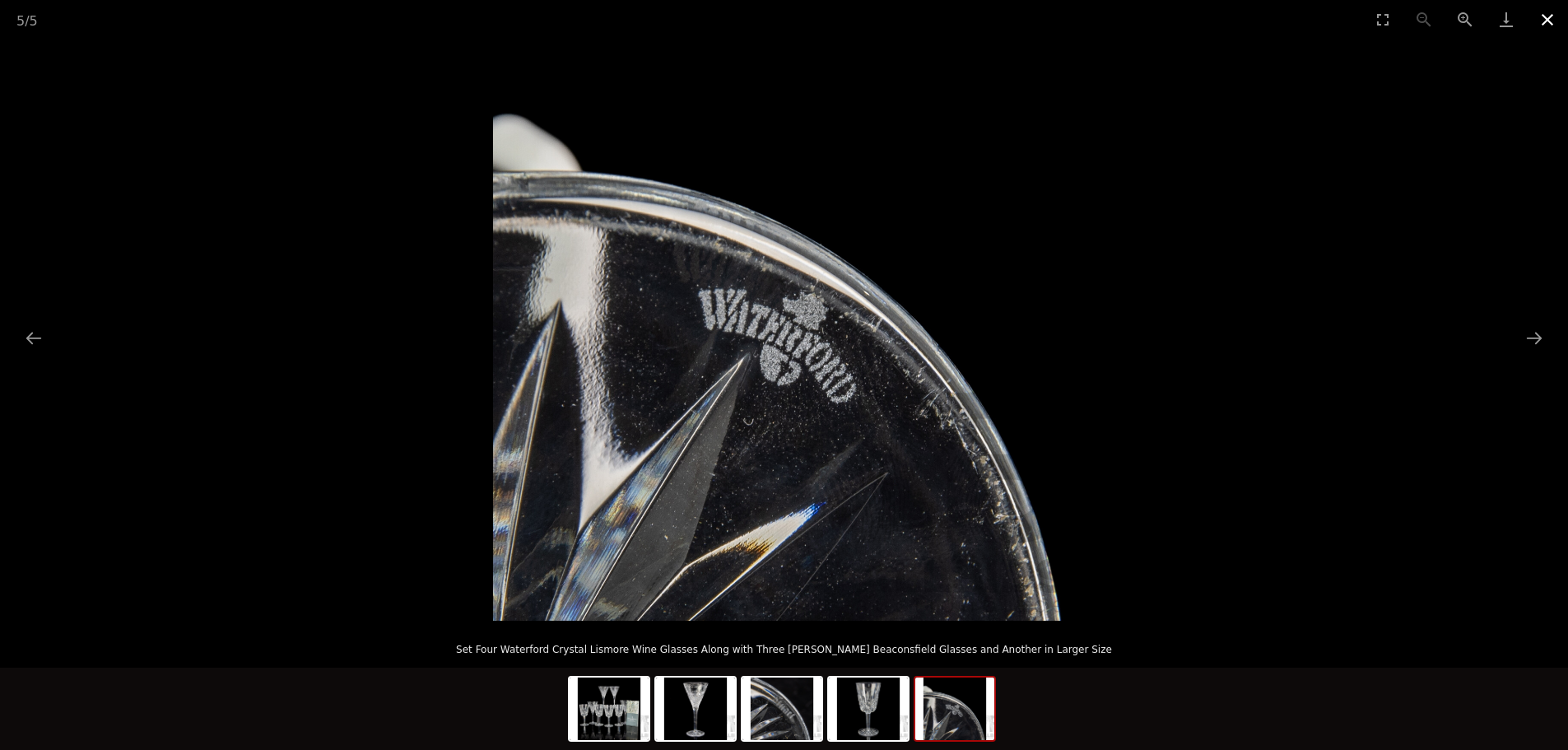
click at [1548, 15] on button "Close gallery" at bounding box center [1547, 19] width 41 height 38
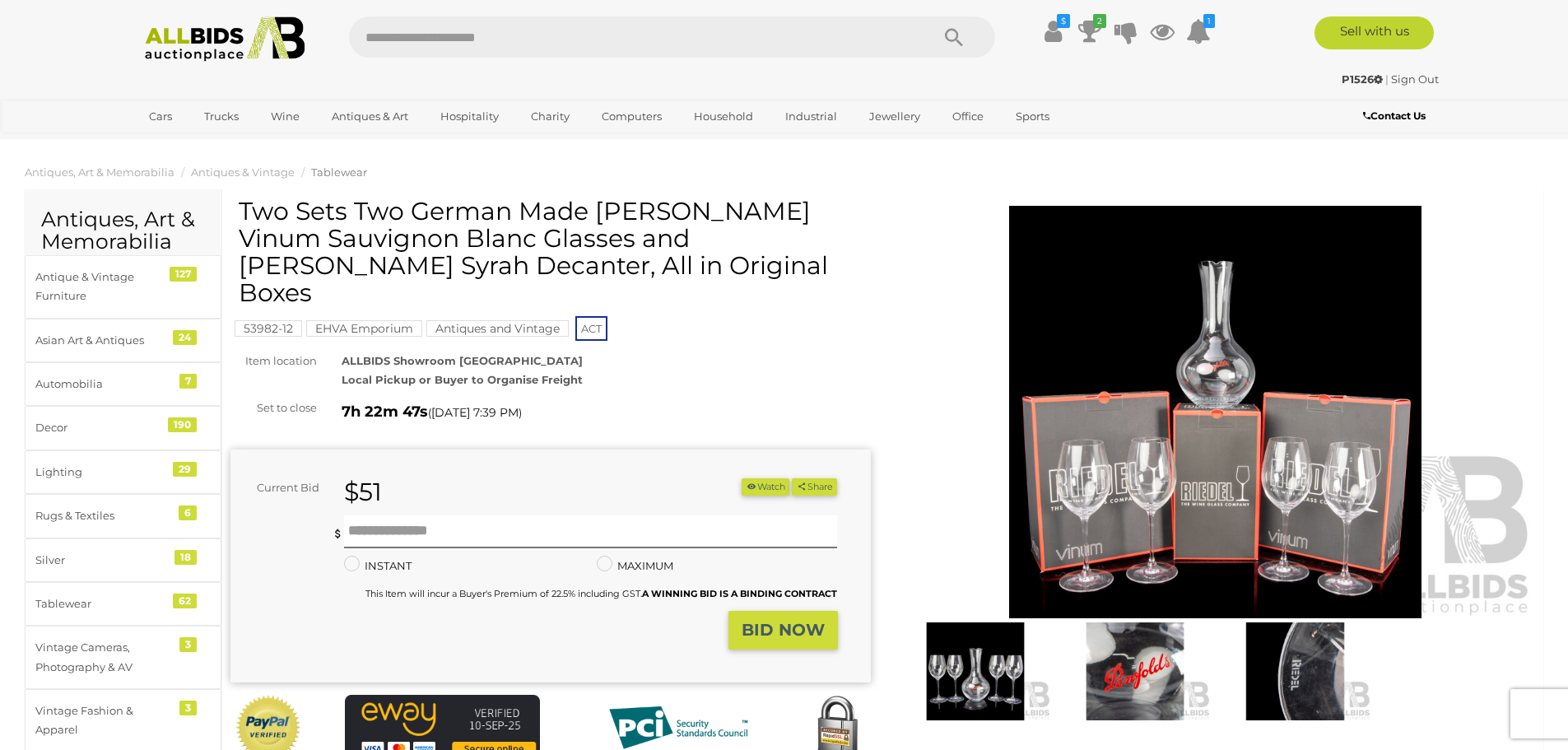
click at [1173, 488] on img at bounding box center [1215, 411] width 640 height 412
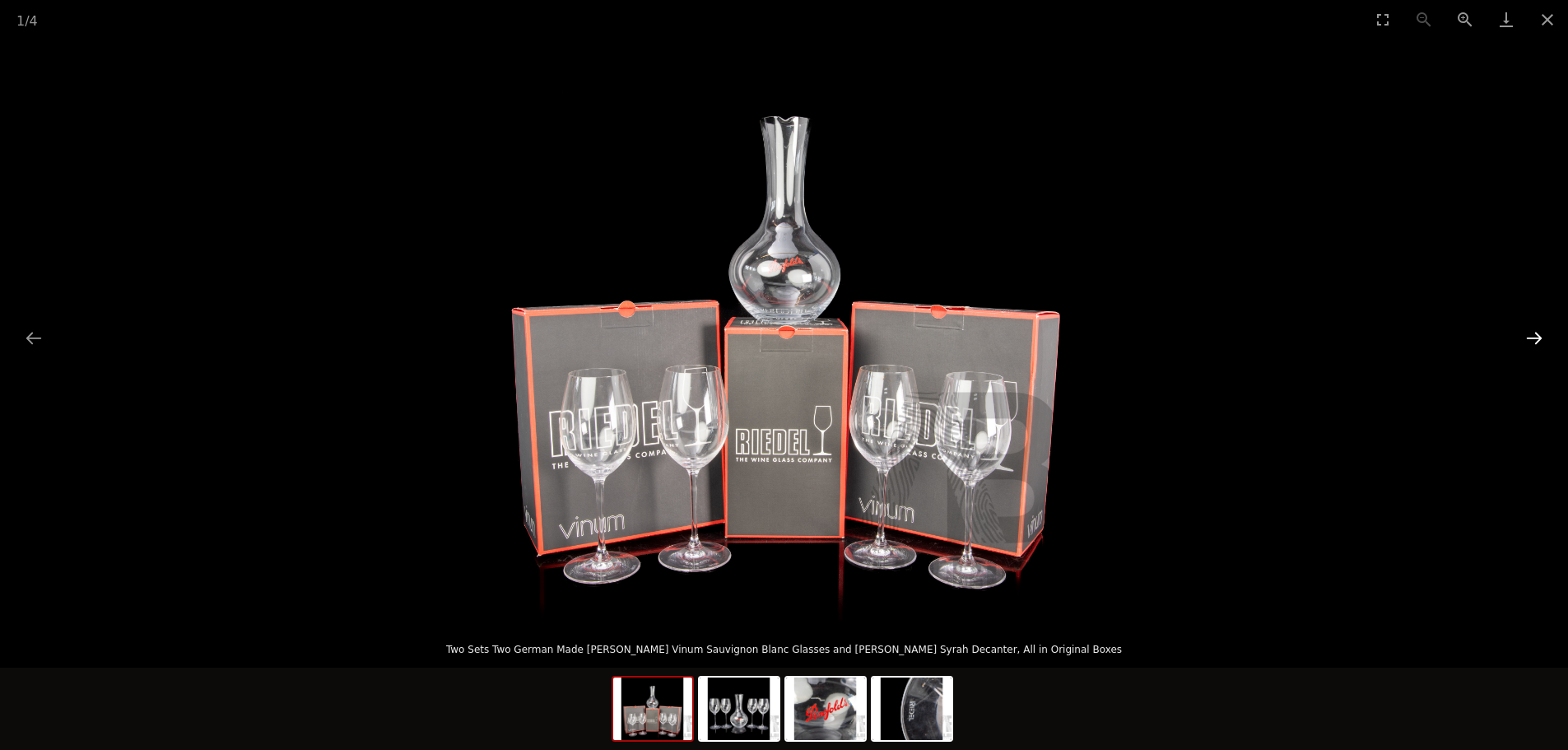
click at [1536, 339] on button "Next slide" at bounding box center [1533, 338] width 35 height 32
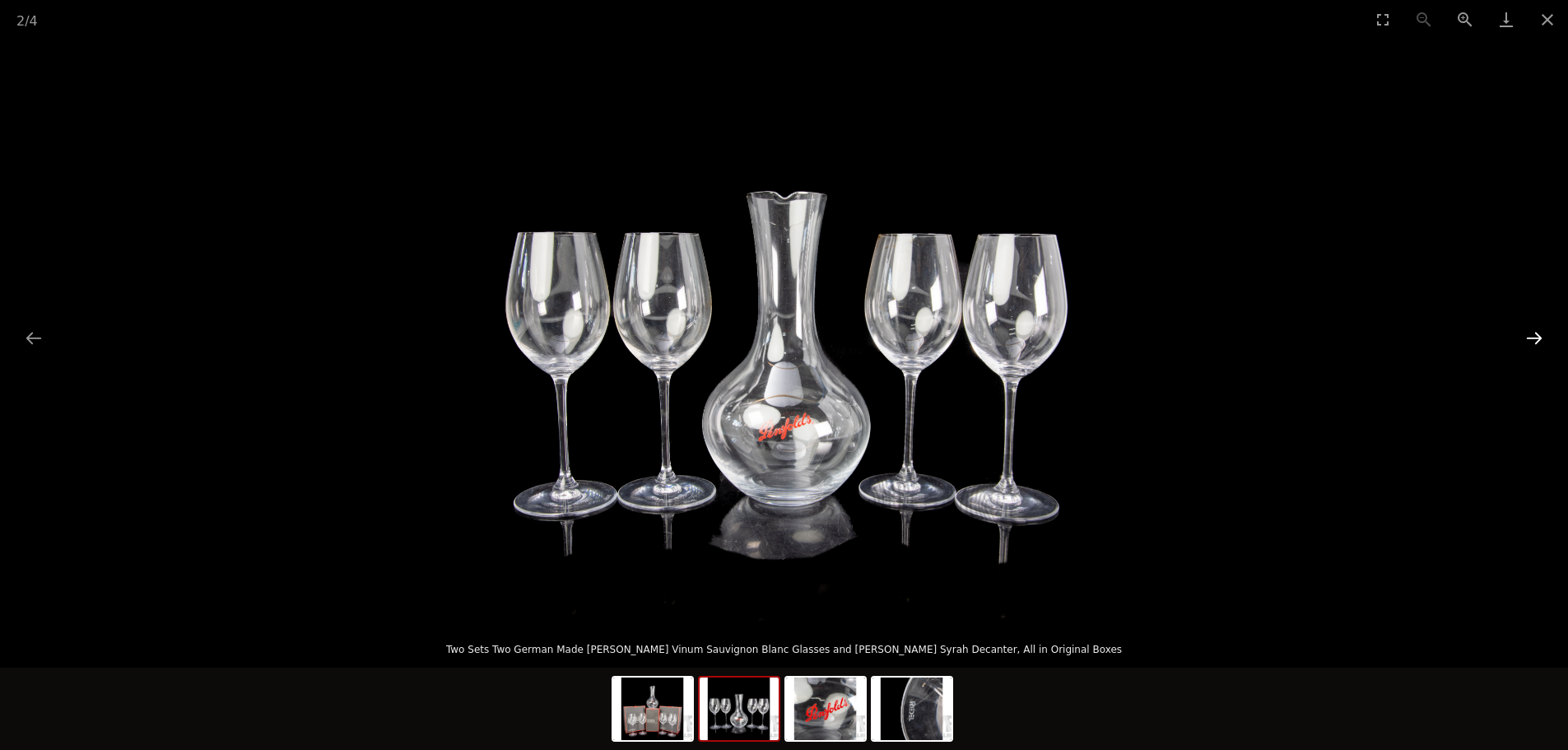
click at [1536, 339] on button "Next slide" at bounding box center [1533, 338] width 35 height 32
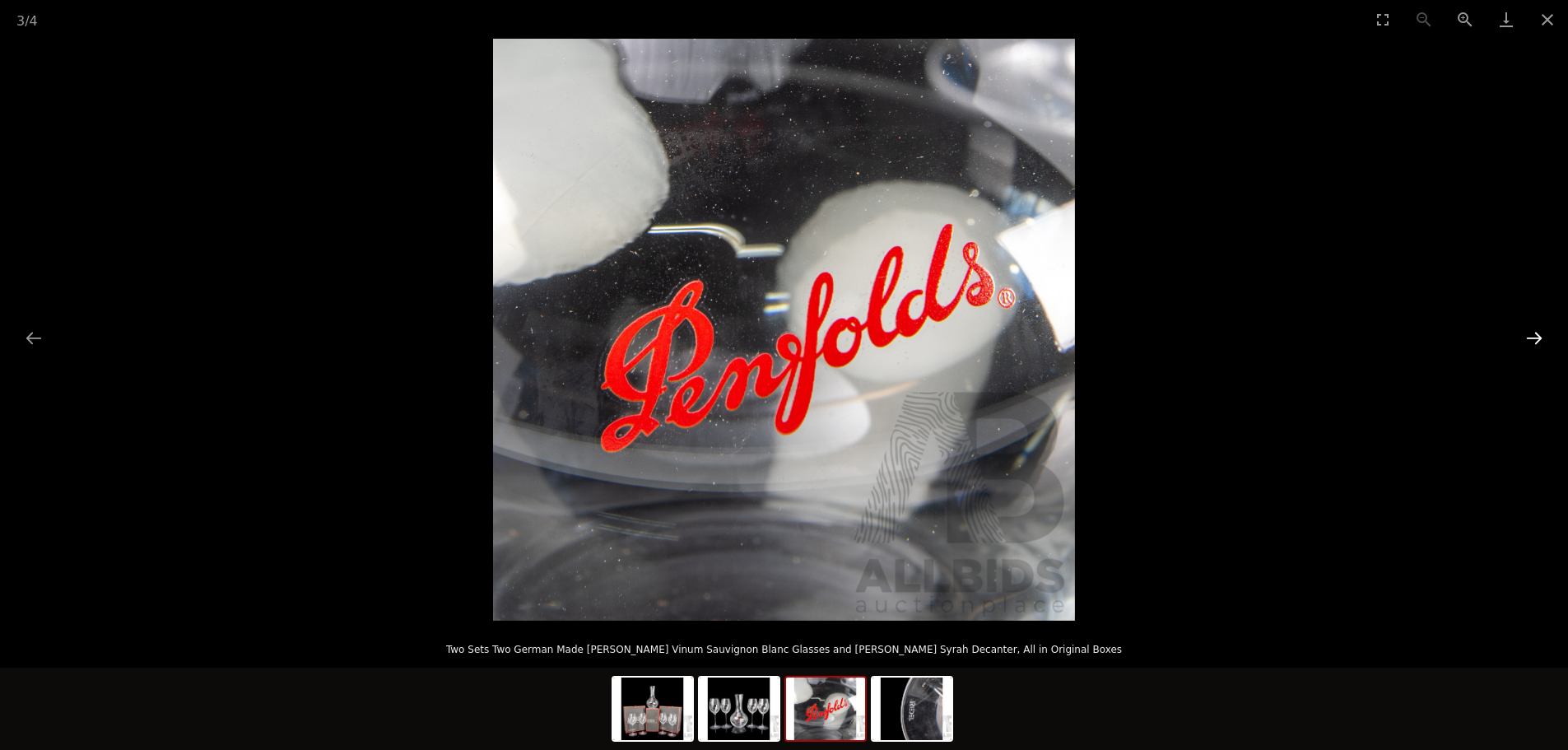
click at [1536, 339] on button "Next slide" at bounding box center [1533, 338] width 35 height 32
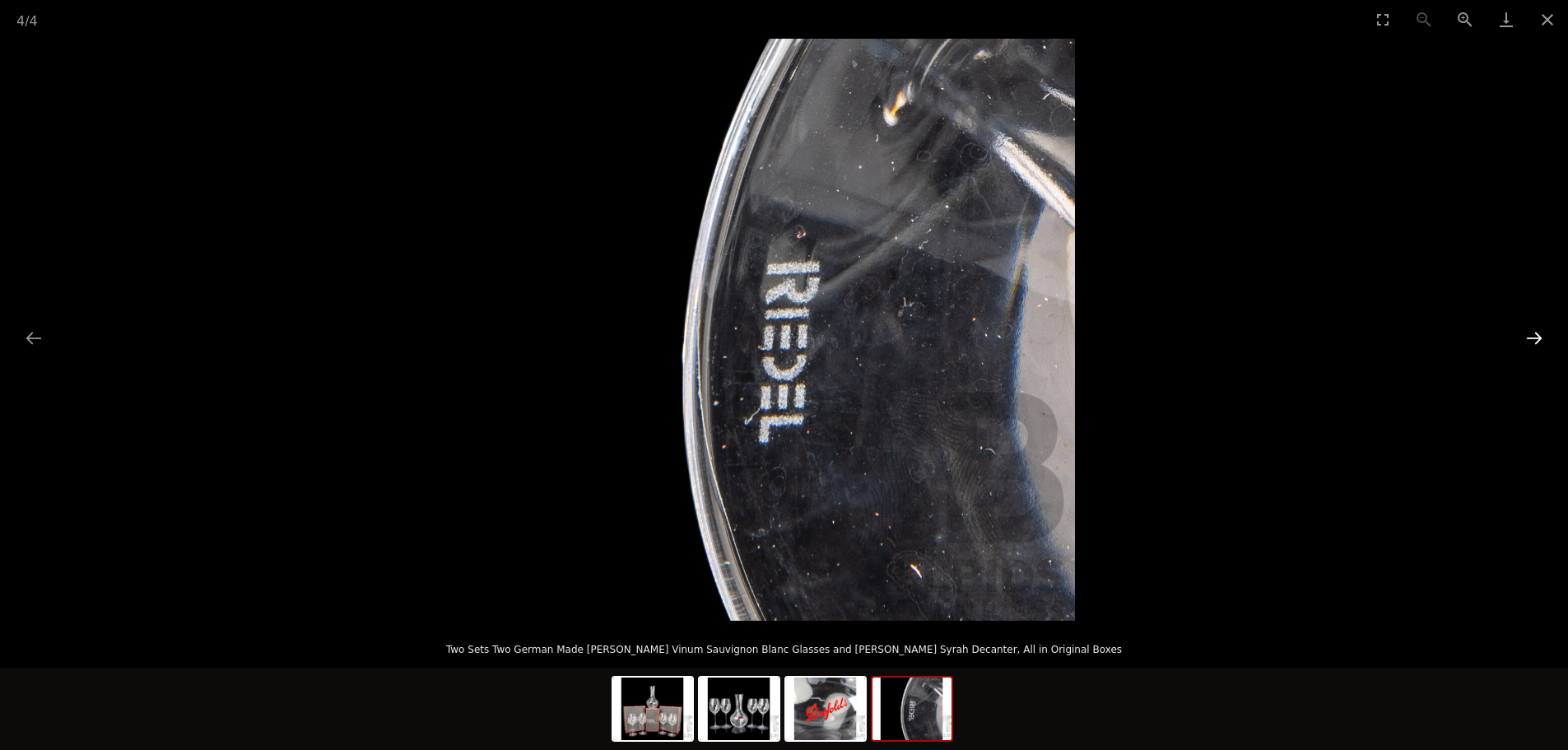
click at [1536, 339] on button "Next slide" at bounding box center [1533, 338] width 35 height 32
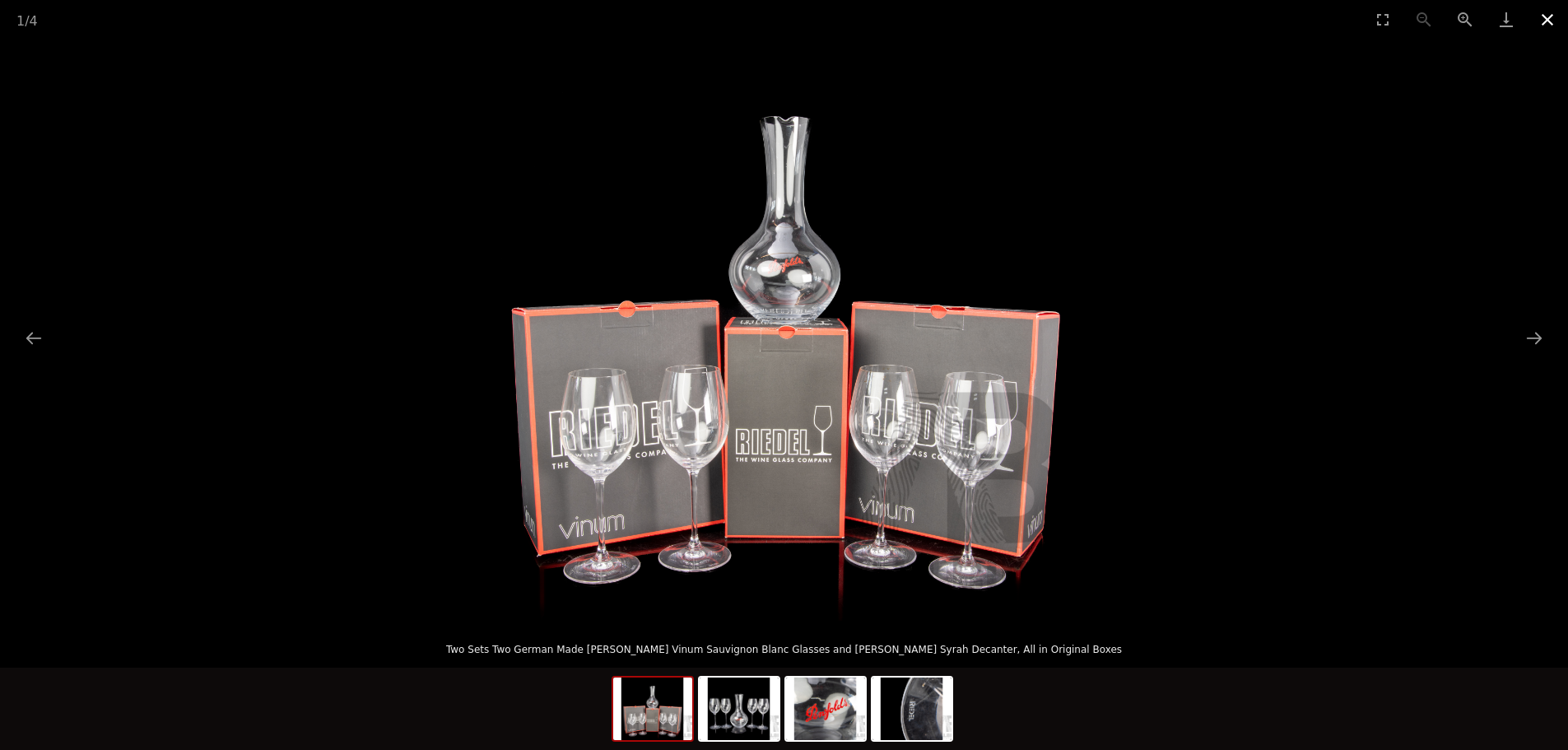
click at [1541, 21] on button "Close gallery" at bounding box center [1547, 19] width 41 height 38
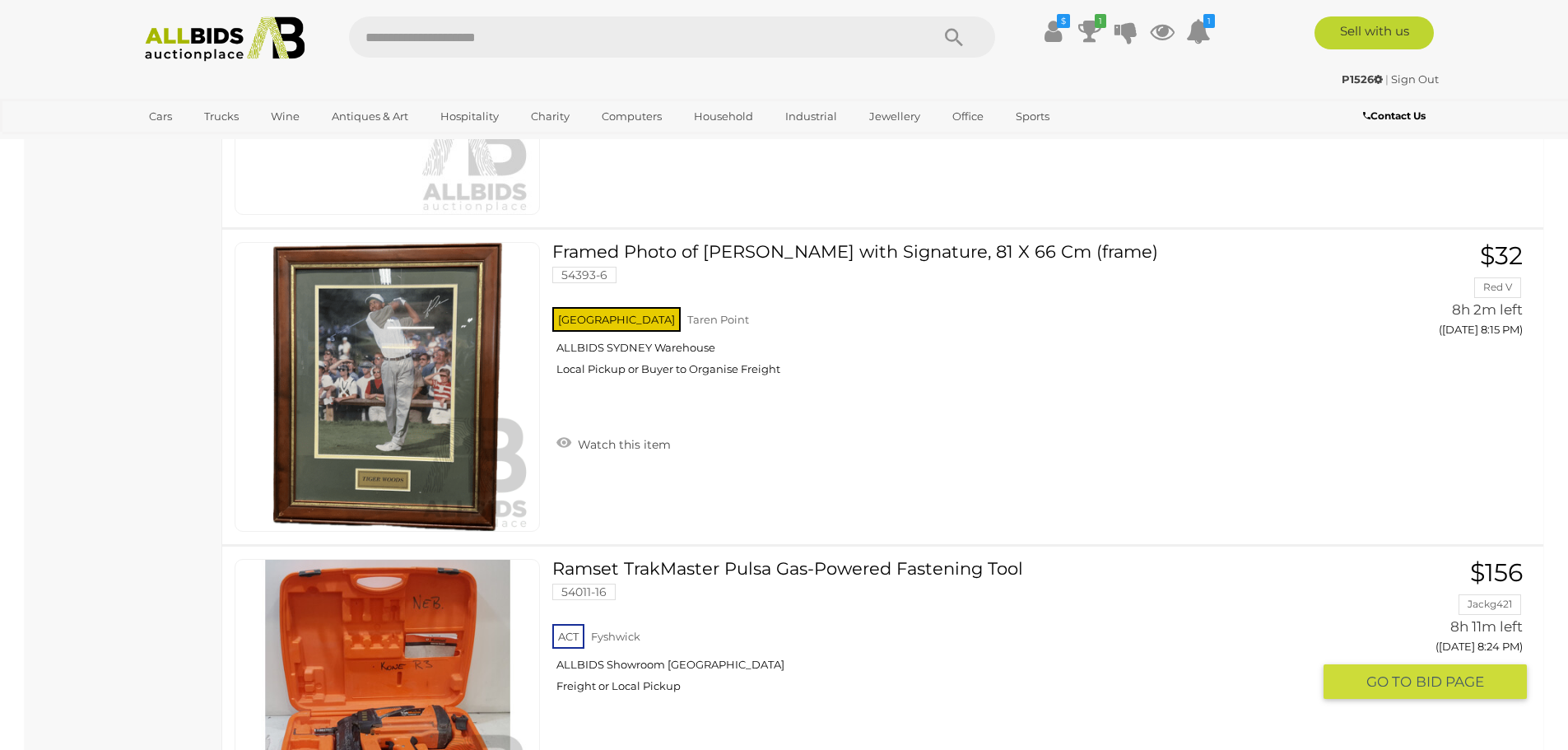
scroll to position [9297, 0]
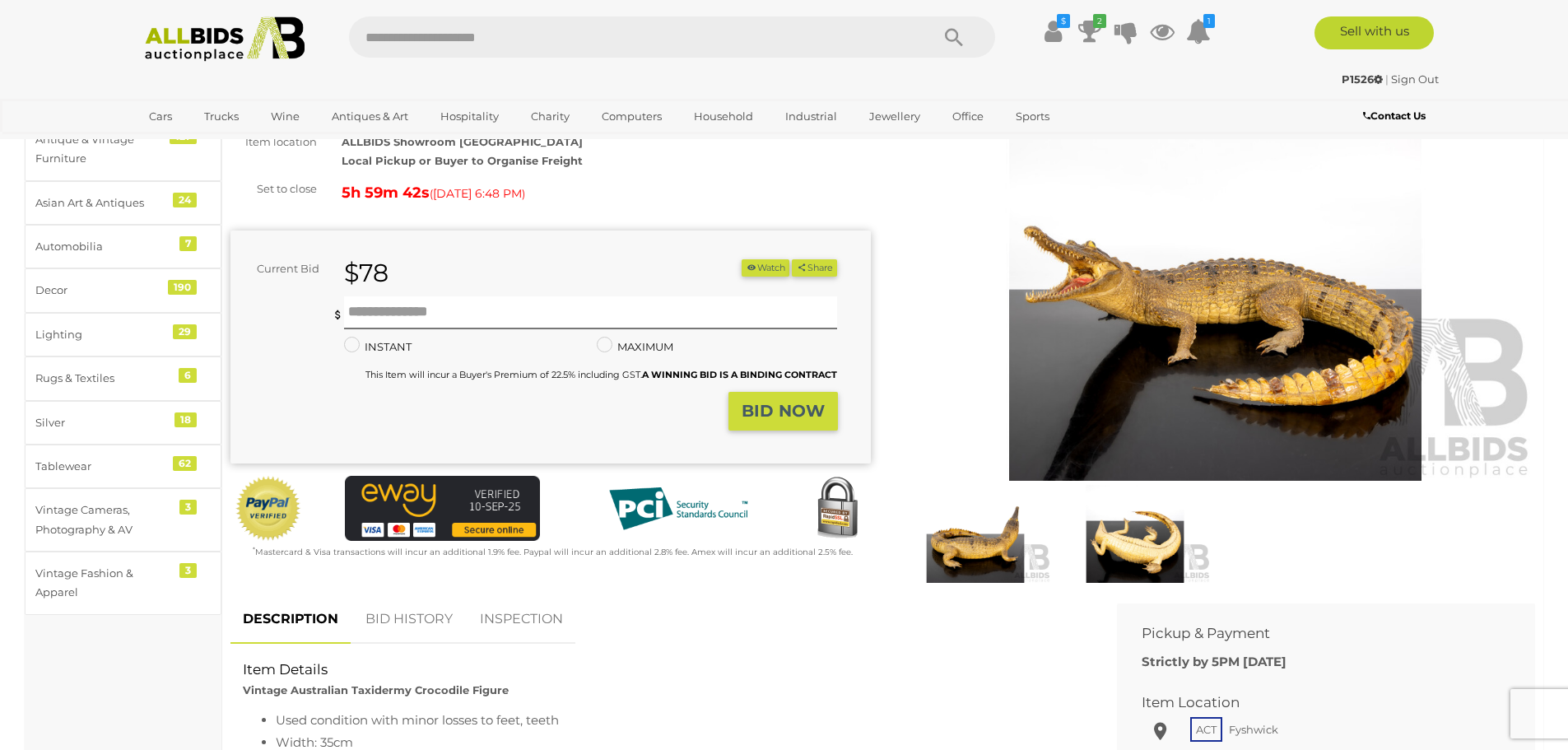
scroll to position [82, 0]
